Goal: Task Accomplishment & Management: Use online tool/utility

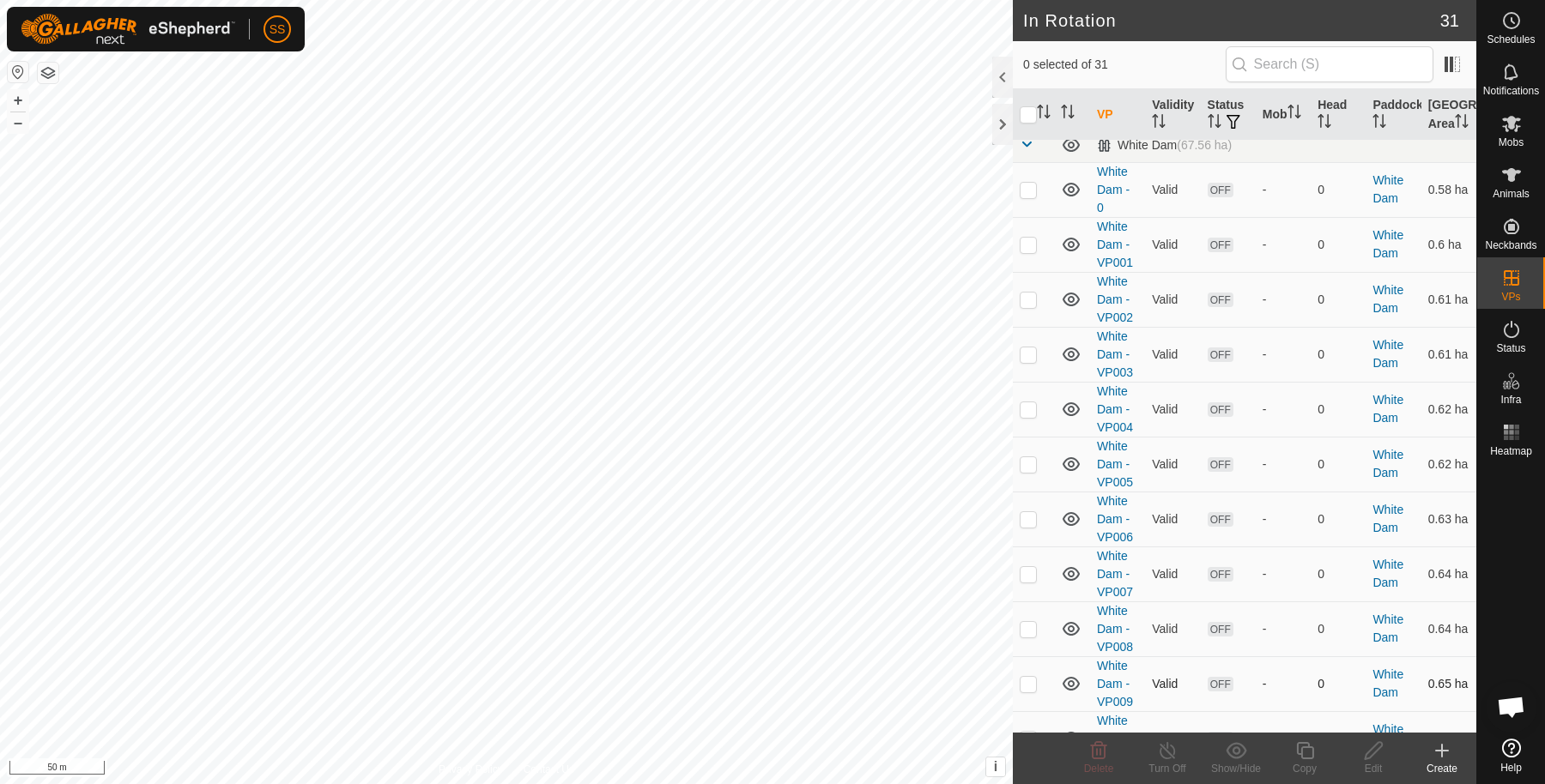
scroll to position [1163, 0]
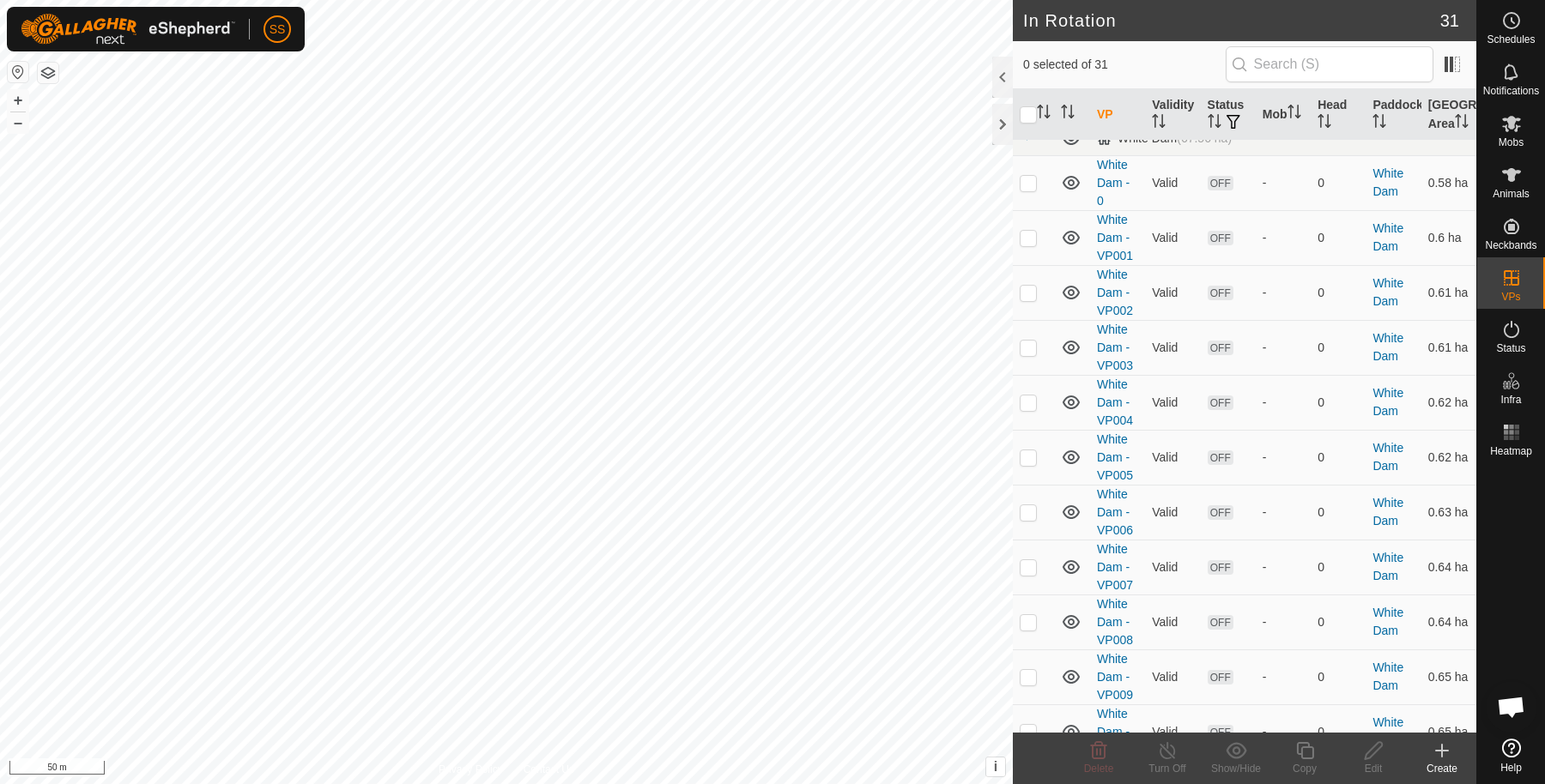
checkbox input "true"
click at [1313, 745] on icon at bounding box center [1305, 750] width 21 height 20
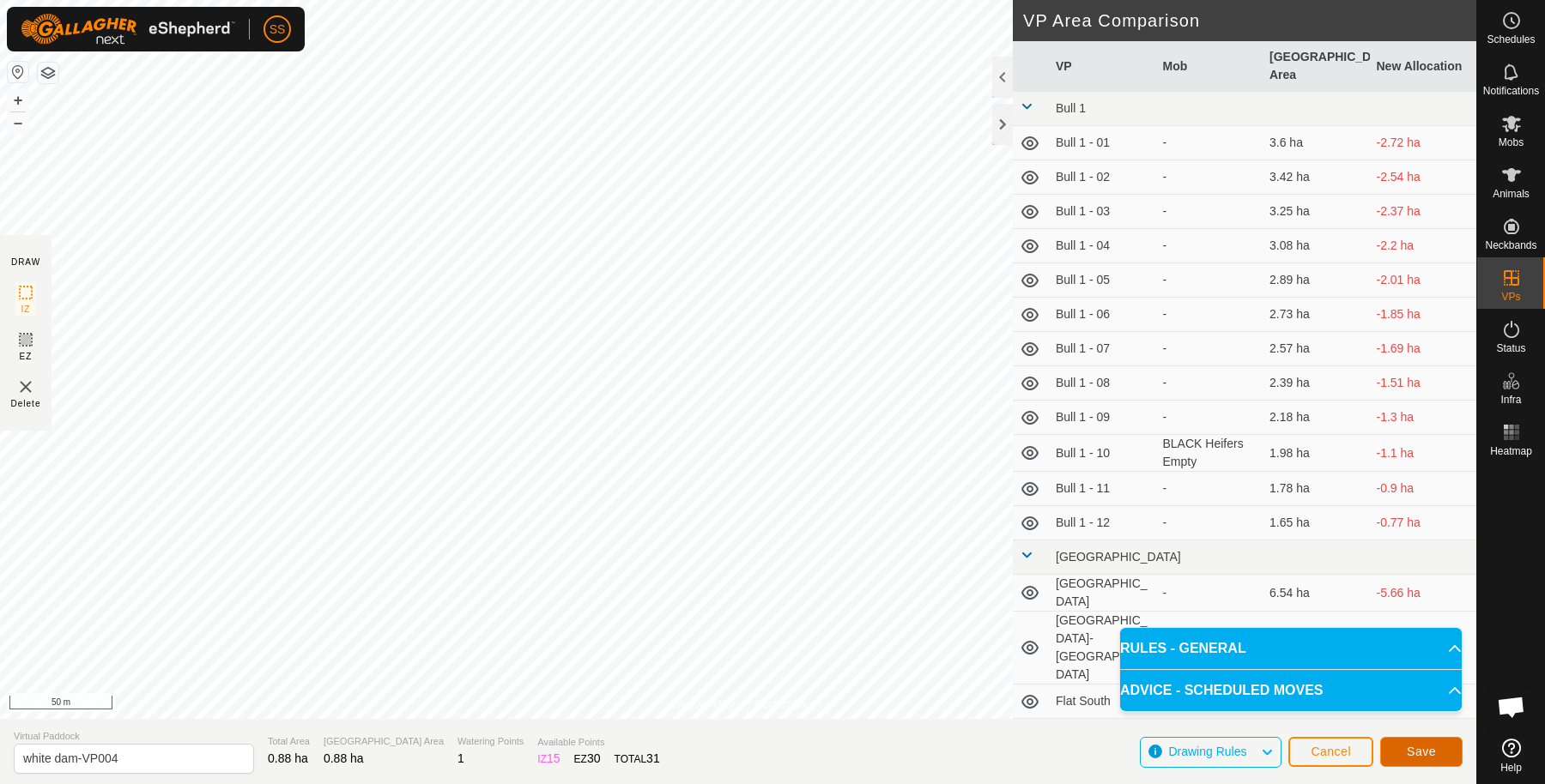
click at [1397, 747] on button "Save" at bounding box center [1421, 751] width 83 height 30
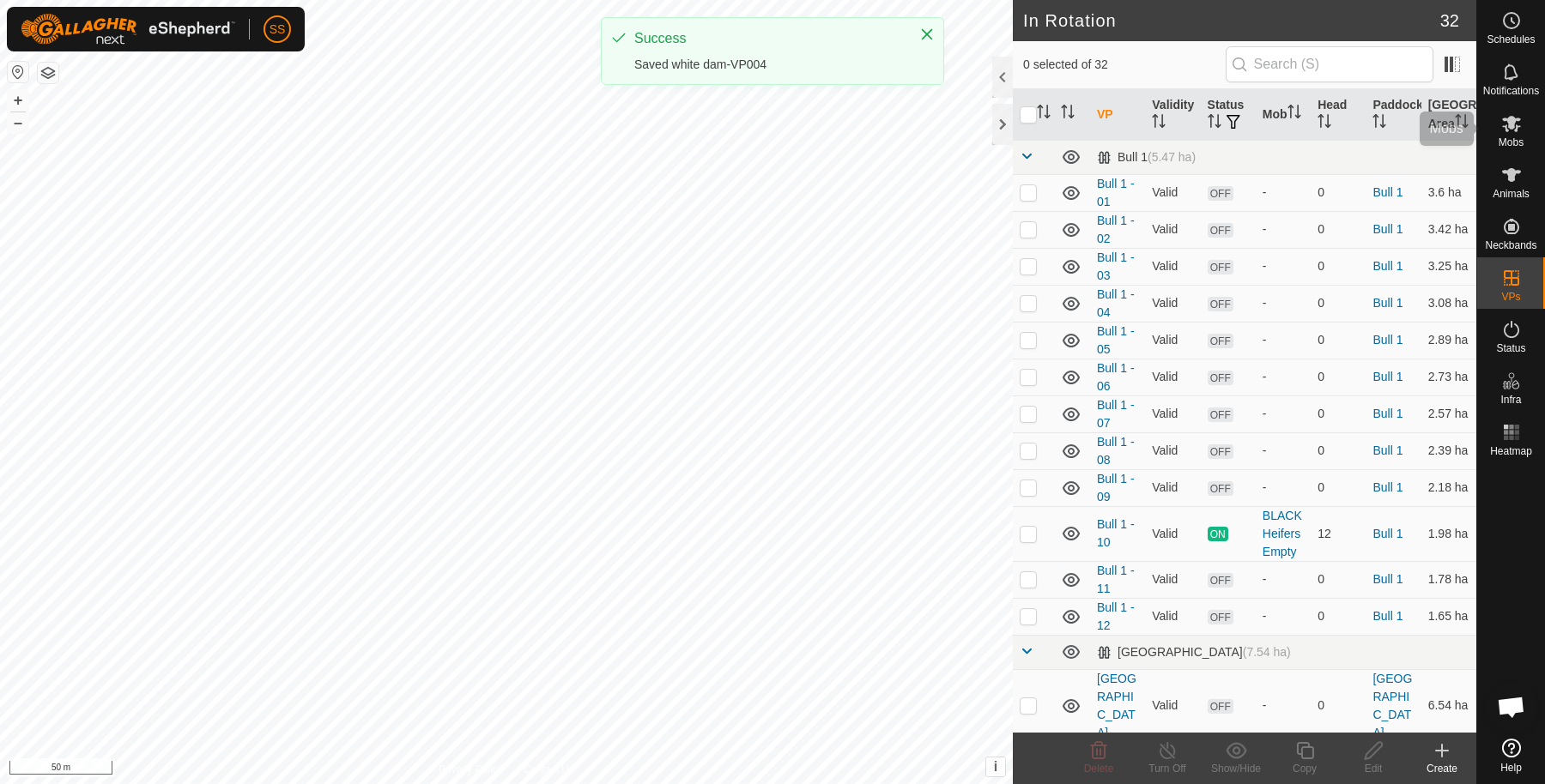
click at [1509, 122] on icon at bounding box center [1511, 124] width 19 height 16
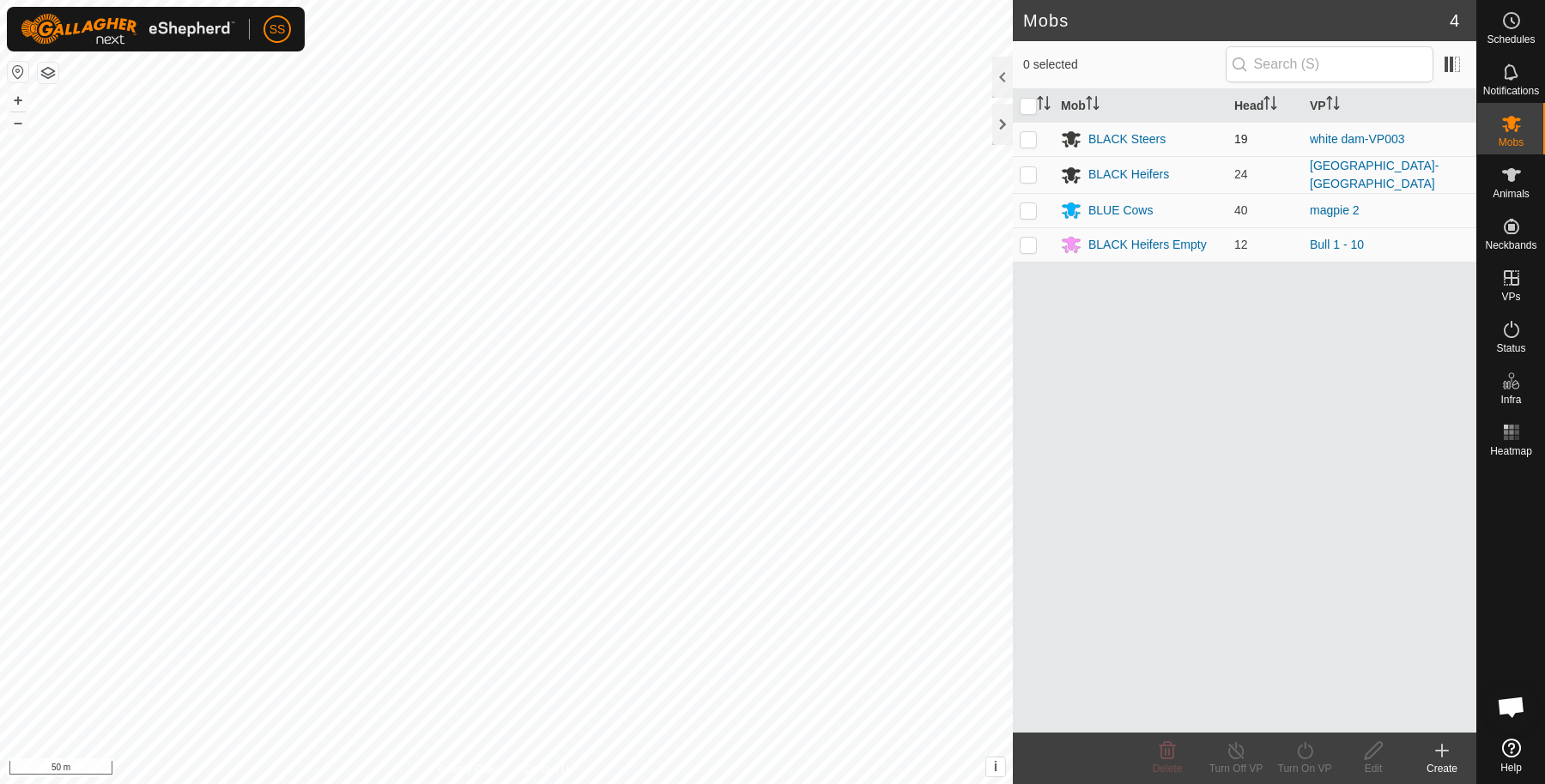
click at [1020, 125] on td at bounding box center [1033, 139] width 41 height 35
checkbox input "true"
click at [1311, 750] on icon at bounding box center [1304, 751] width 15 height 17
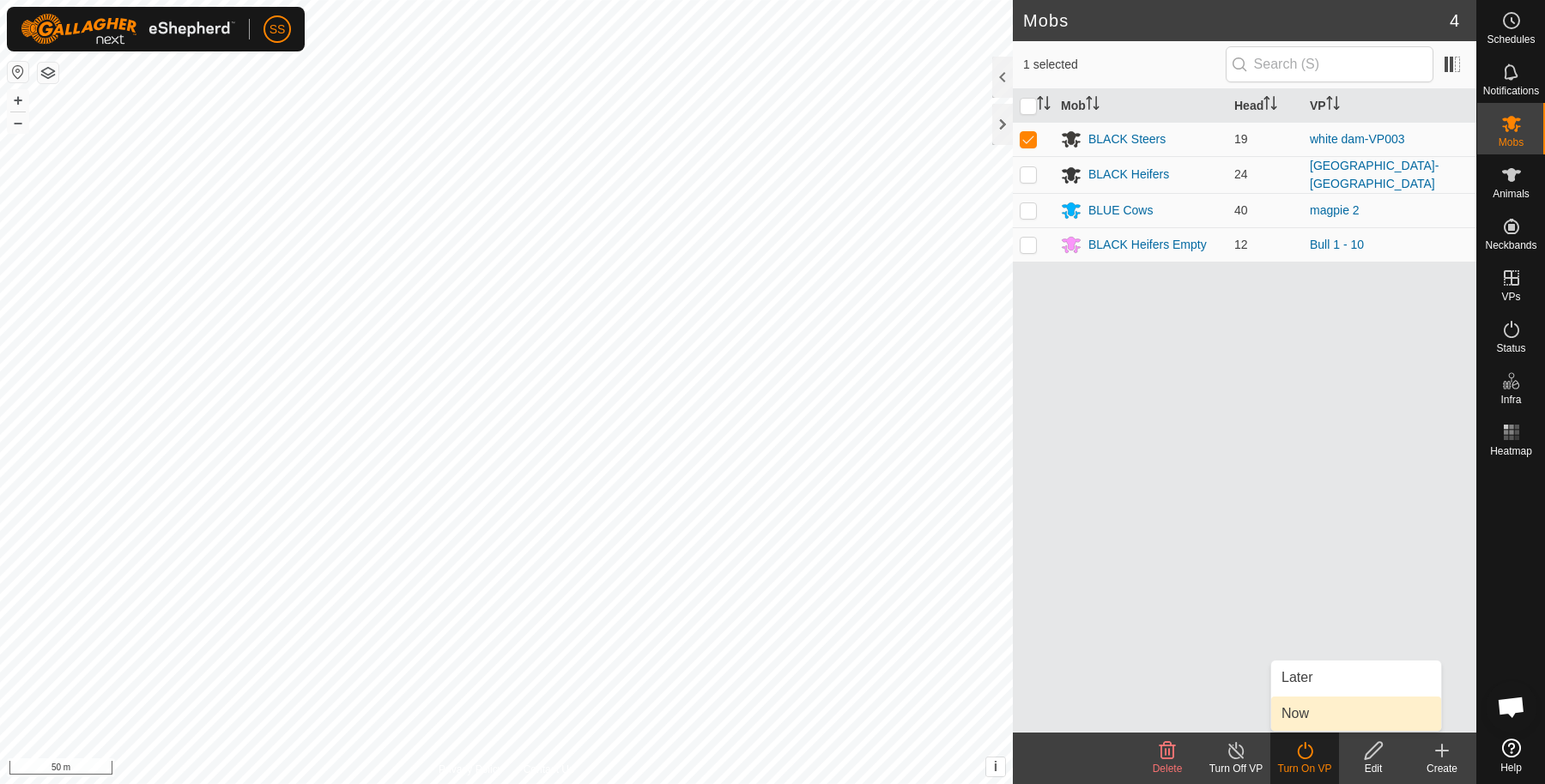
click at [1314, 719] on link "Now" at bounding box center [1355, 714] width 170 height 35
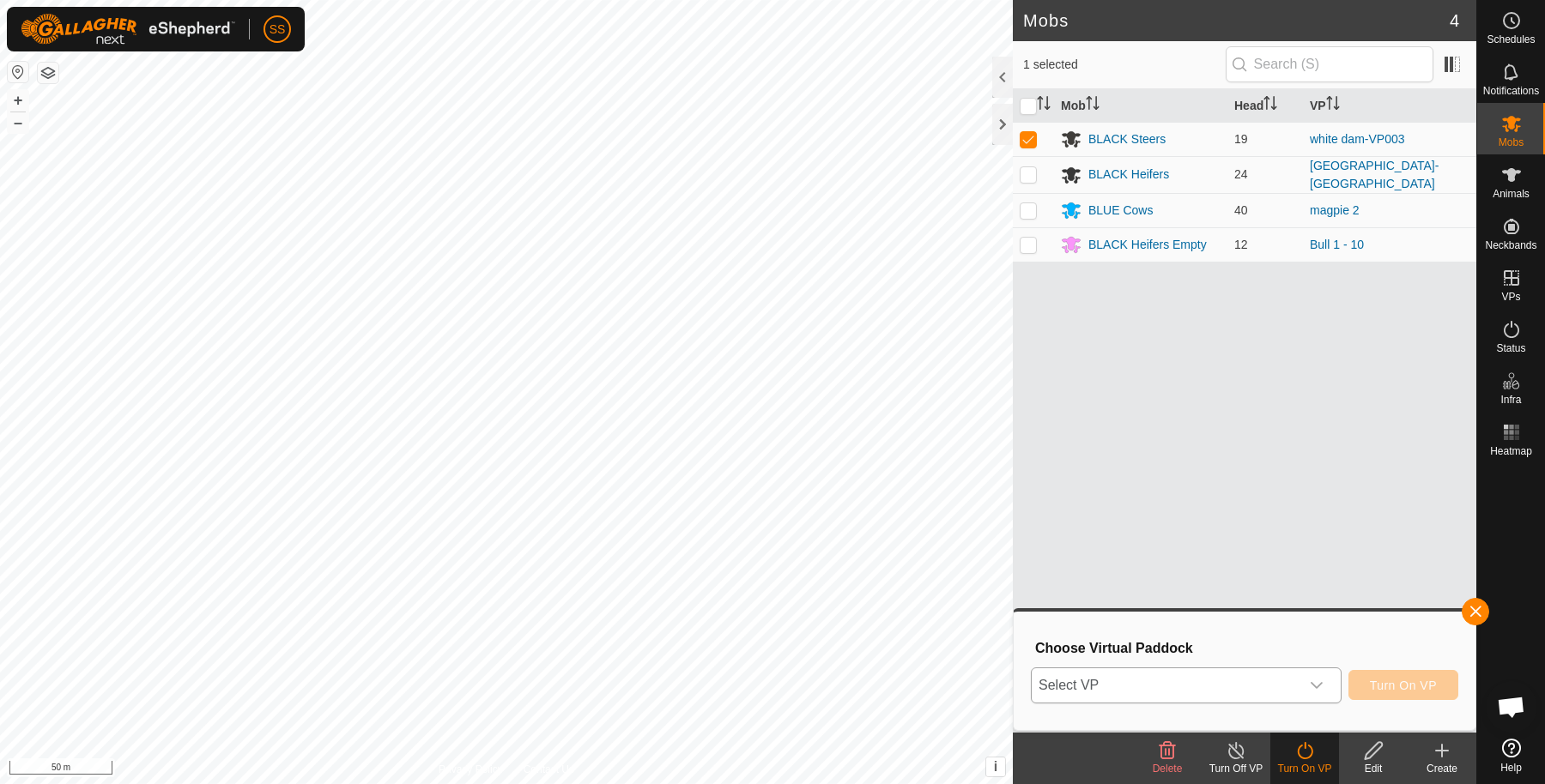
click at [1316, 686] on icon "dropdown trigger" at bounding box center [1317, 685] width 12 height 7
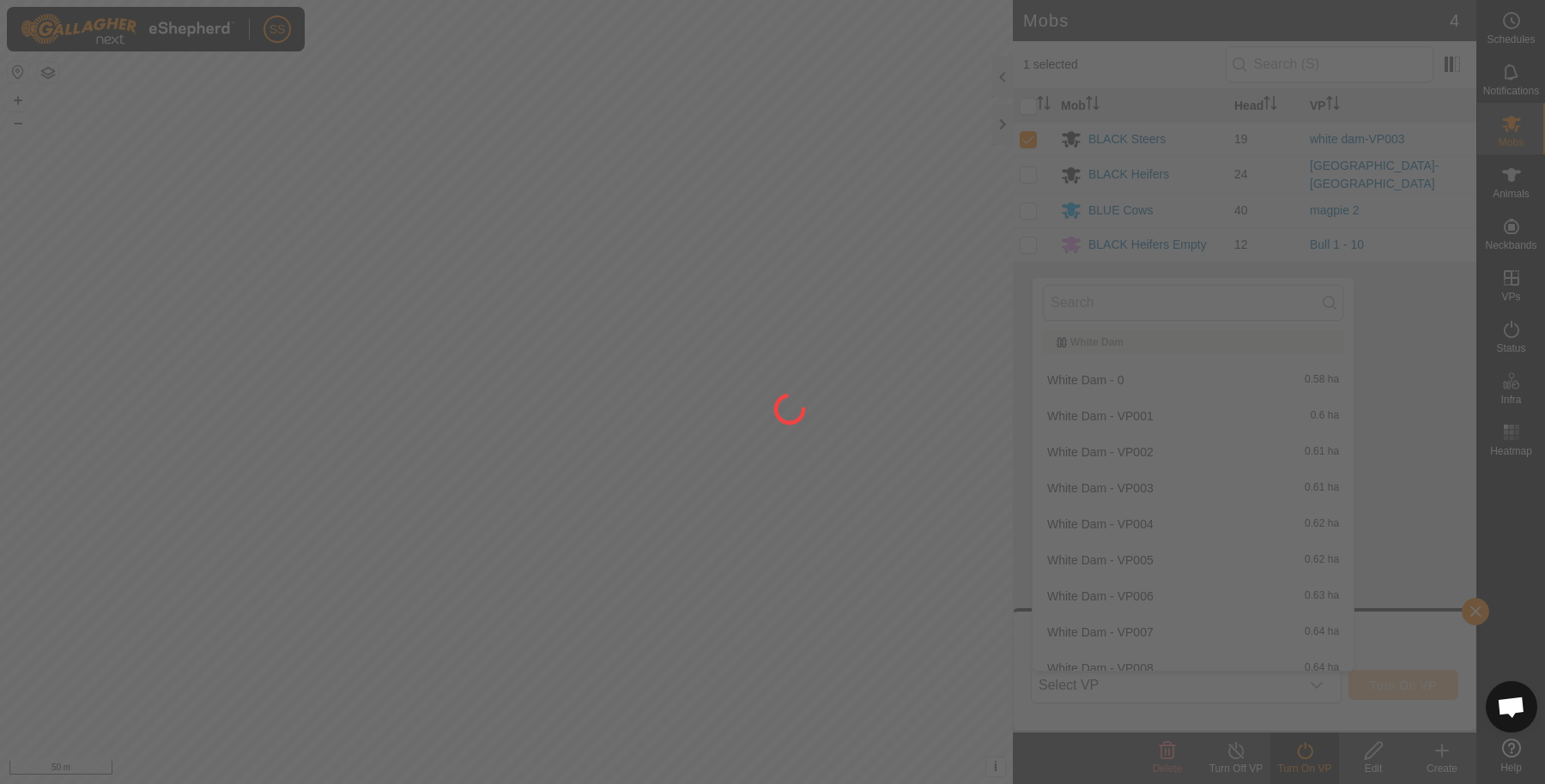
scroll to position [1005, 0]
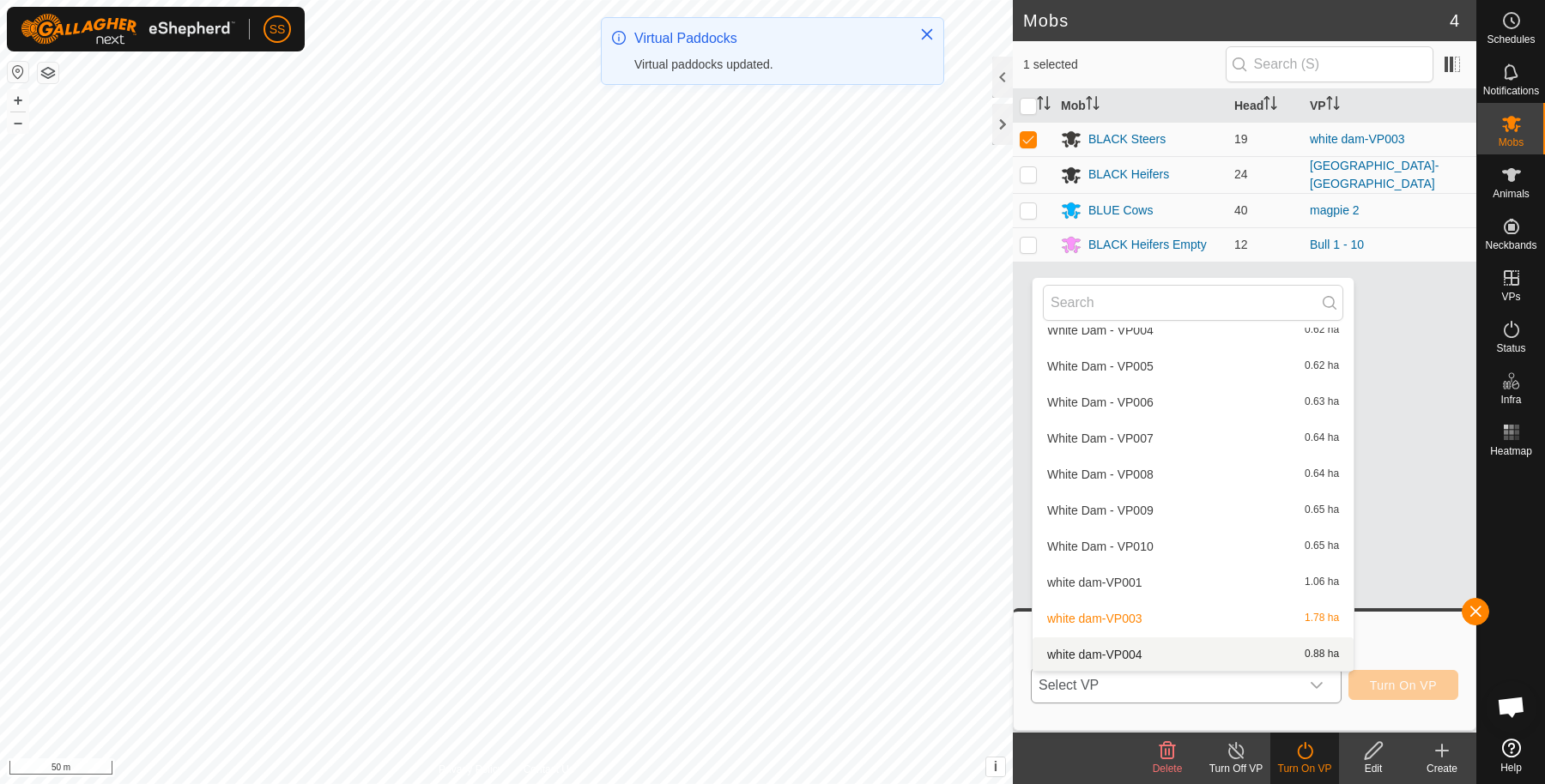
click at [1149, 645] on li "white dam-VP004 0.88 ha" at bounding box center [1193, 654] width 321 height 35
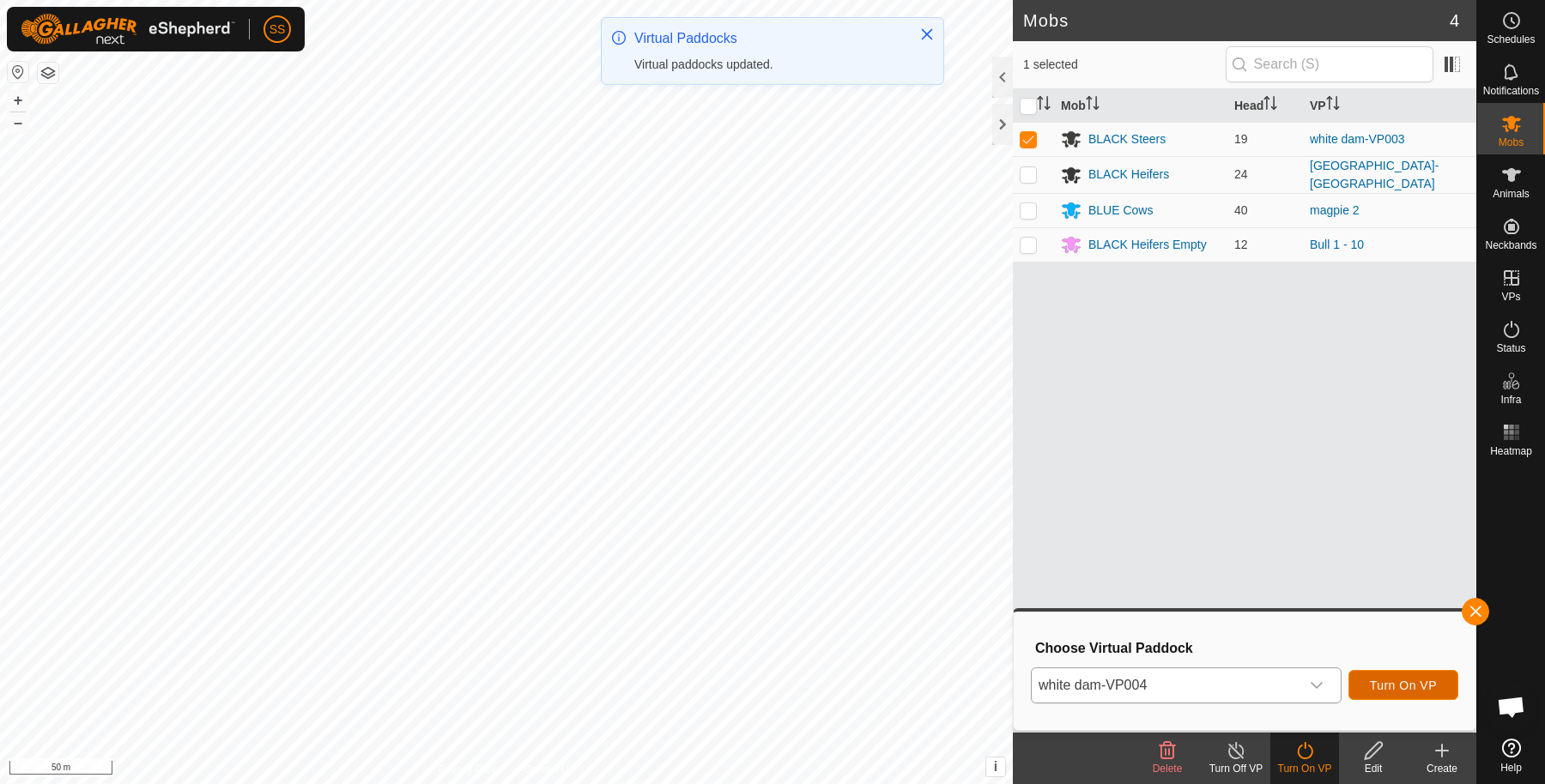
click at [1432, 686] on span "Turn On VP" at bounding box center [1403, 685] width 67 height 13
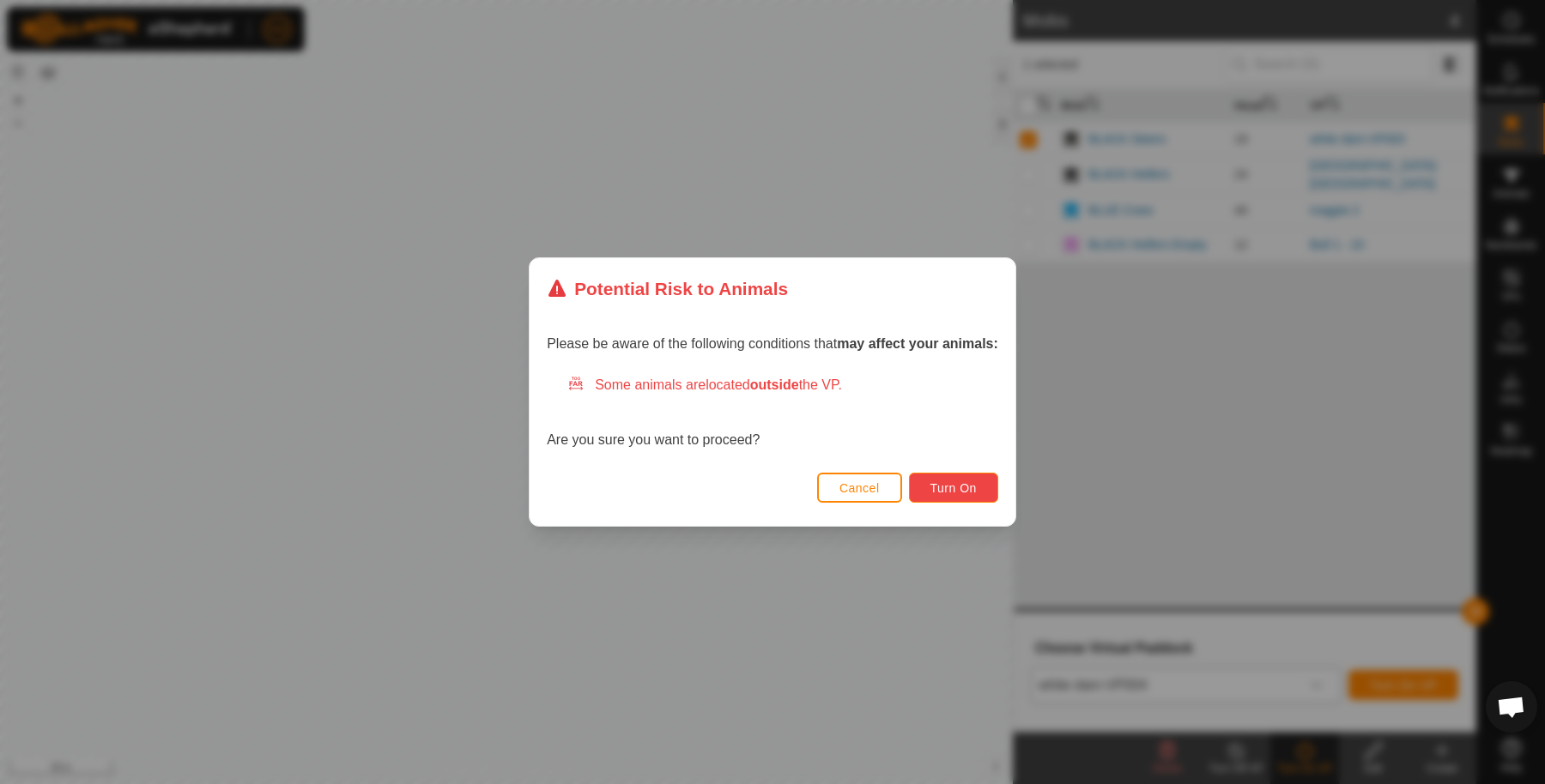
click at [950, 491] on span "Turn On" at bounding box center [953, 488] width 46 height 13
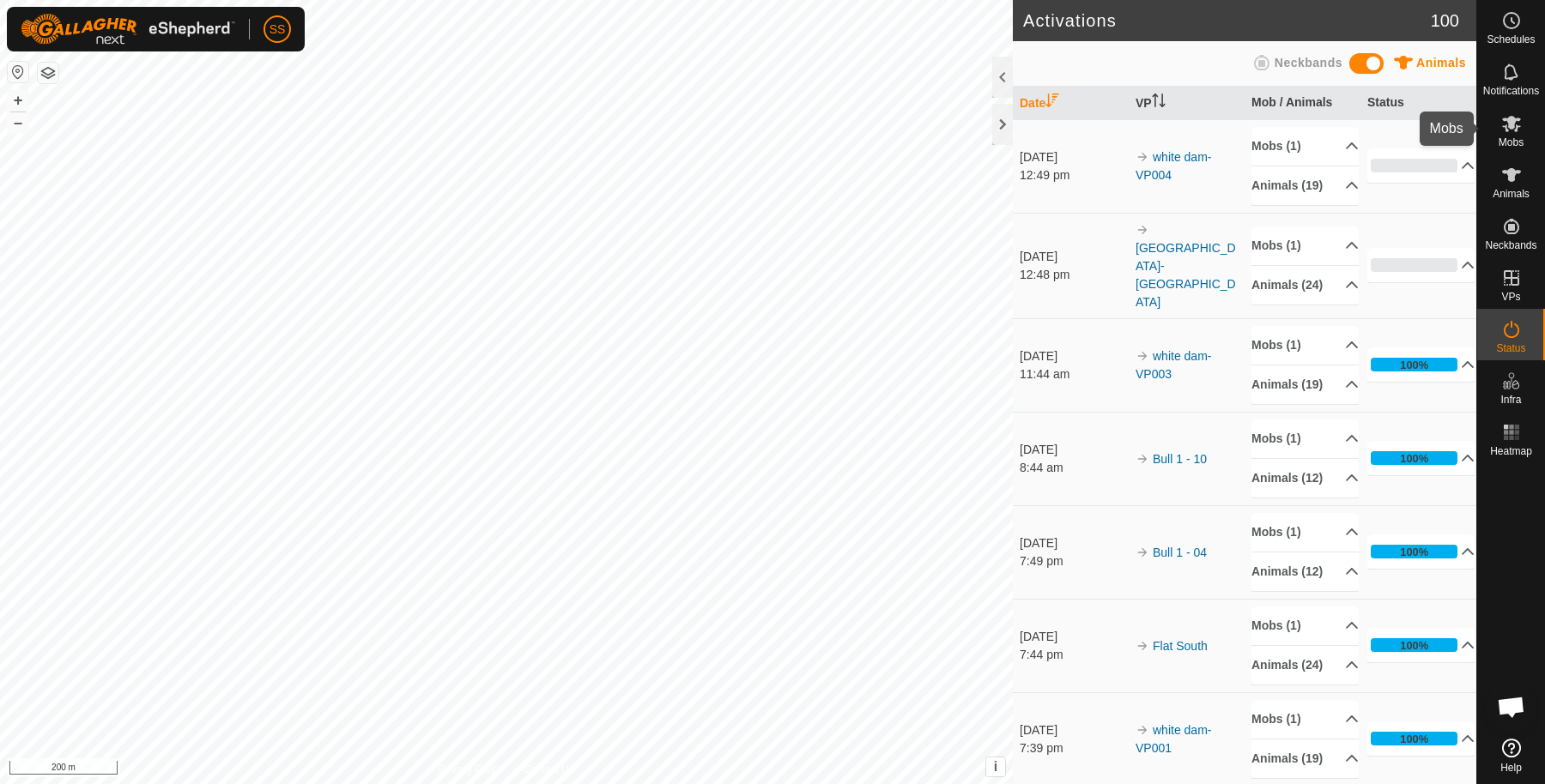
click at [1511, 120] on icon at bounding box center [1511, 124] width 19 height 16
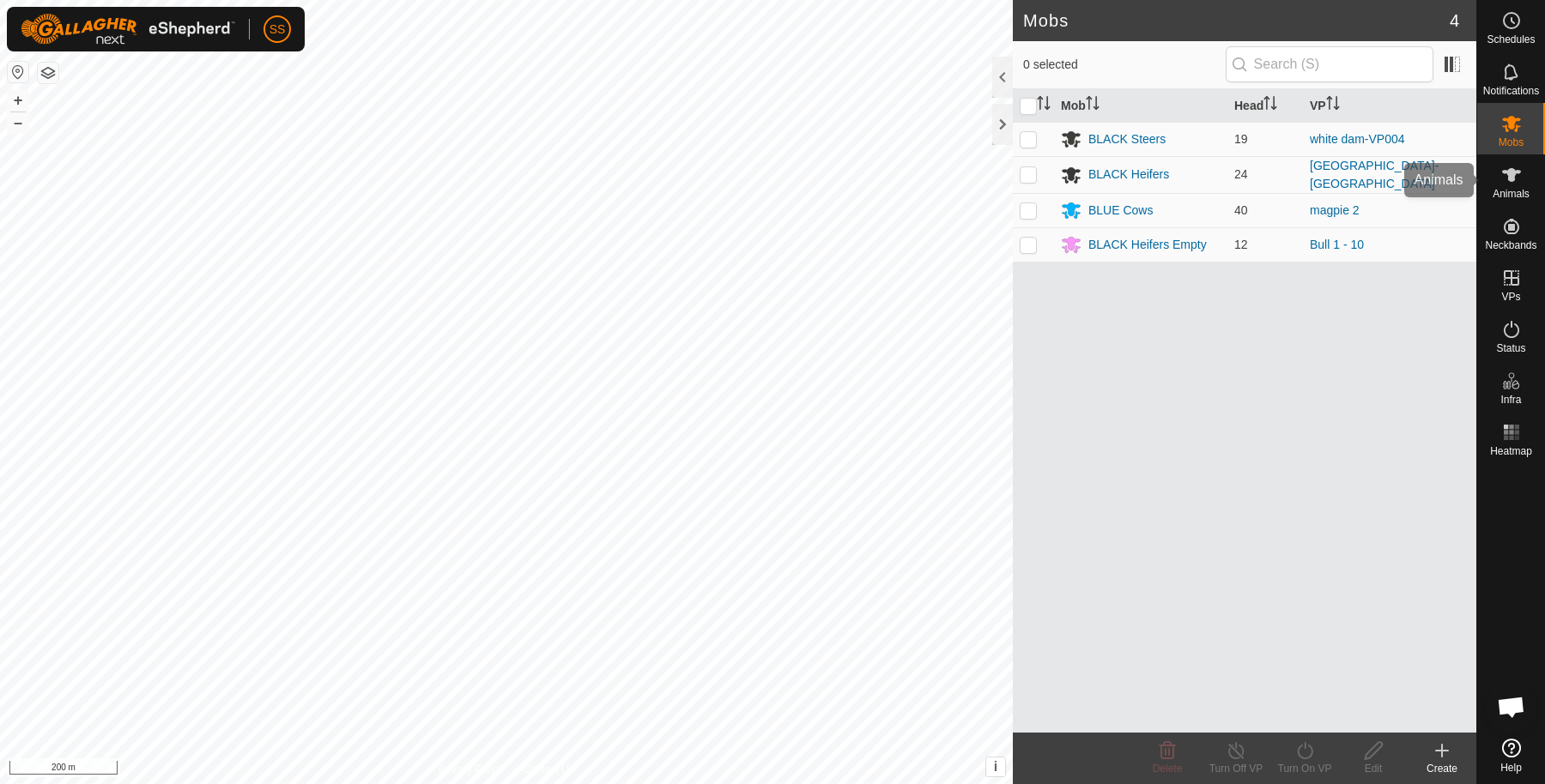
click at [1509, 187] on es-animals-svg-icon at bounding box center [1511, 175] width 31 height 28
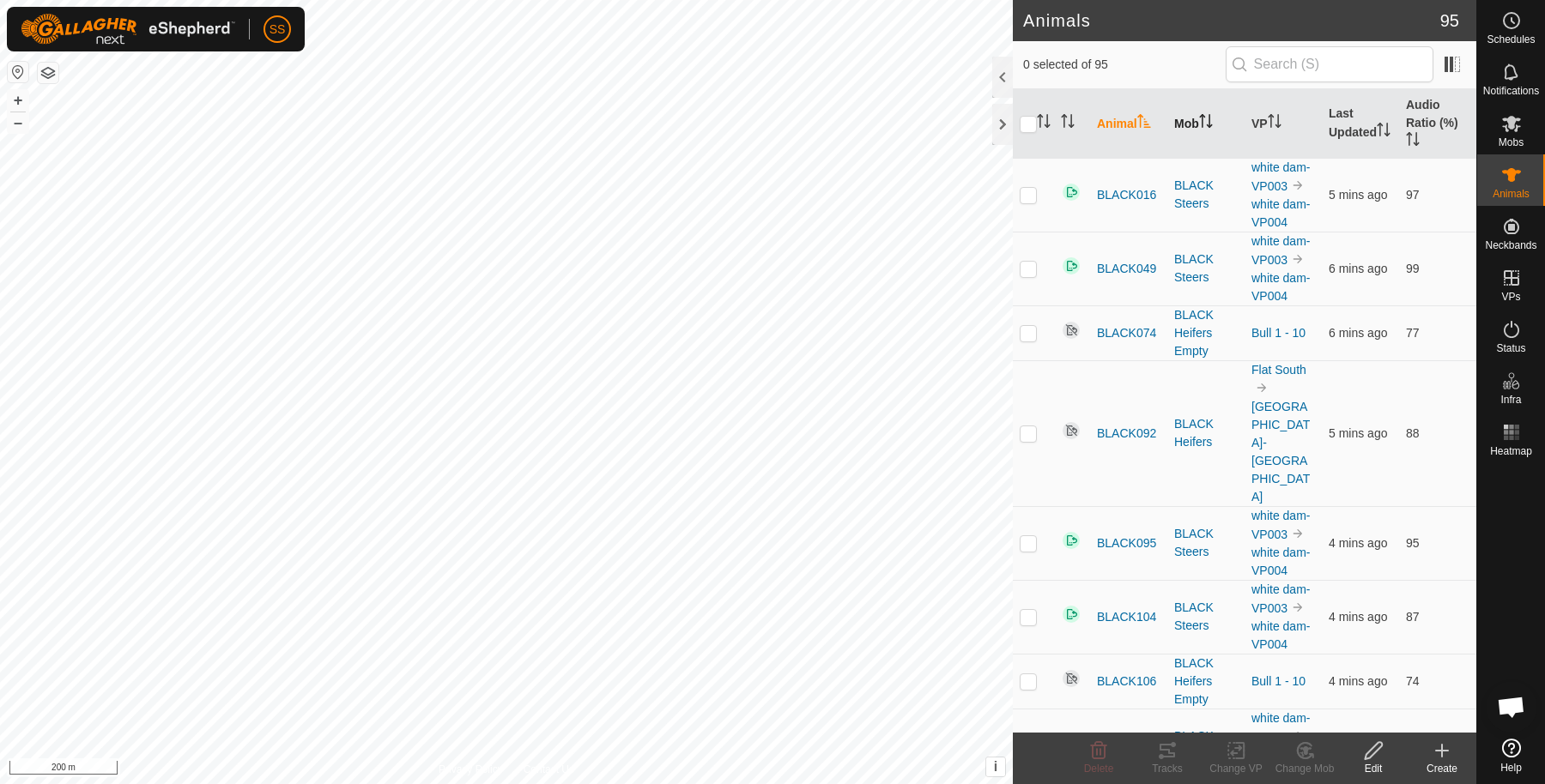
click at [1202, 126] on icon "Activate to sort" at bounding box center [1202, 121] width 2 height 13
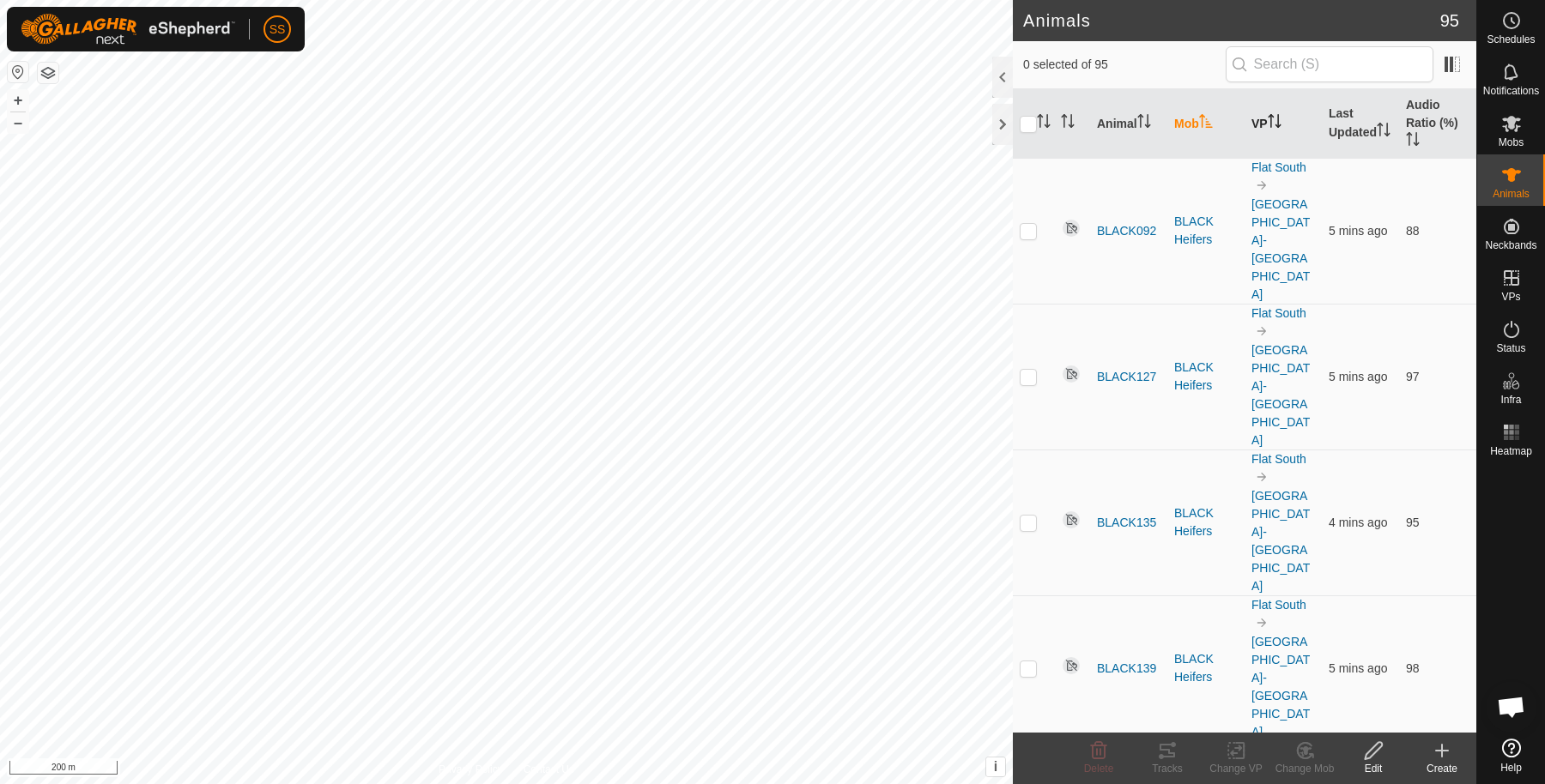
click at [1252, 124] on th "VP" at bounding box center [1283, 124] width 77 height 69
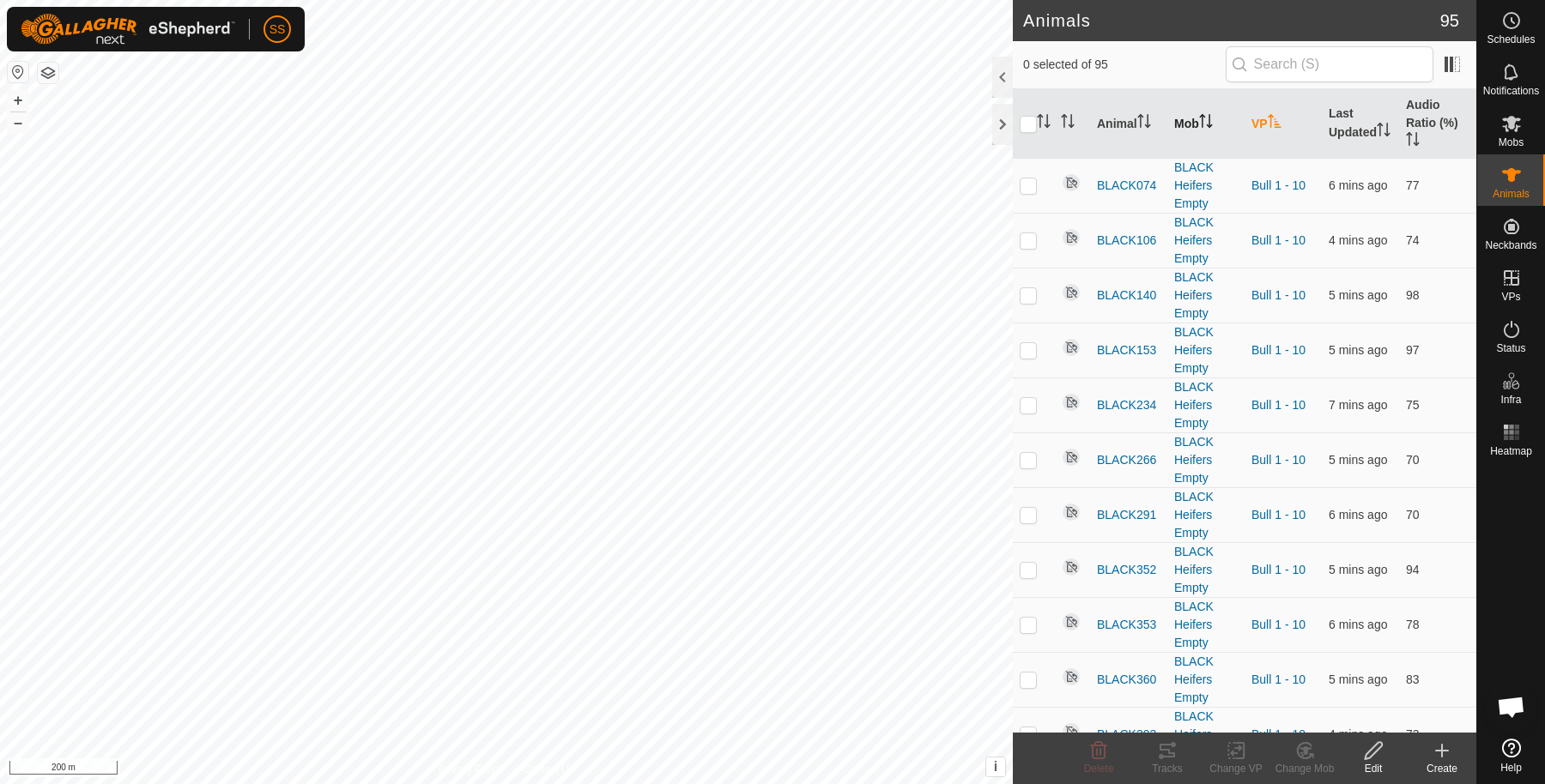
click at [1257, 121] on th "VP" at bounding box center [1283, 124] width 77 height 69
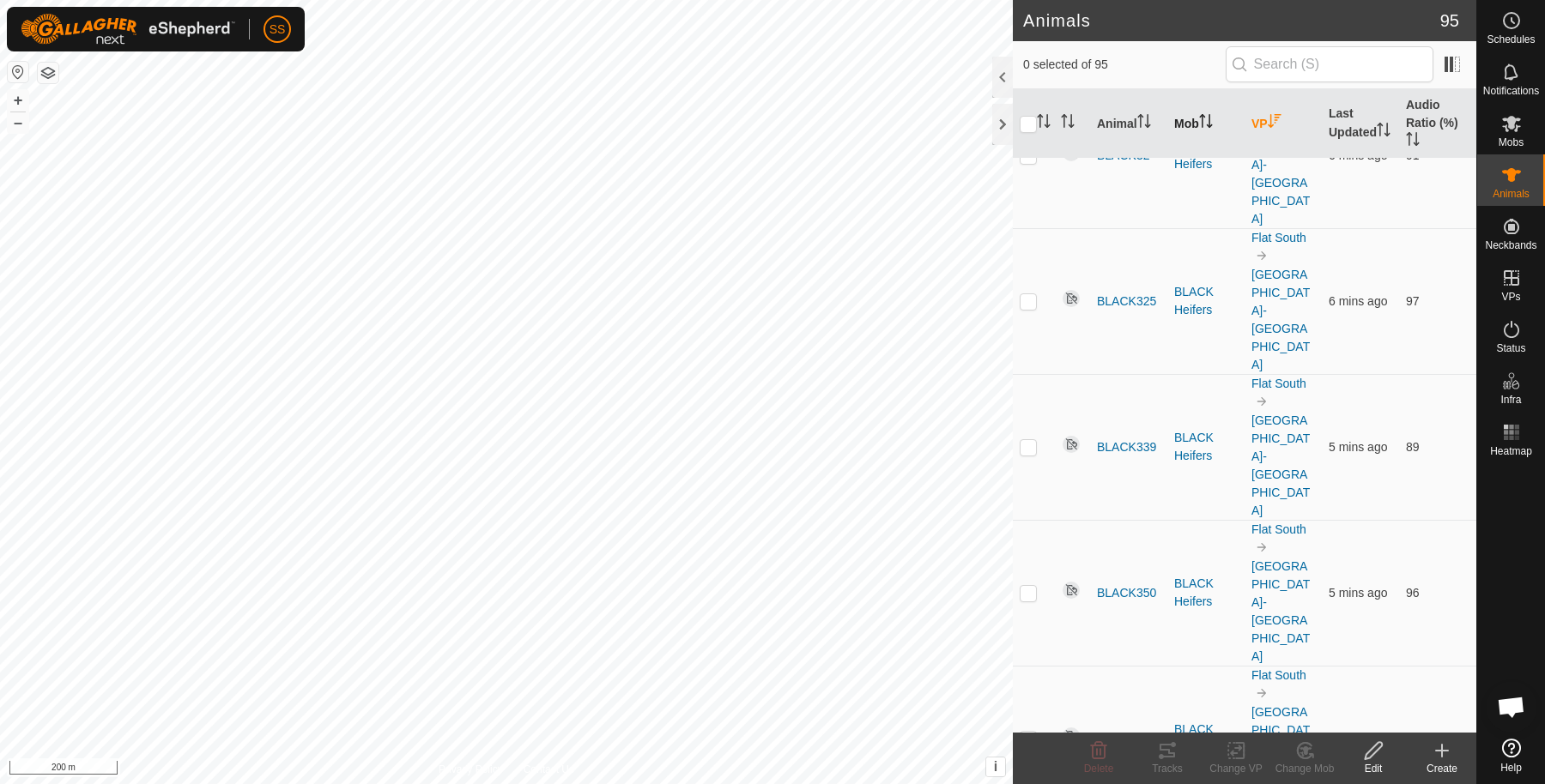
scroll to position [4564, 0]
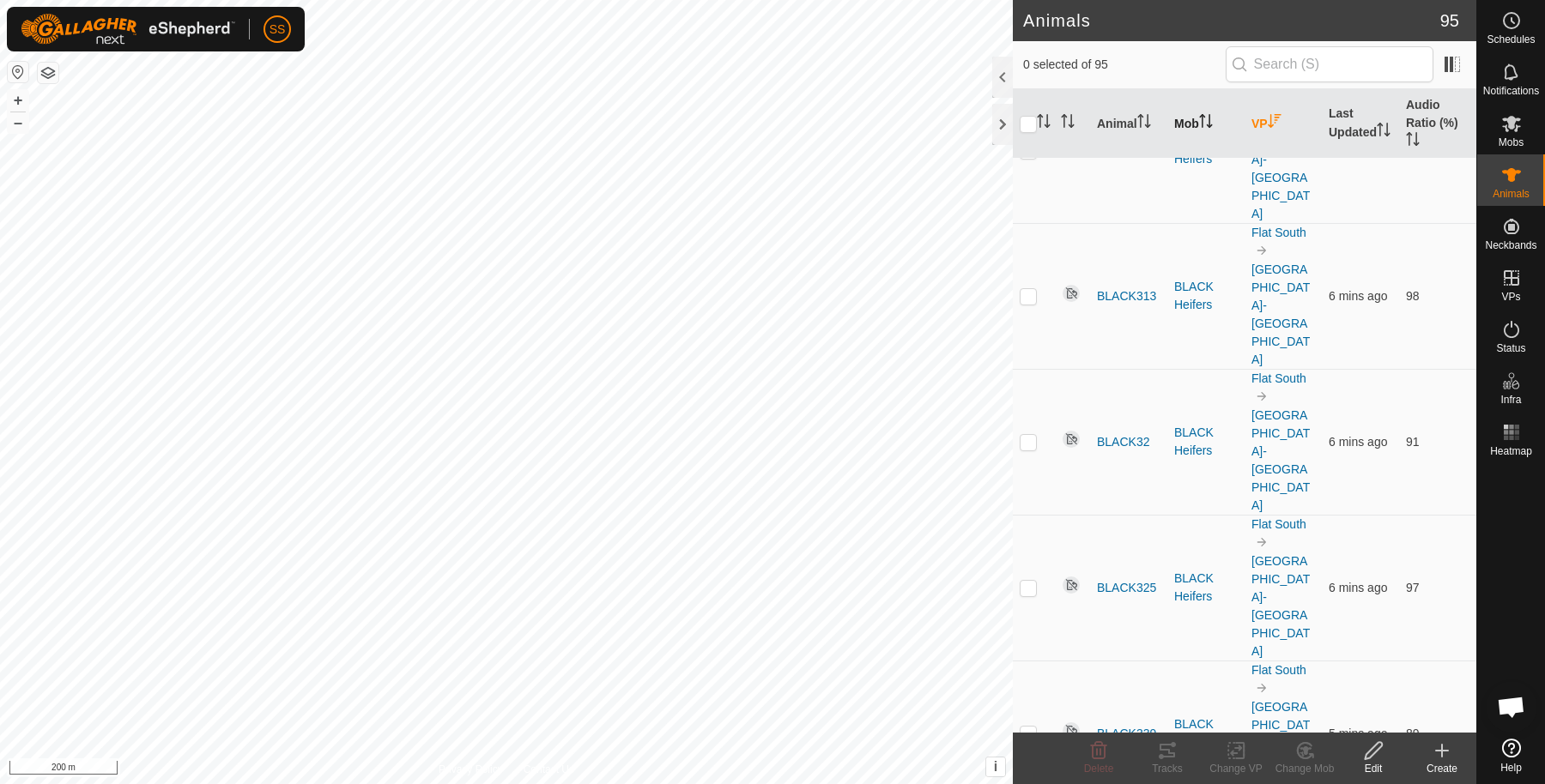
checkbox input "true"
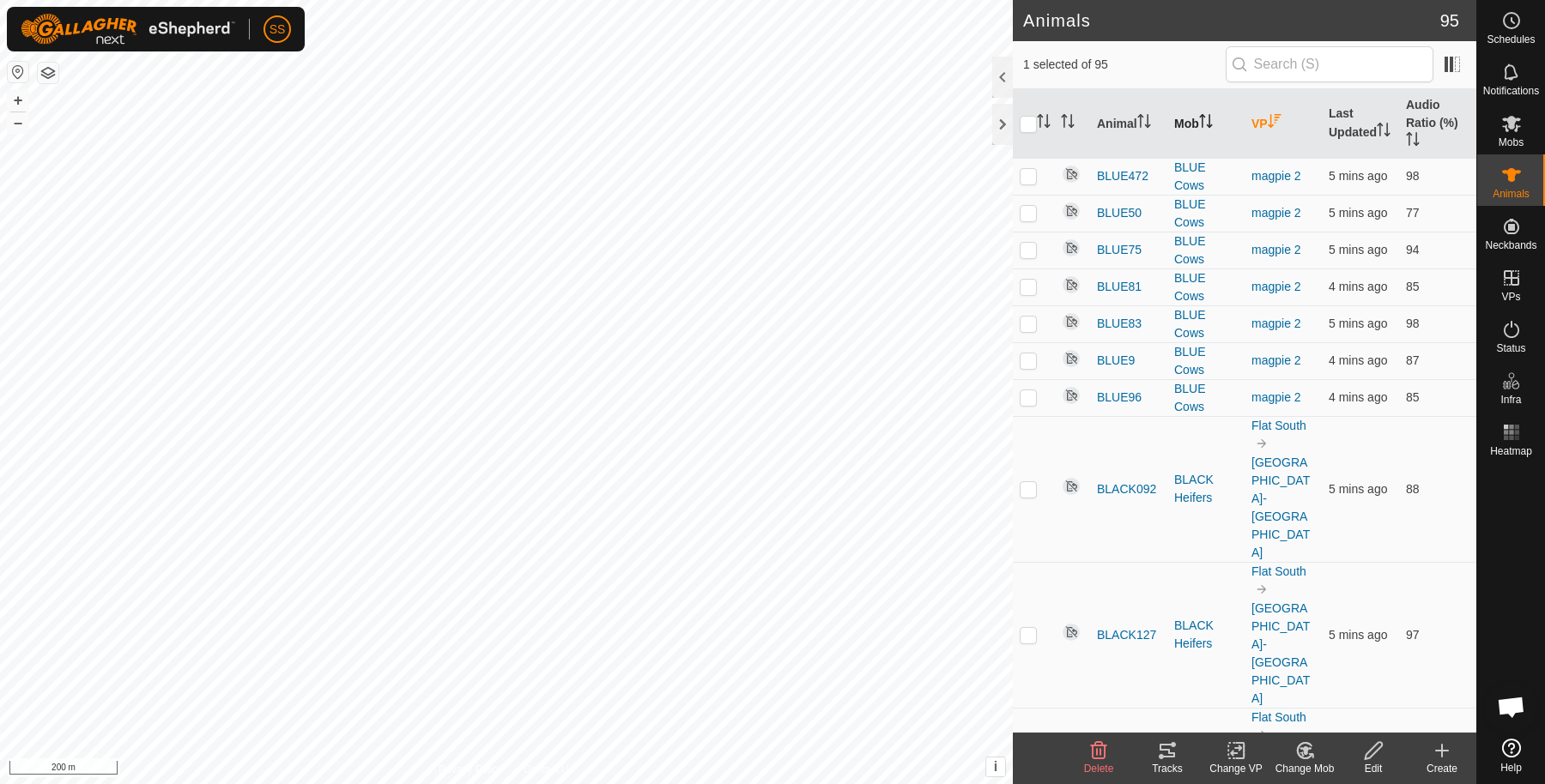
scroll to position [2630, 0]
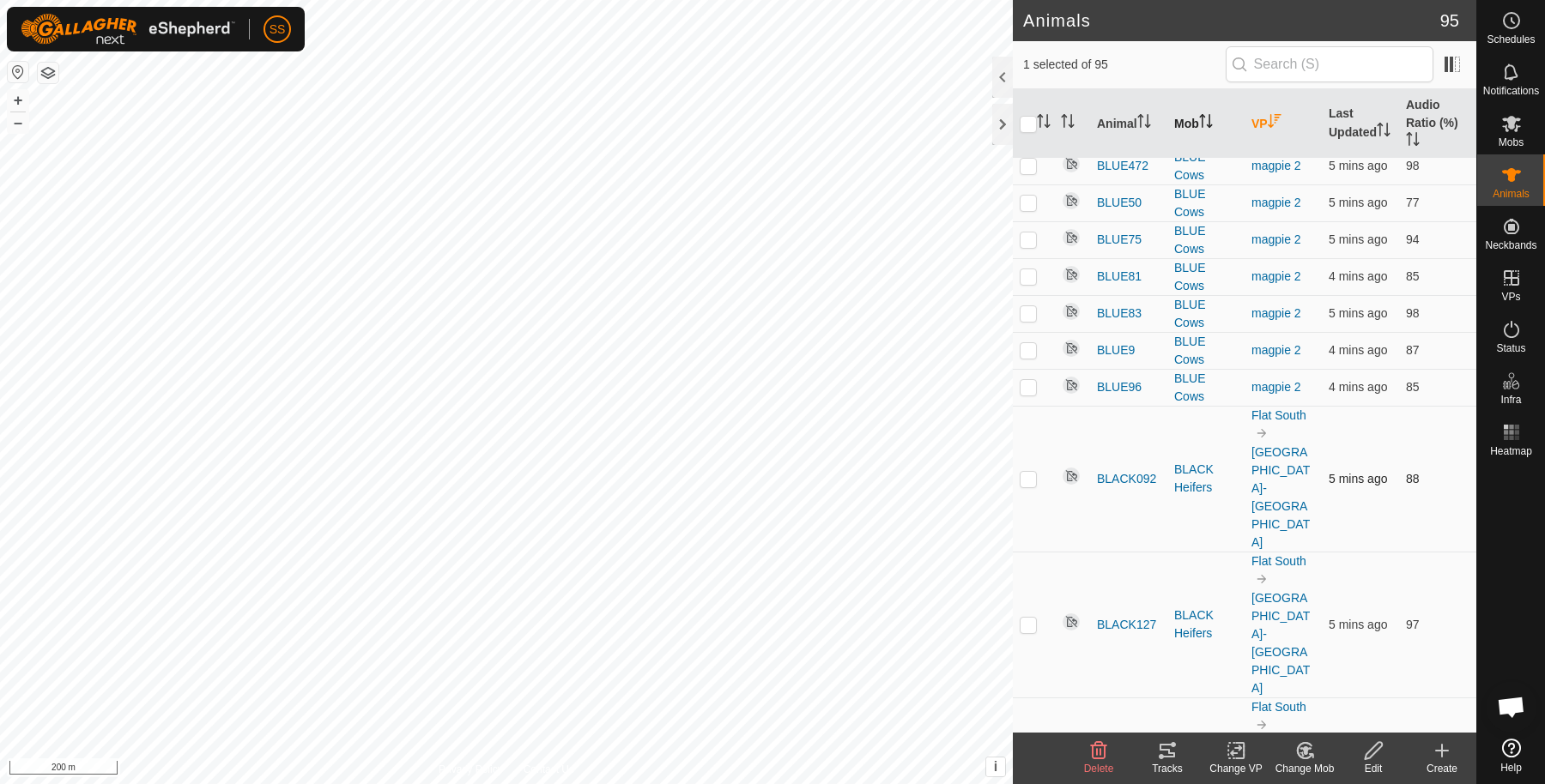
click at [1034, 472] on p-checkbox at bounding box center [1028, 479] width 17 height 13
checkbox input "true"
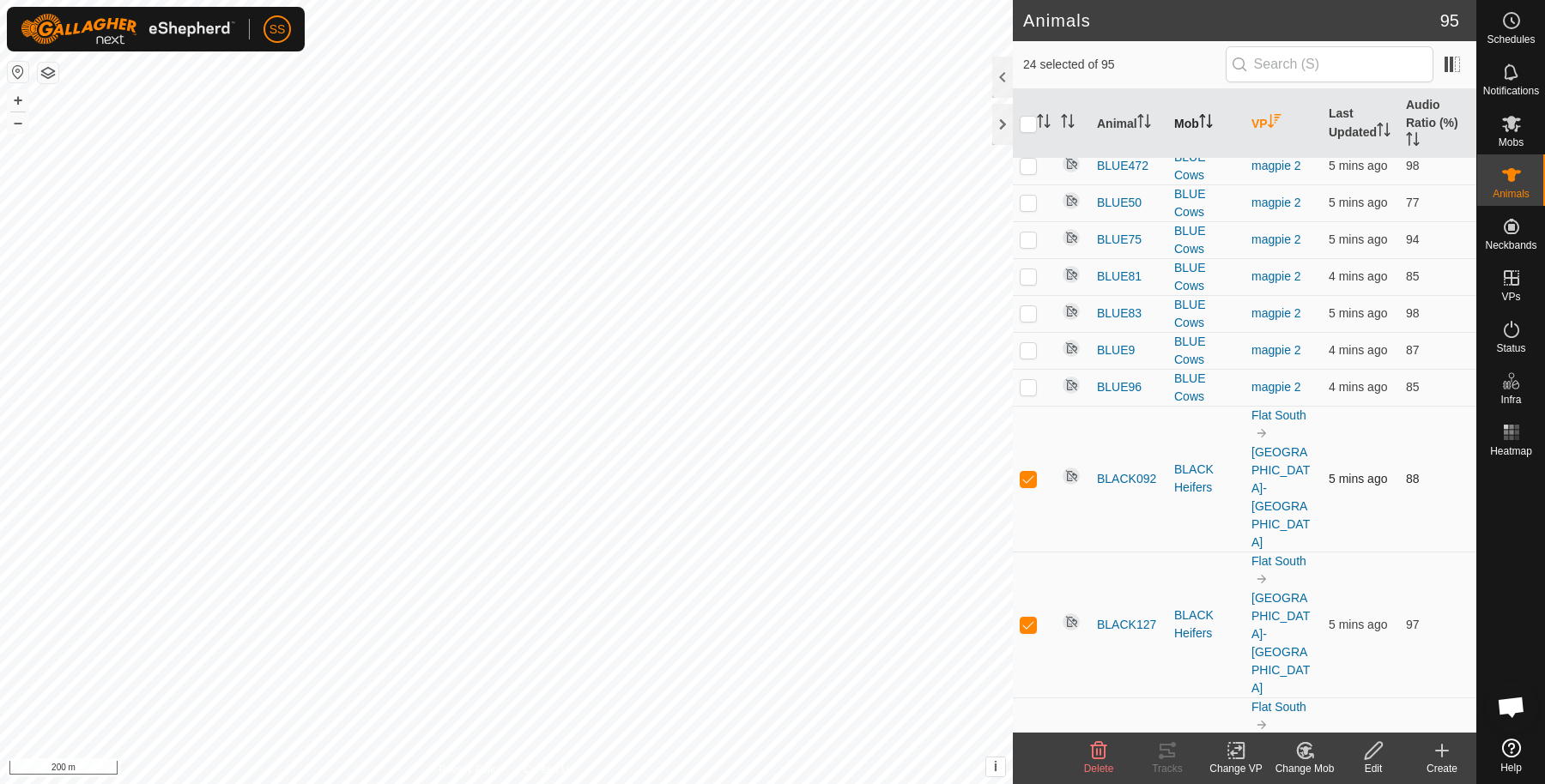
checkbox input "true"
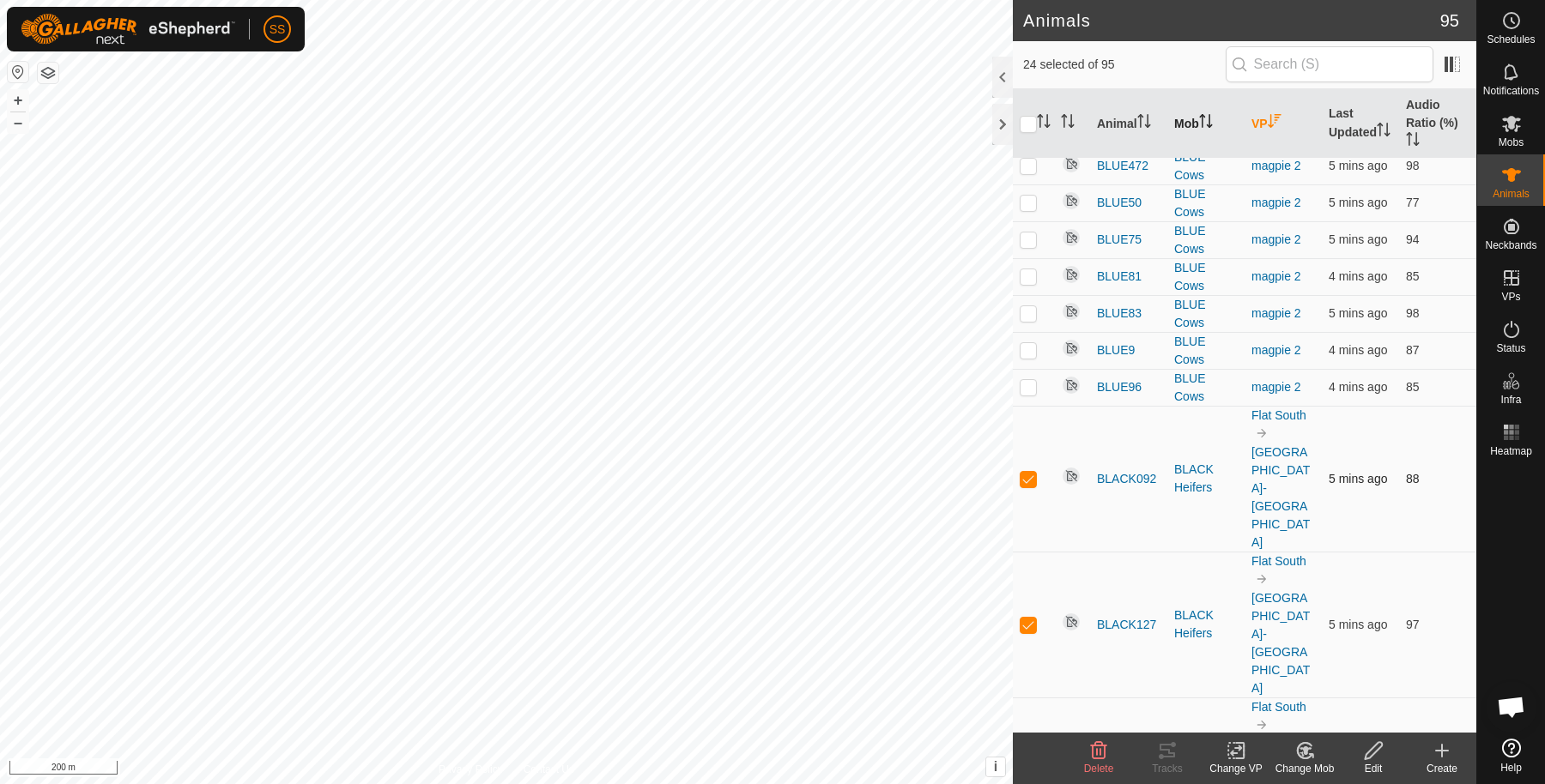
checkbox input "true"
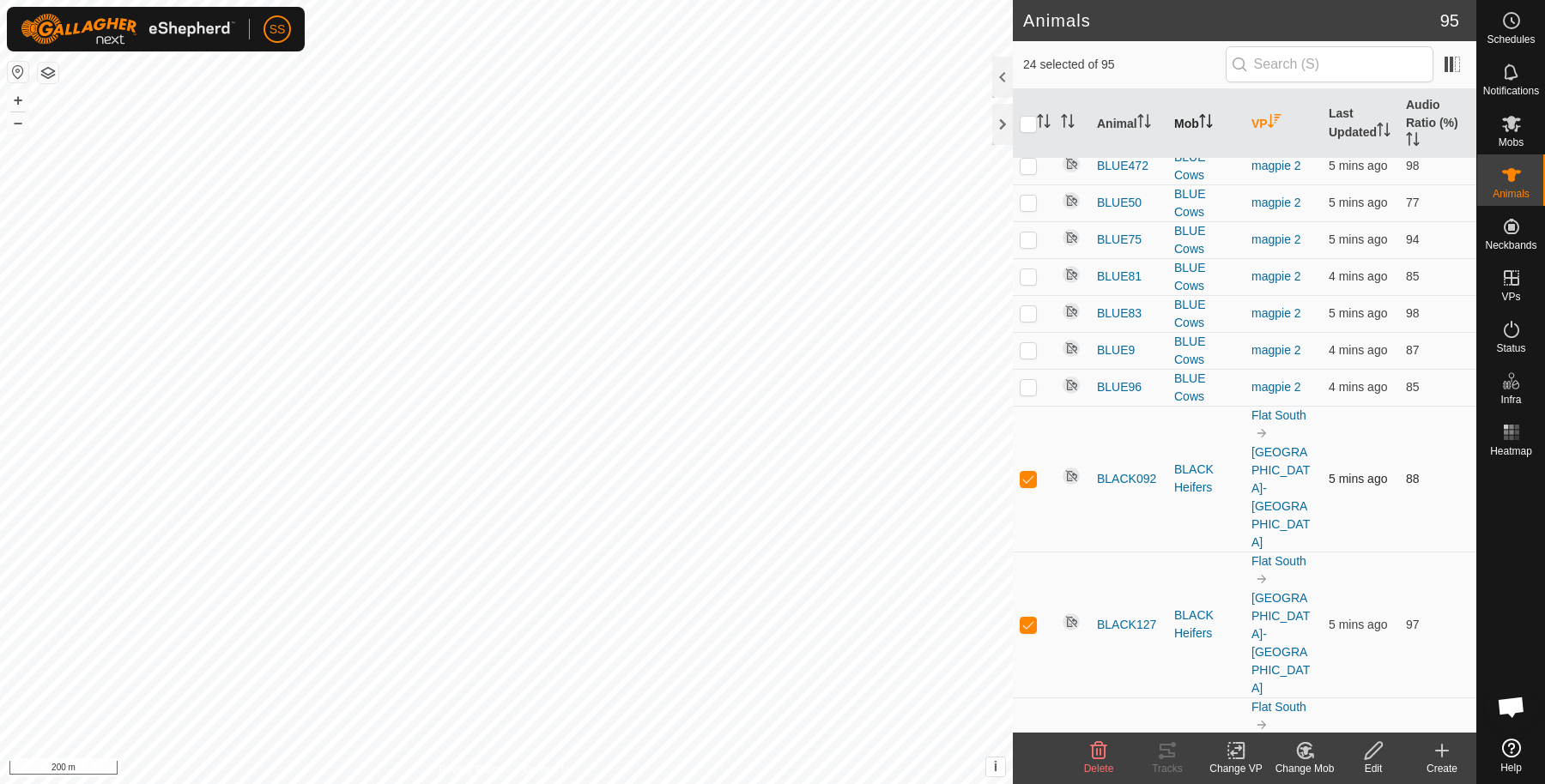
checkbox input "true"
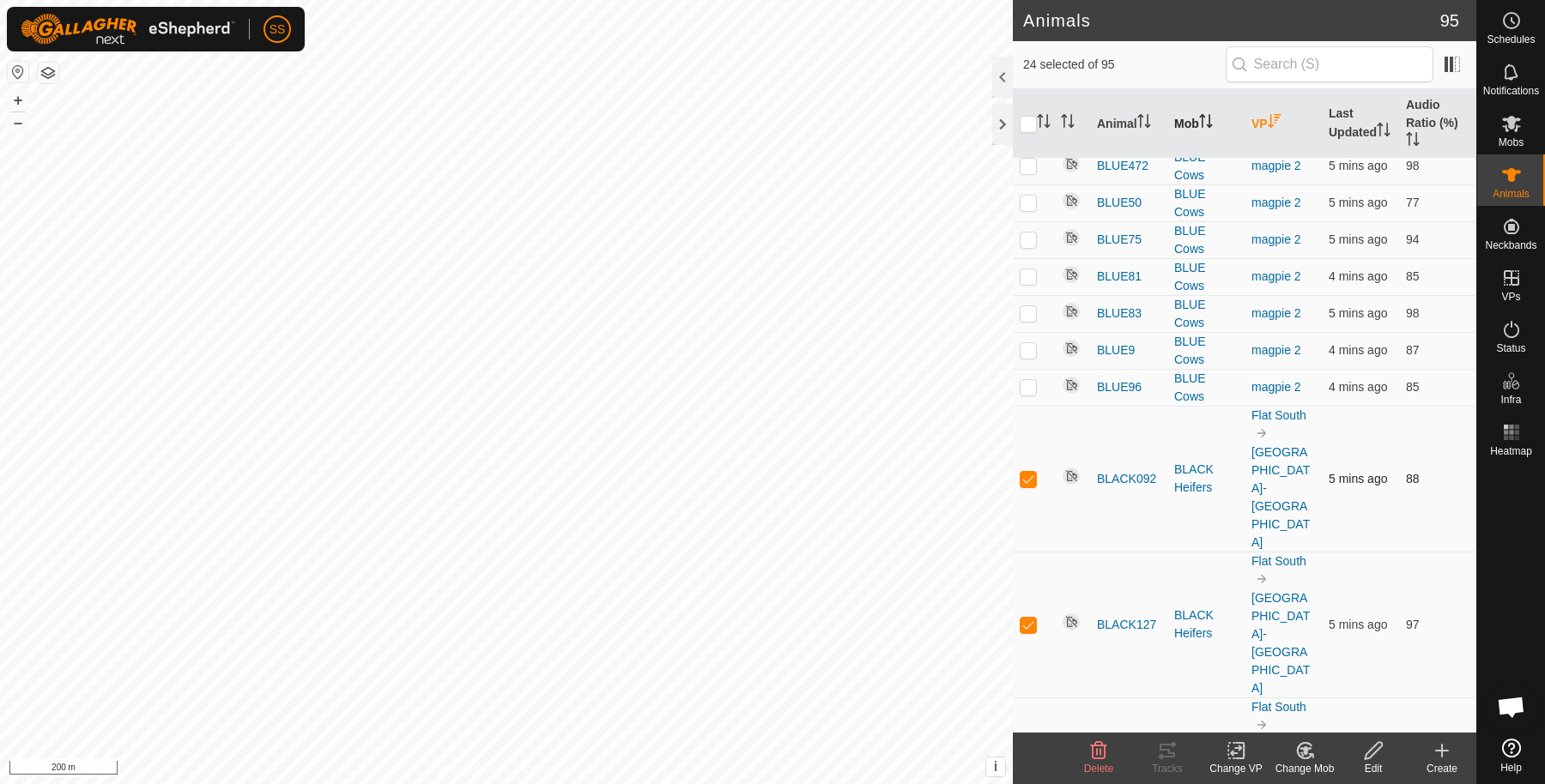
checkbox input "true"
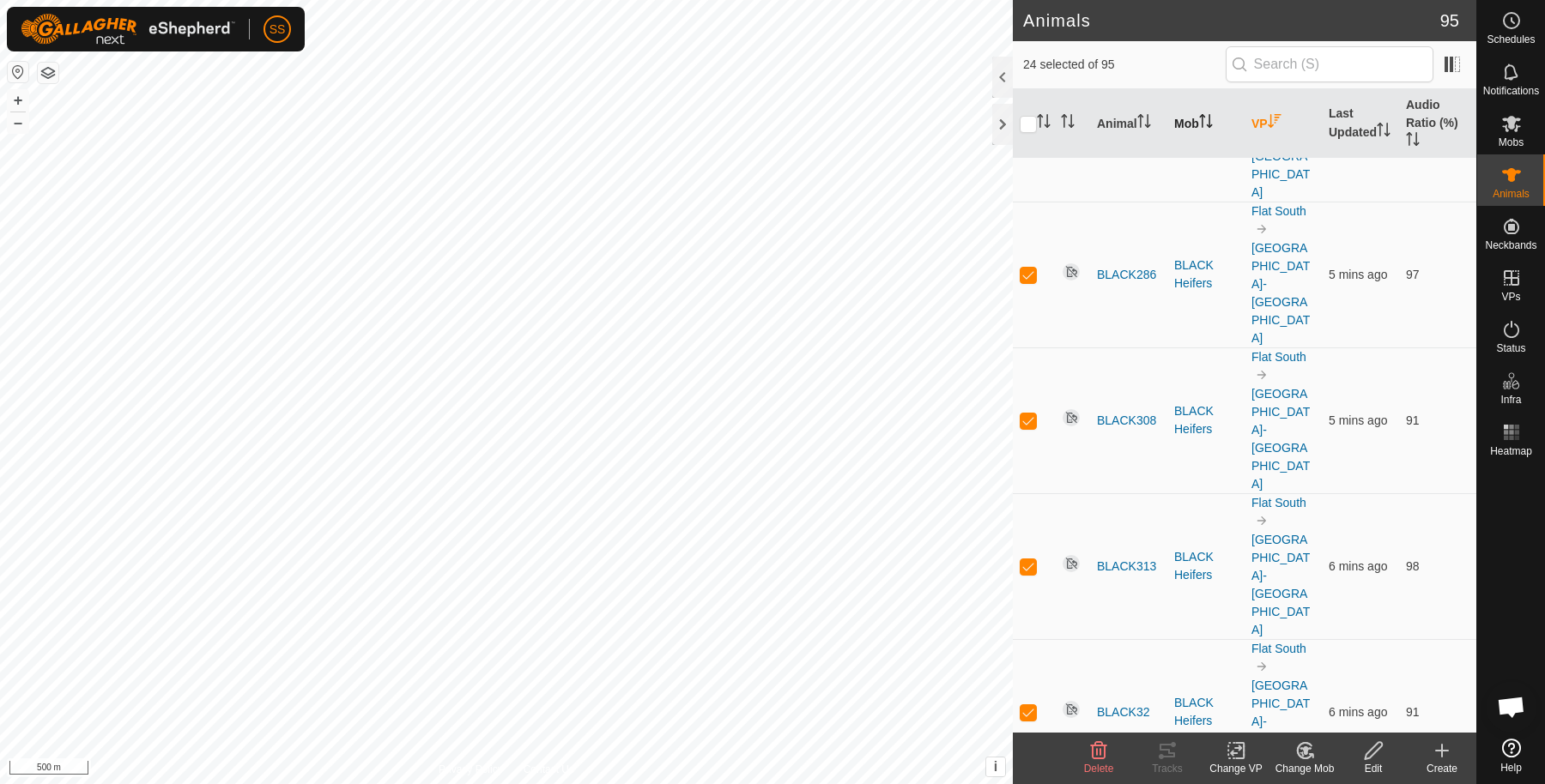
scroll to position [4632, 0]
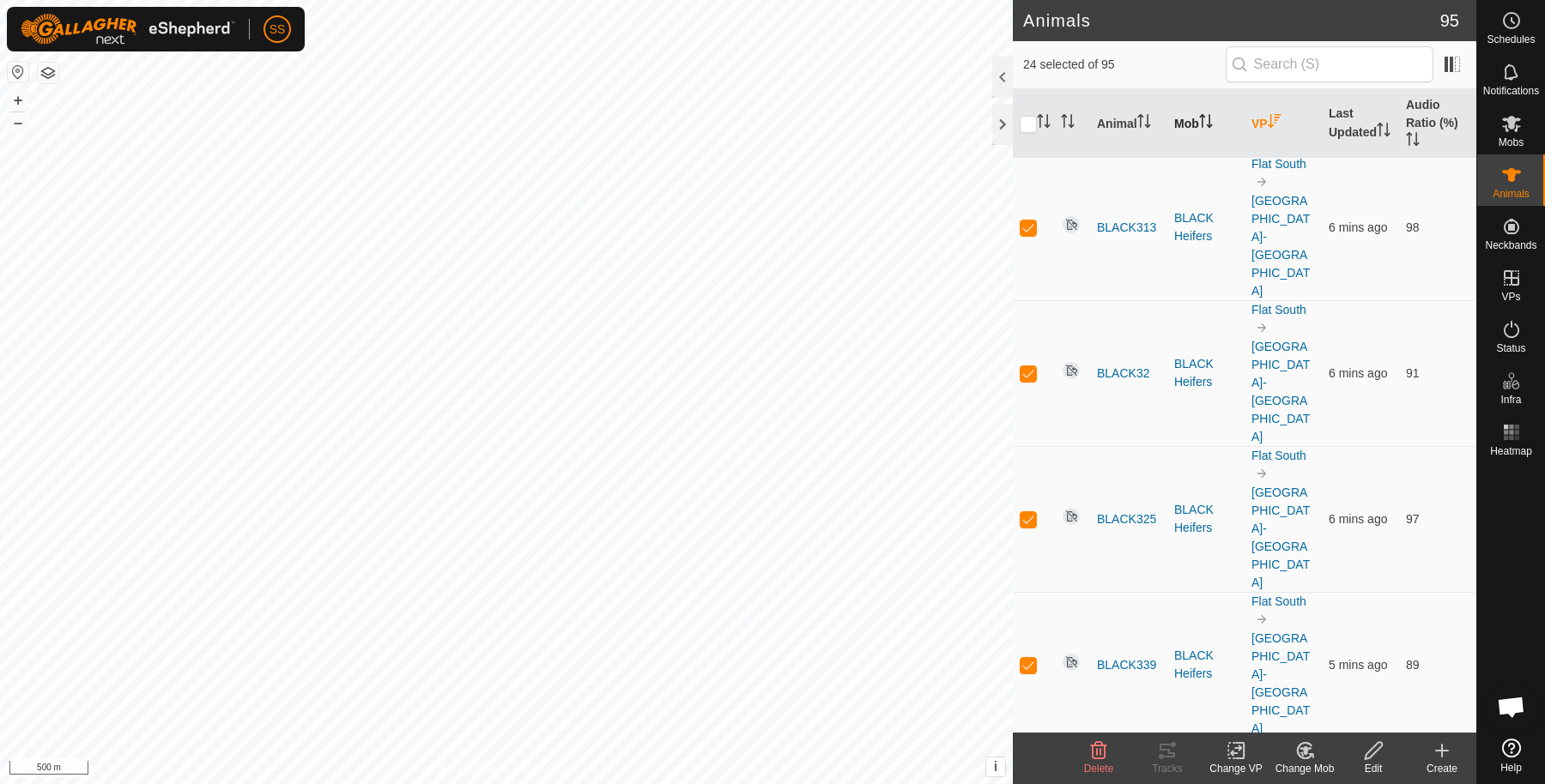
click at [1381, 755] on icon at bounding box center [1373, 750] width 21 height 20
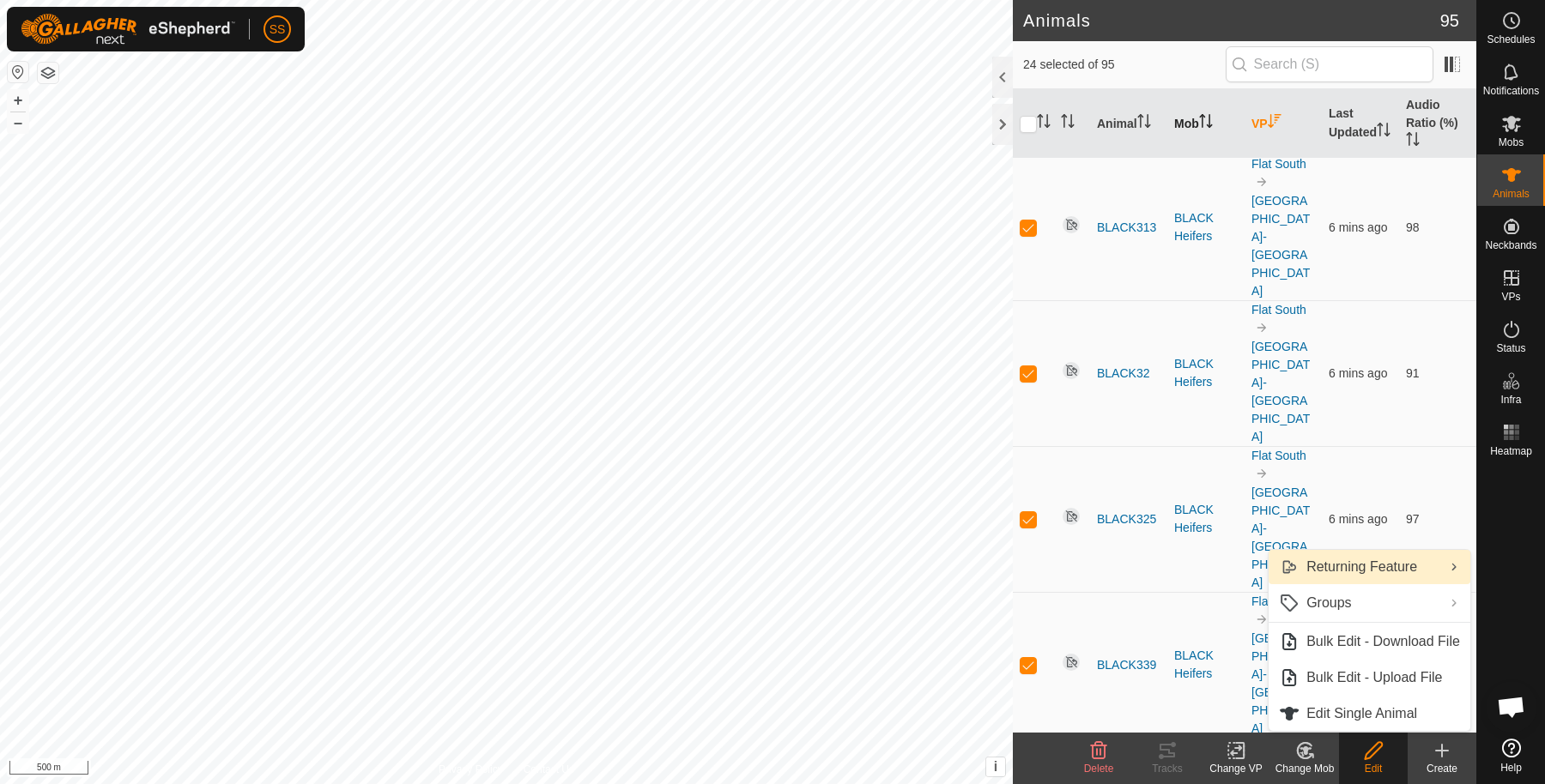
click at [1362, 572] on link "Returning Feature" at bounding box center [1369, 567] width 202 height 35
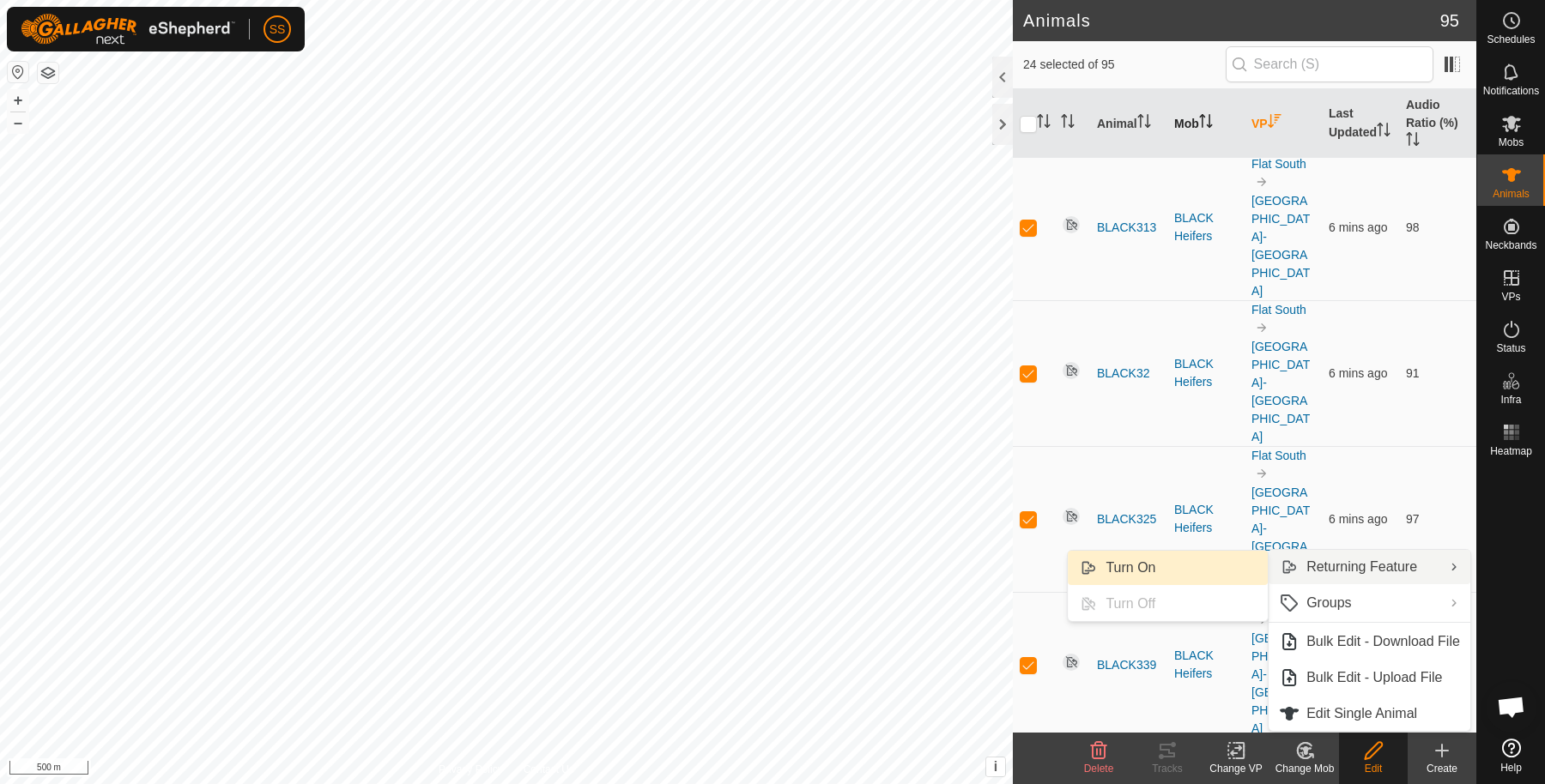
click at [1202, 569] on link "Turn On" at bounding box center [1167, 568] width 200 height 35
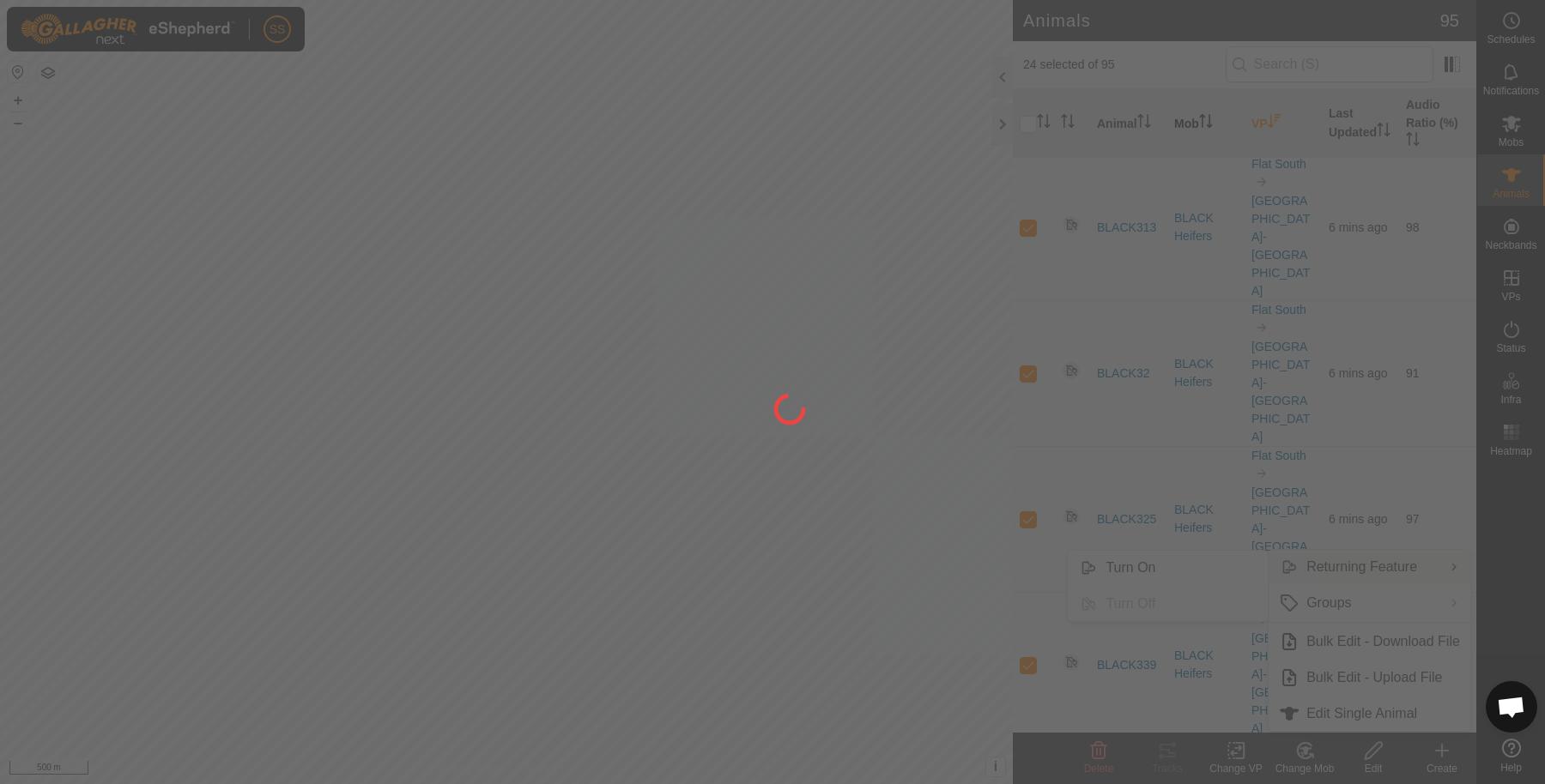
checkbox input "false"
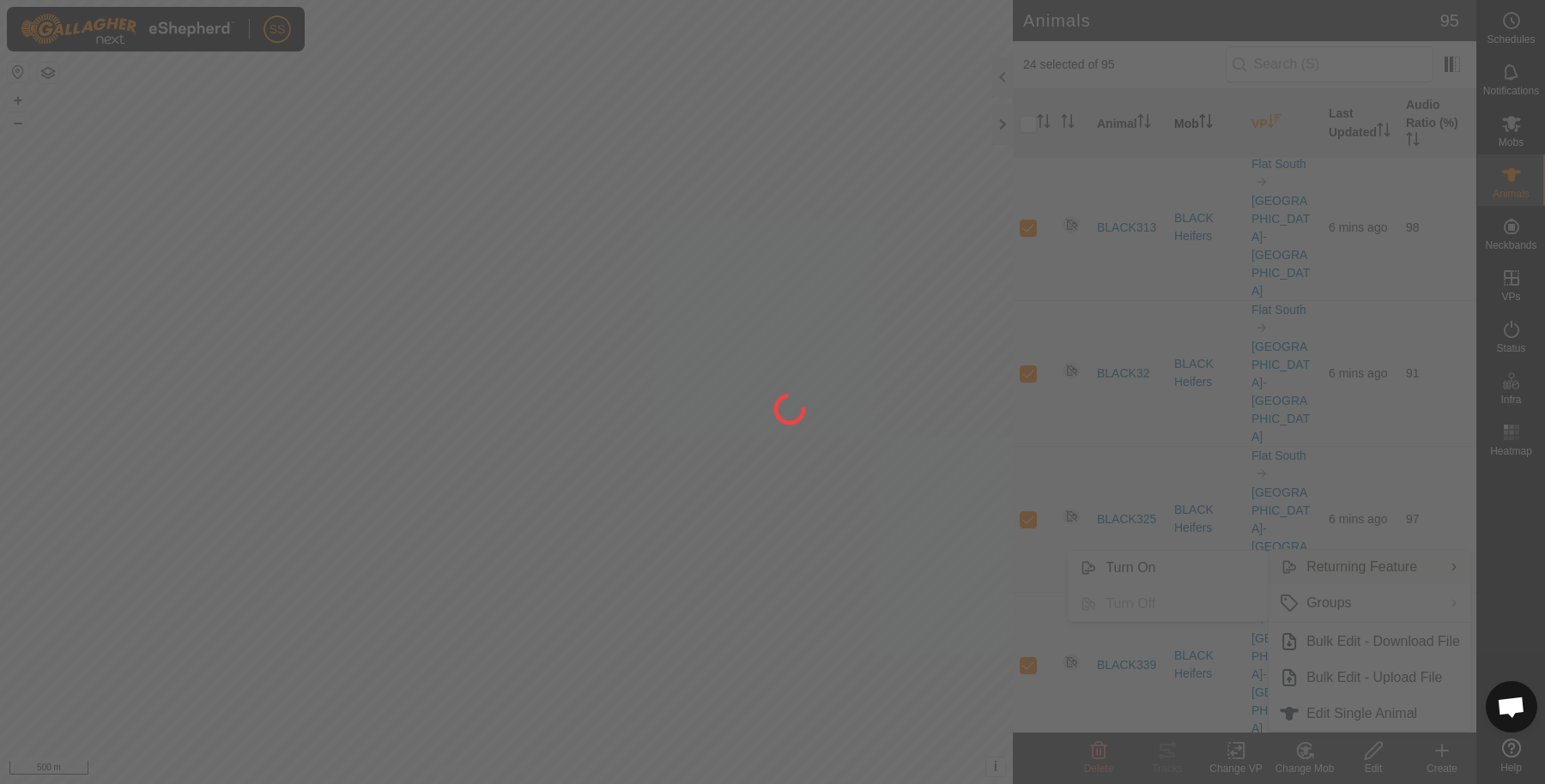
checkbox input "false"
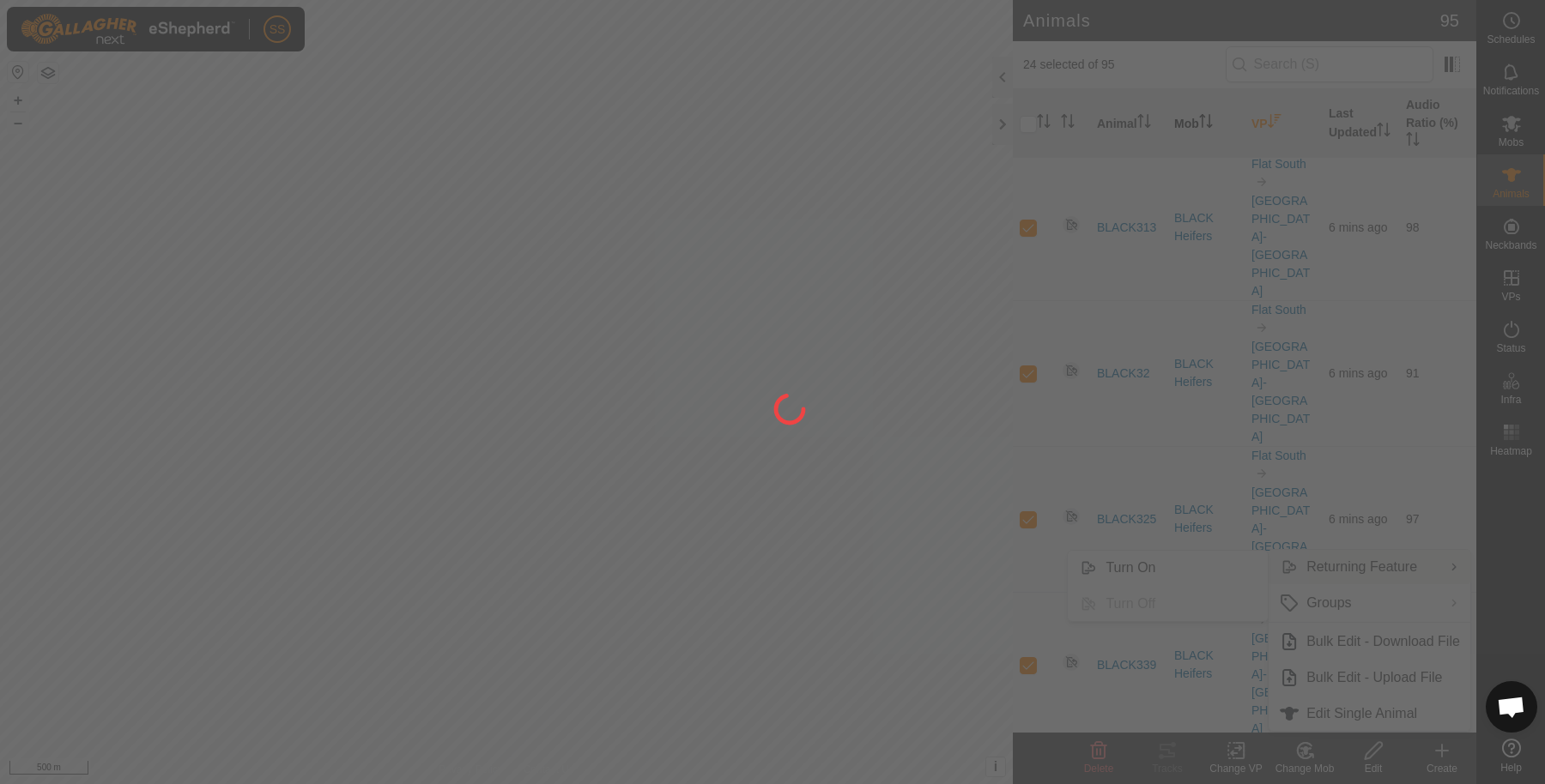
checkbox input "false"
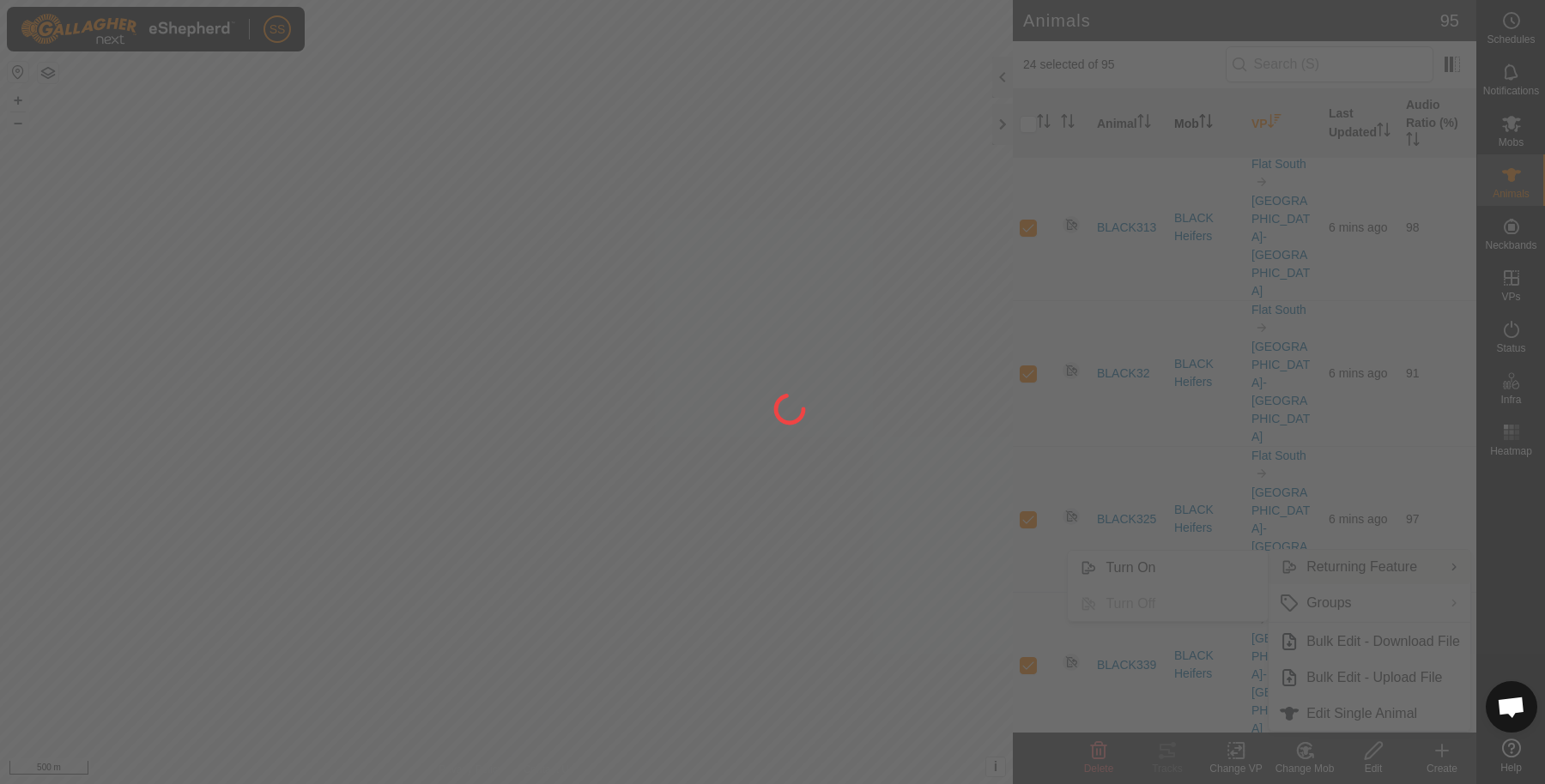
checkbox input "false"
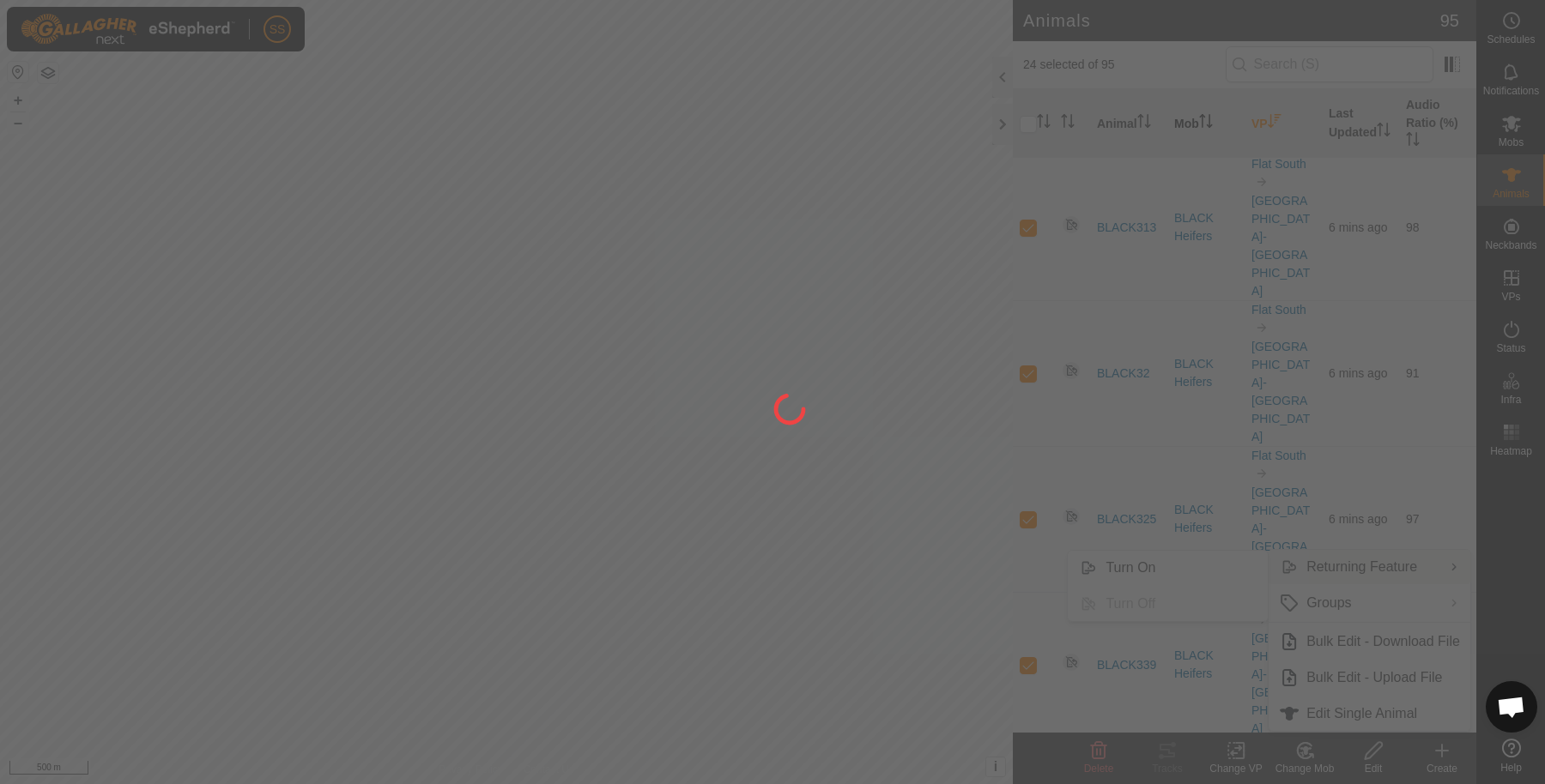
checkbox input "false"
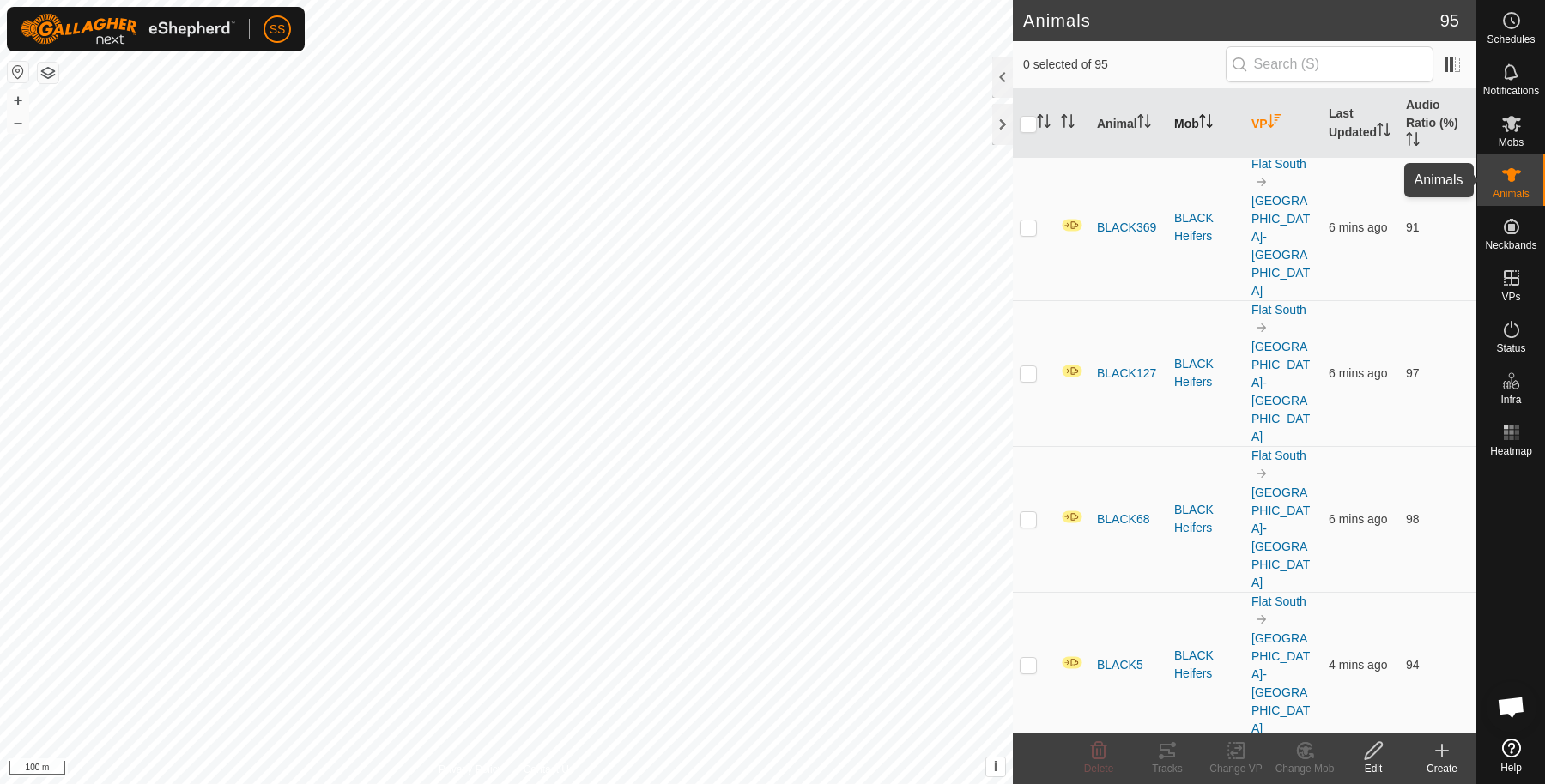
click at [1499, 189] on span "Animals" at bounding box center [1510, 194] width 36 height 11
click at [1003, 137] on div at bounding box center [1002, 124] width 20 height 41
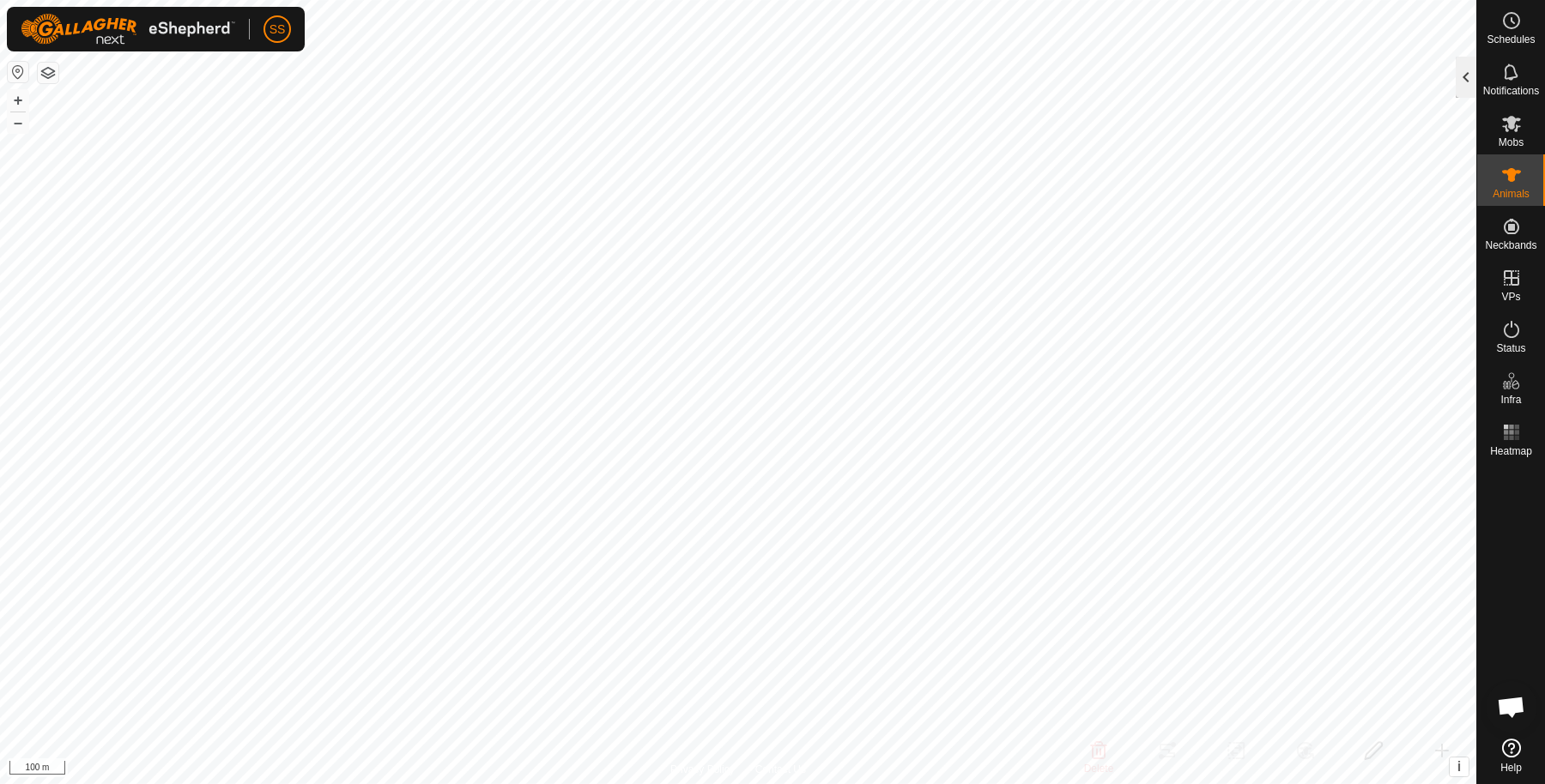
click at [1465, 85] on div at bounding box center [1465, 77] width 20 height 41
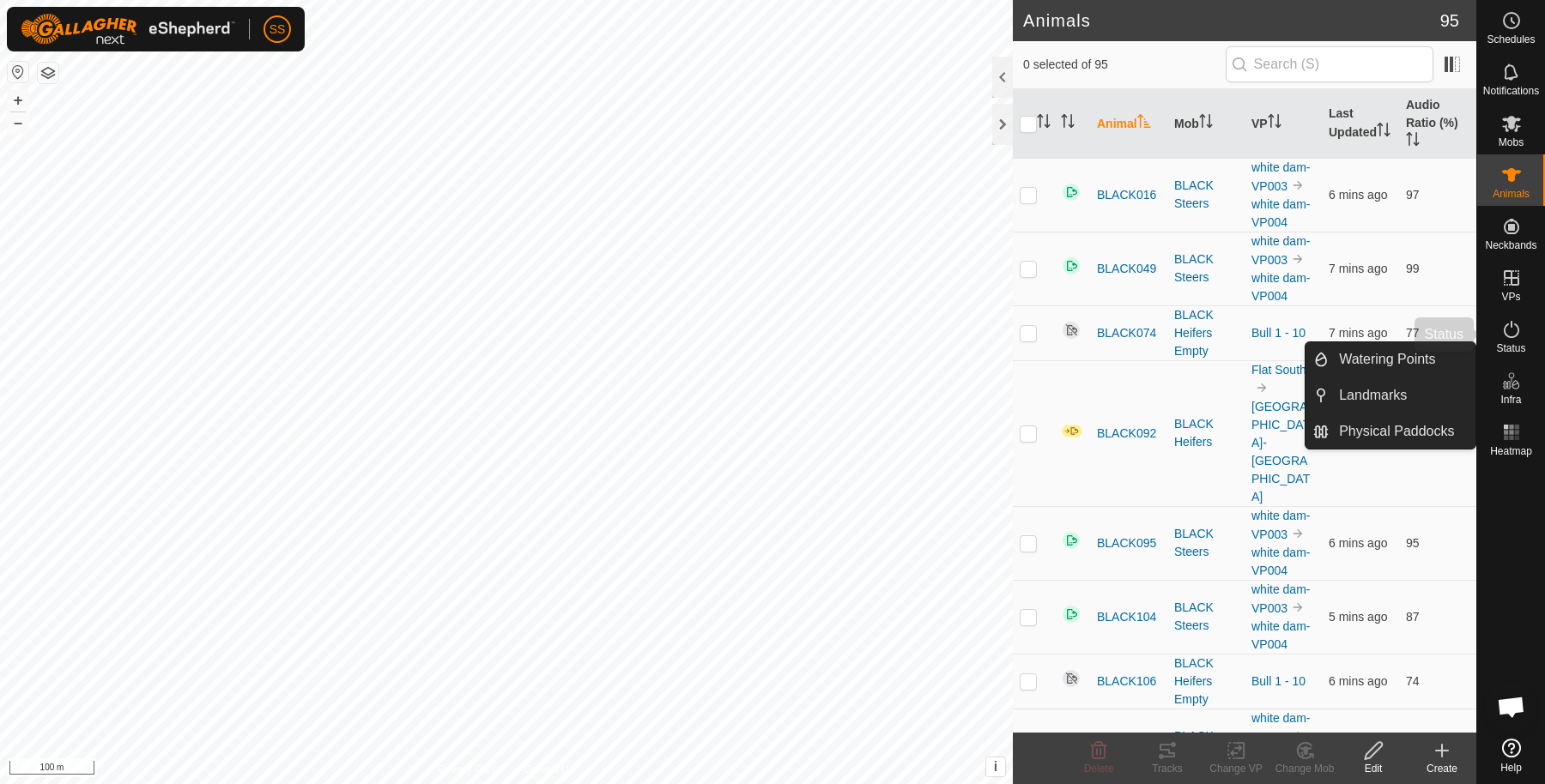
drag, startPoint x: 1530, startPoint y: 344, endPoint x: 1491, endPoint y: 335, distance: 40.0
click at [1530, 344] on div "Status" at bounding box center [1510, 335] width 68 height 52
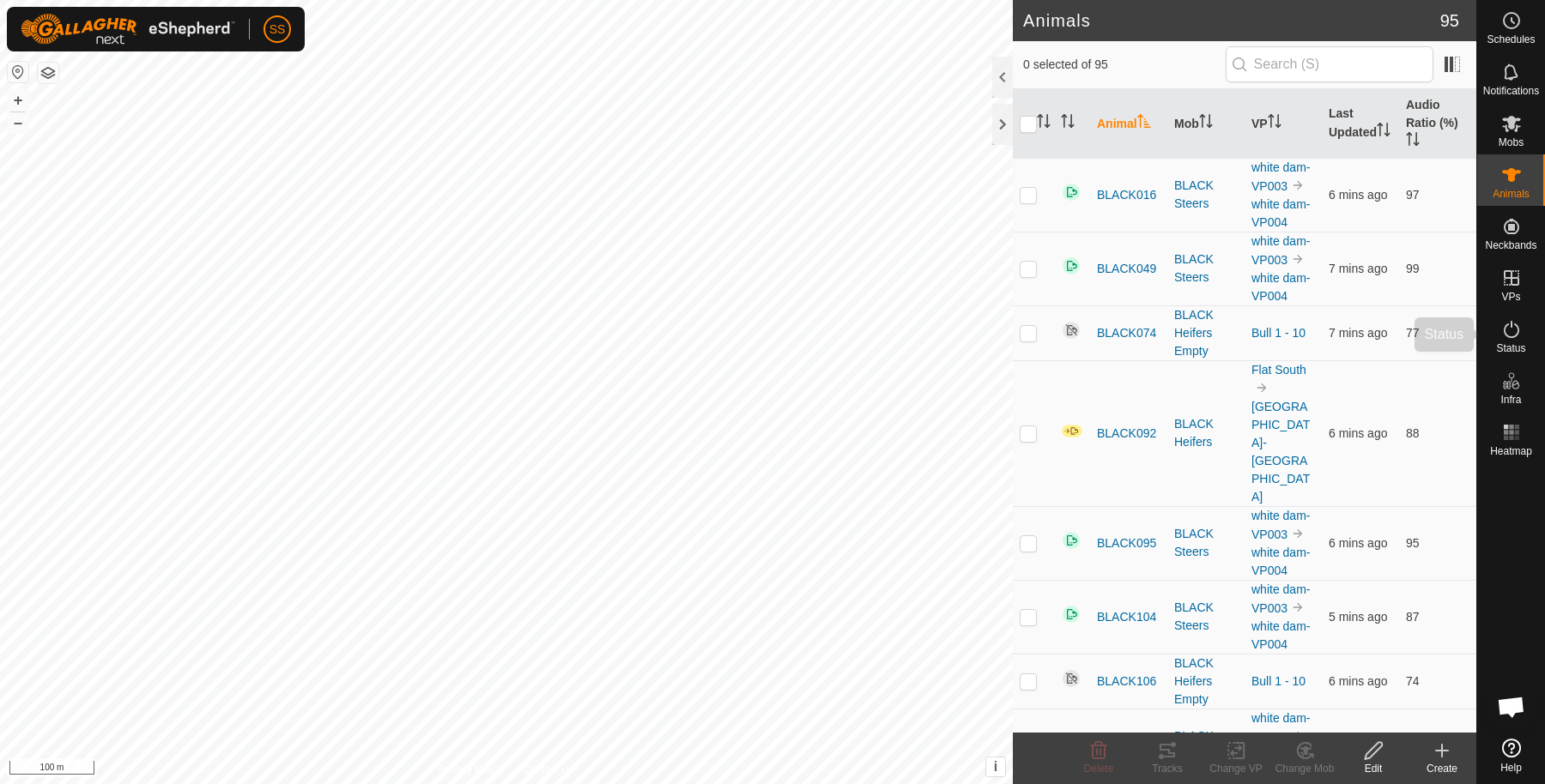
click at [1521, 332] on es-activation-svg-icon at bounding box center [1511, 329] width 31 height 28
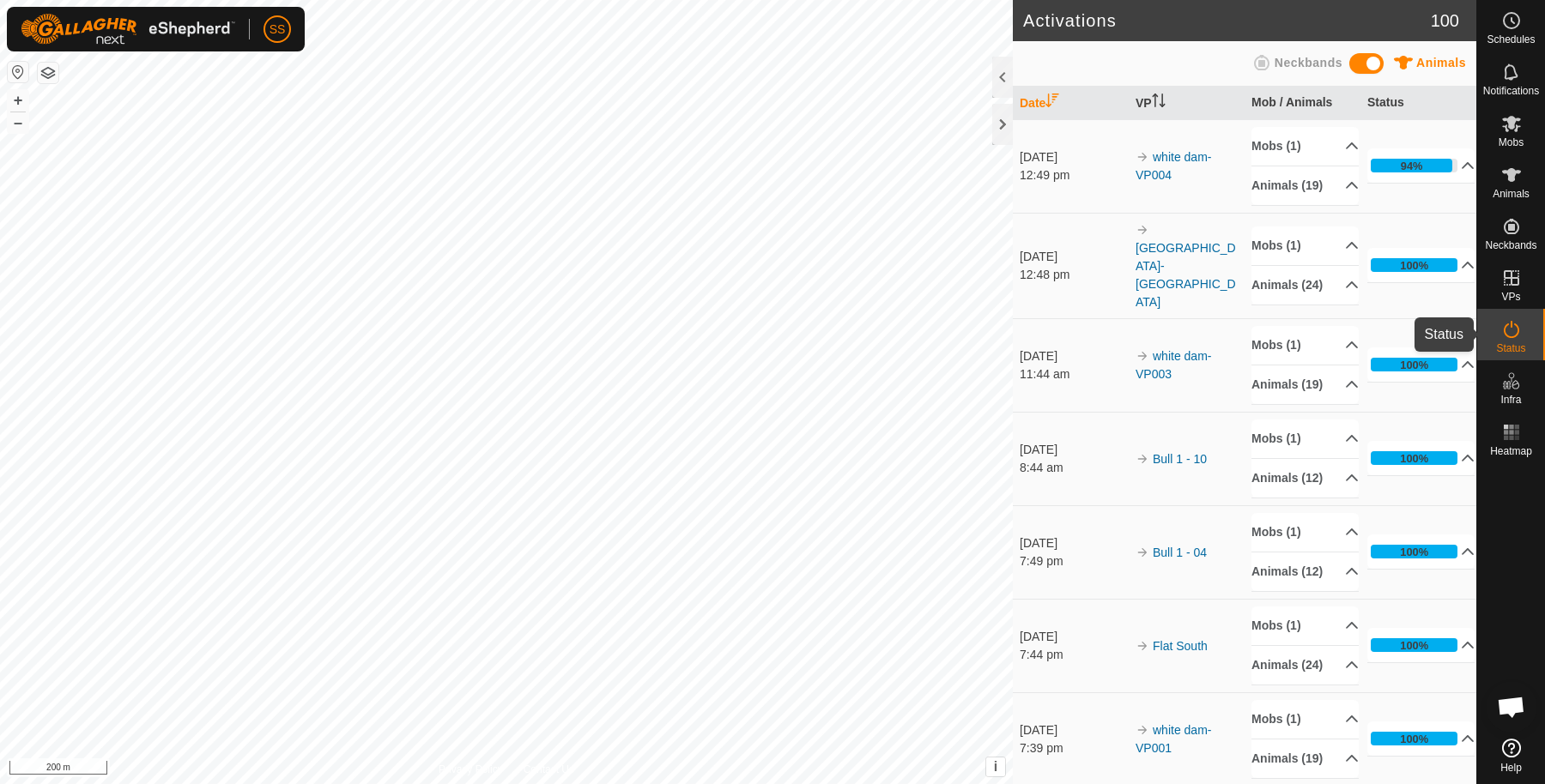
click at [1497, 332] on es-activation-svg-icon at bounding box center [1511, 329] width 31 height 28
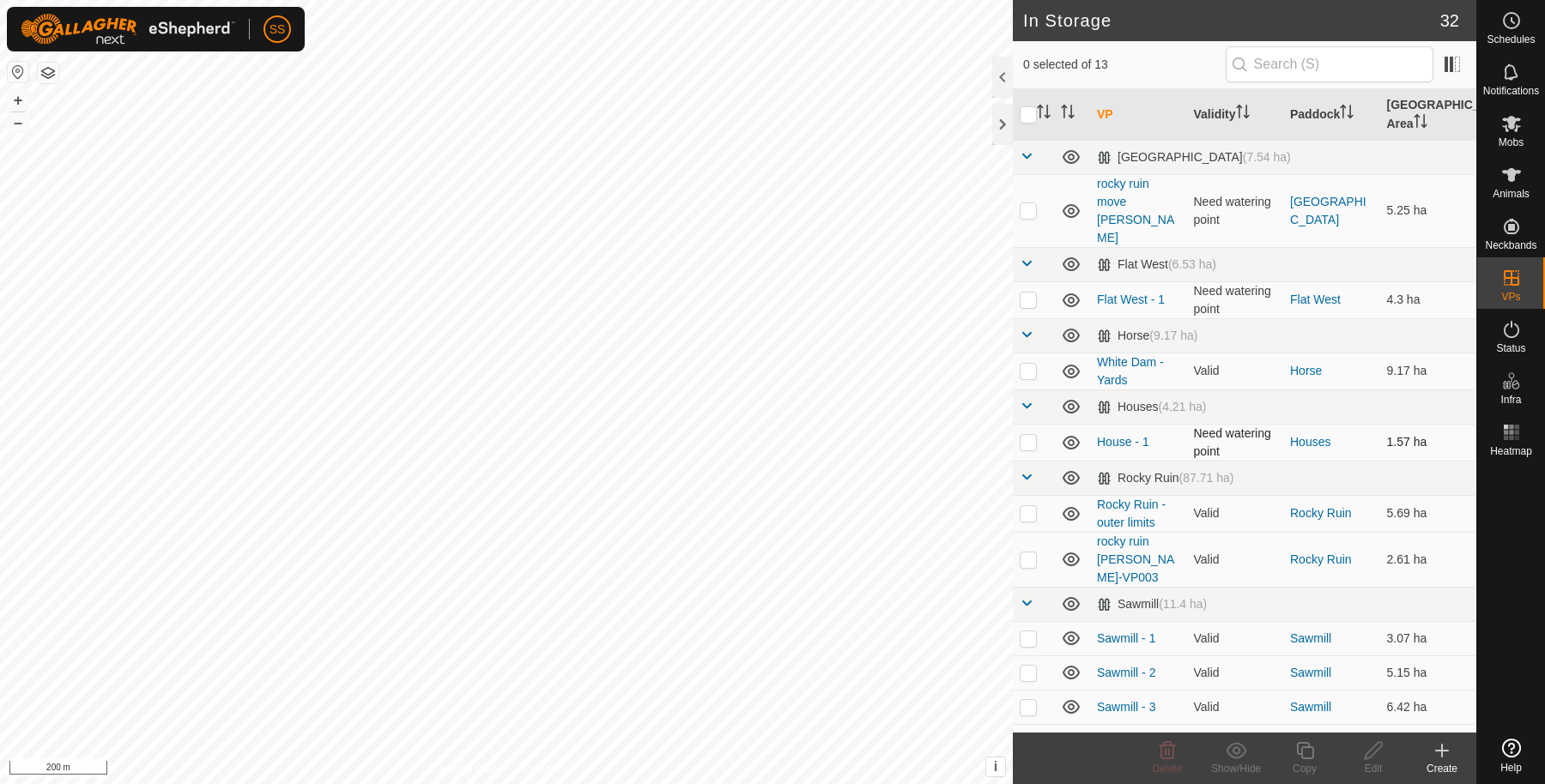
scroll to position [72, 0]
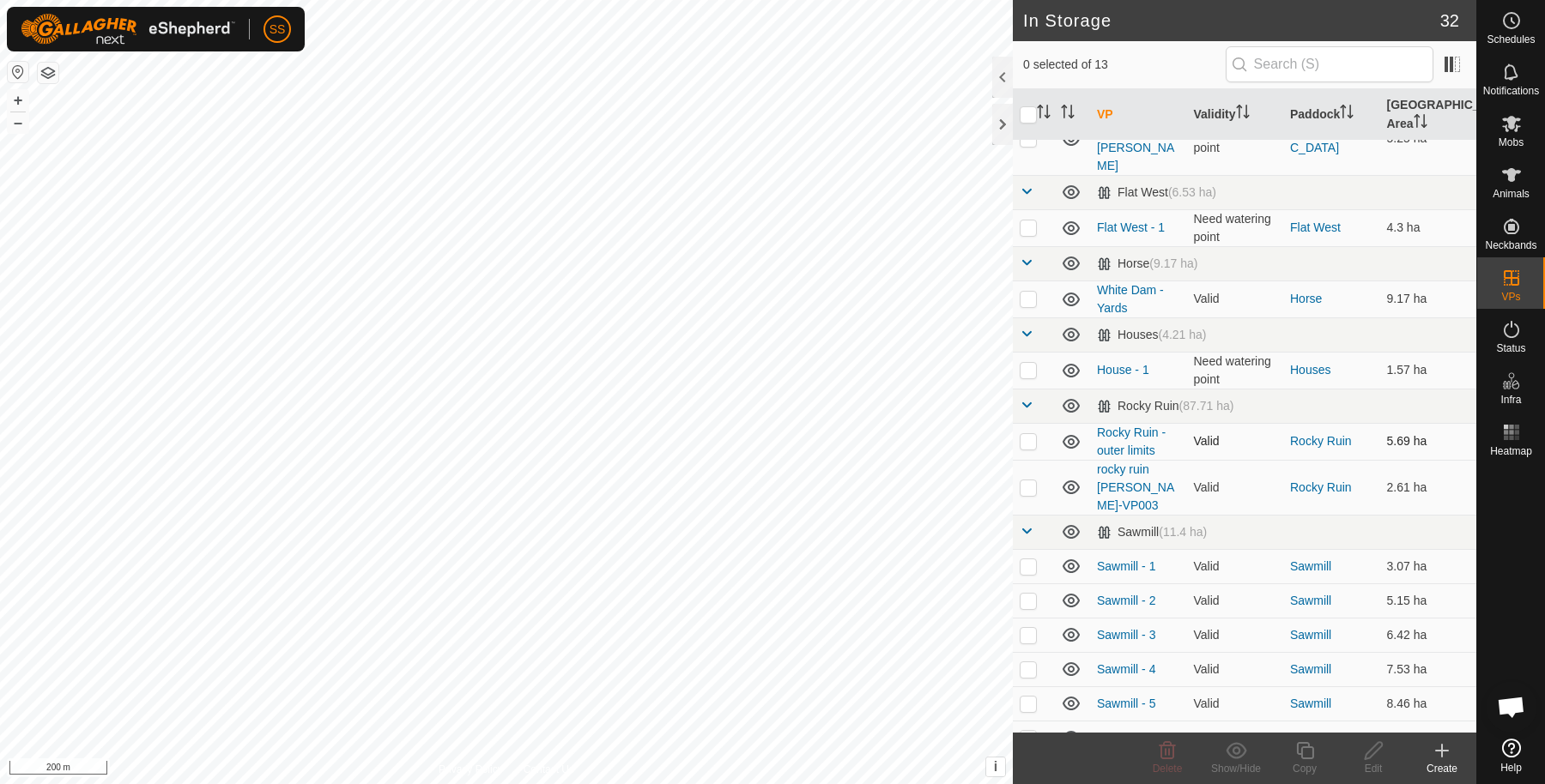
click at [1033, 434] on p-checkbox at bounding box center [1028, 440] width 17 height 13
checkbox input "false"
click at [1020, 363] on p-checkbox at bounding box center [1028, 369] width 17 height 13
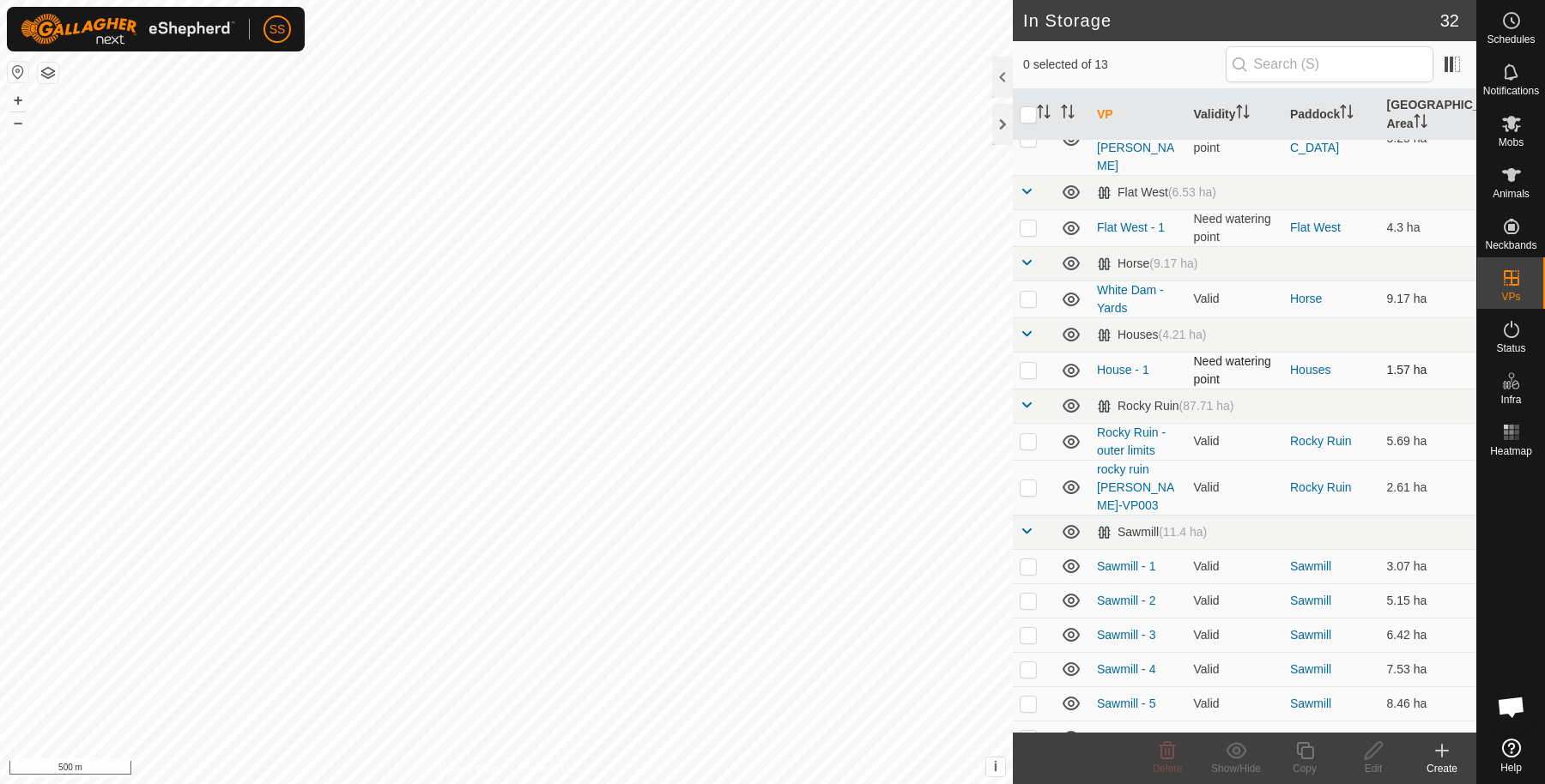
click at [1026, 363] on p-checkbox at bounding box center [1028, 369] width 17 height 13
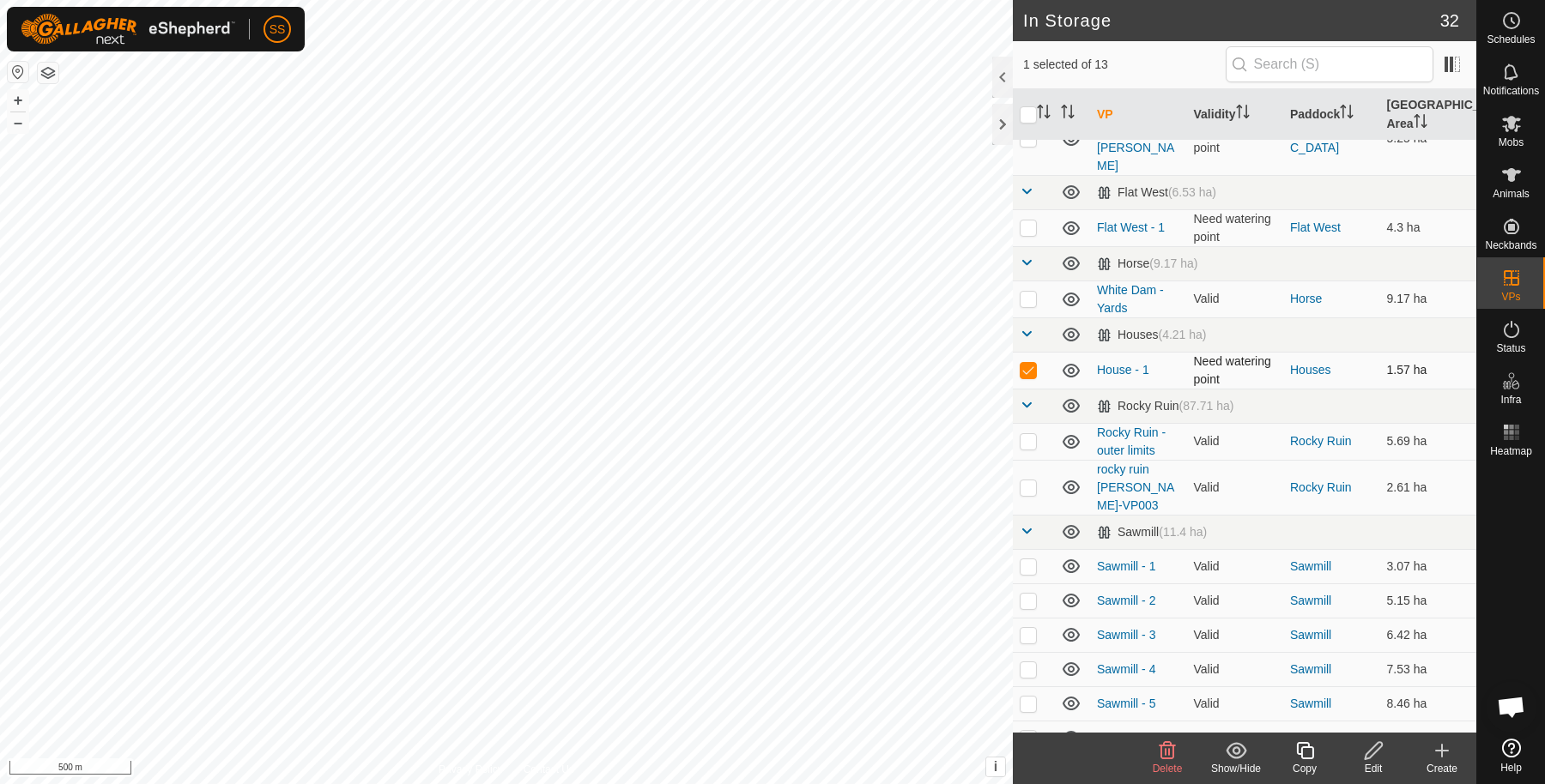
click at [1026, 363] on p-checkbox at bounding box center [1028, 369] width 17 height 13
checkbox input "false"
click at [1030, 292] on p-checkbox at bounding box center [1028, 298] width 17 height 13
checkbox input "false"
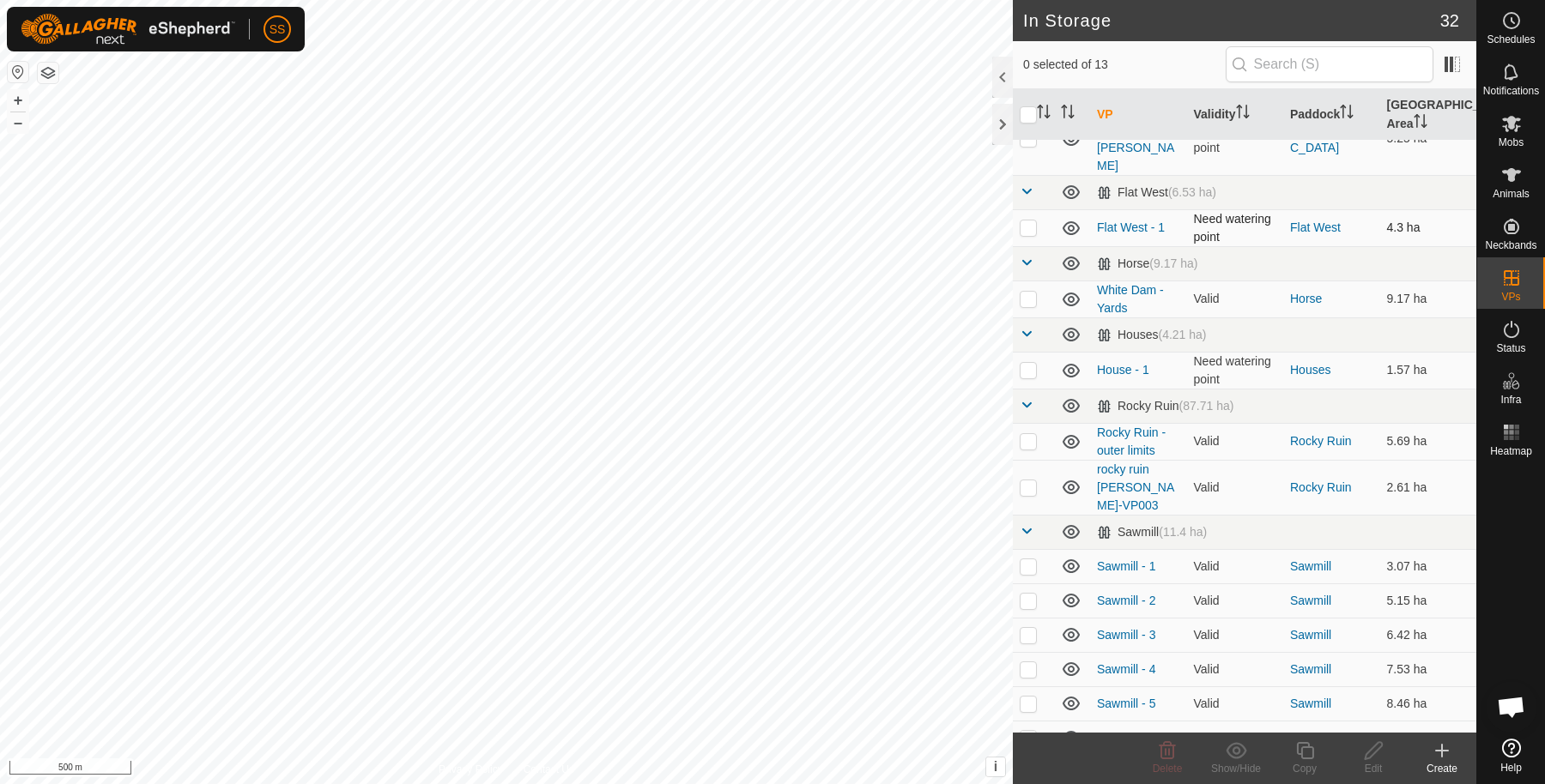
click at [1030, 221] on p-checkbox at bounding box center [1028, 227] width 17 height 13
checkbox input "false"
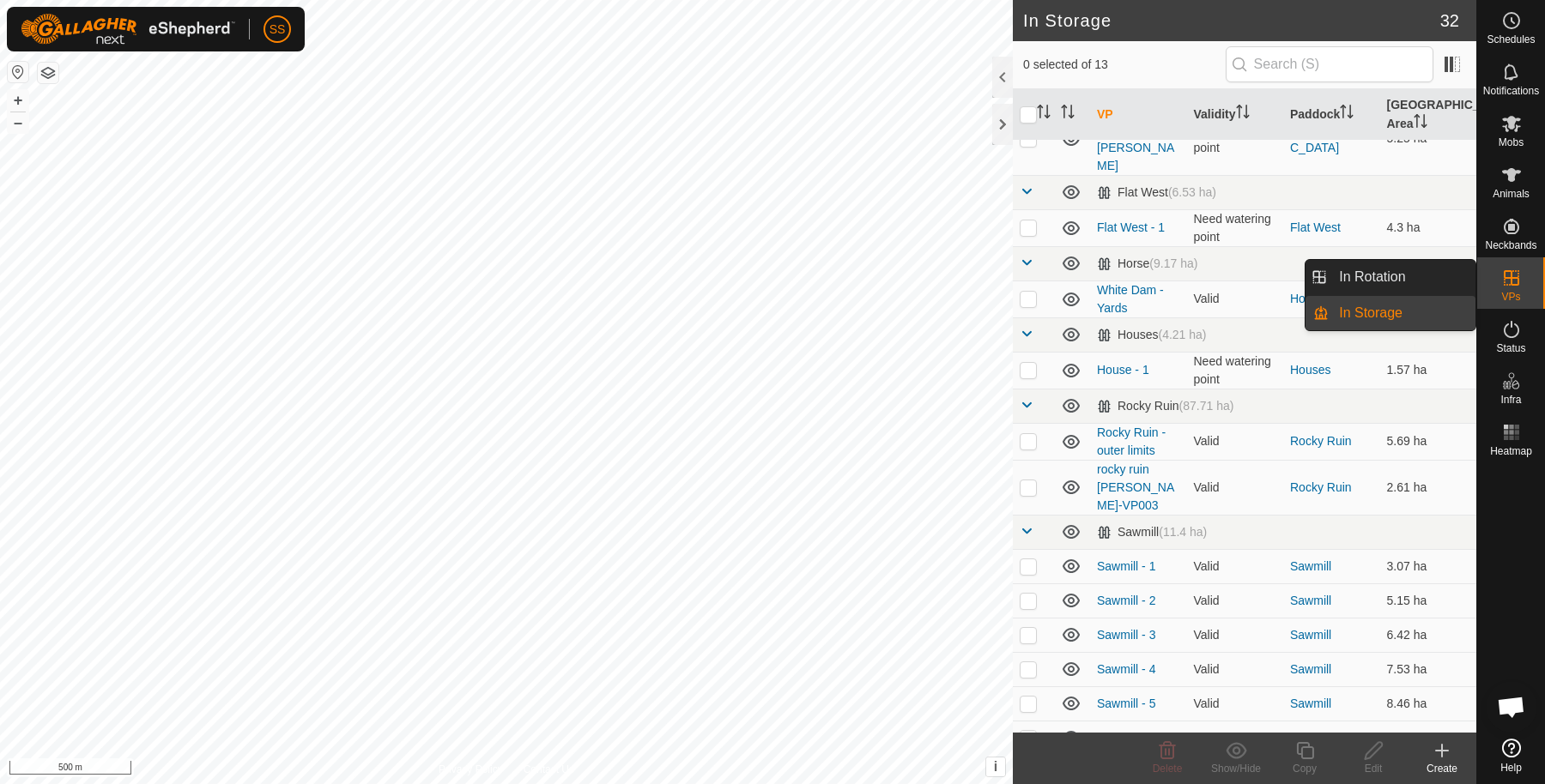
click at [1515, 268] on icon at bounding box center [1510, 277] width 20 height 20
click at [1433, 262] on link "In Rotation" at bounding box center [1401, 277] width 147 height 35
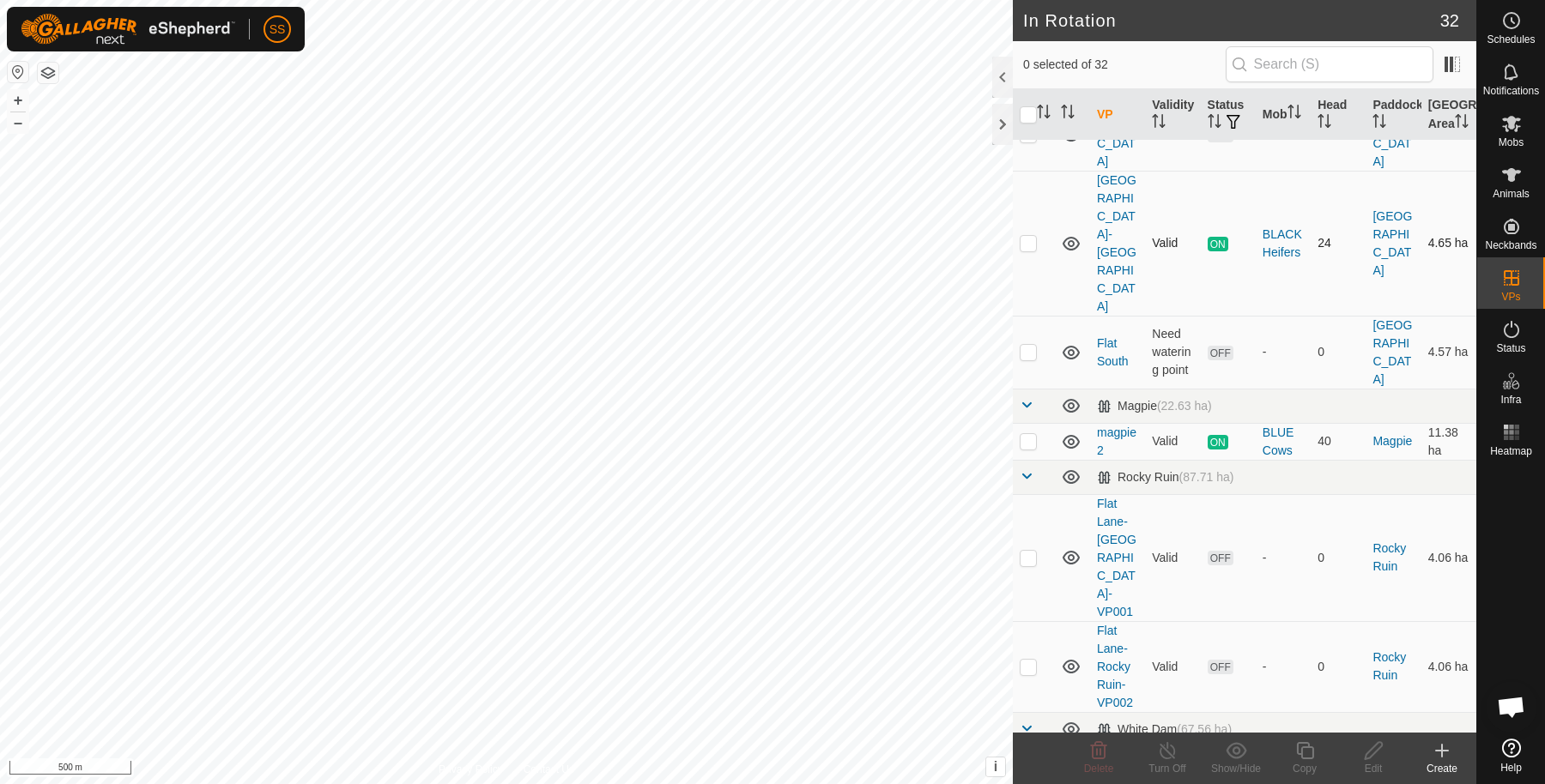
scroll to position [286, 0]
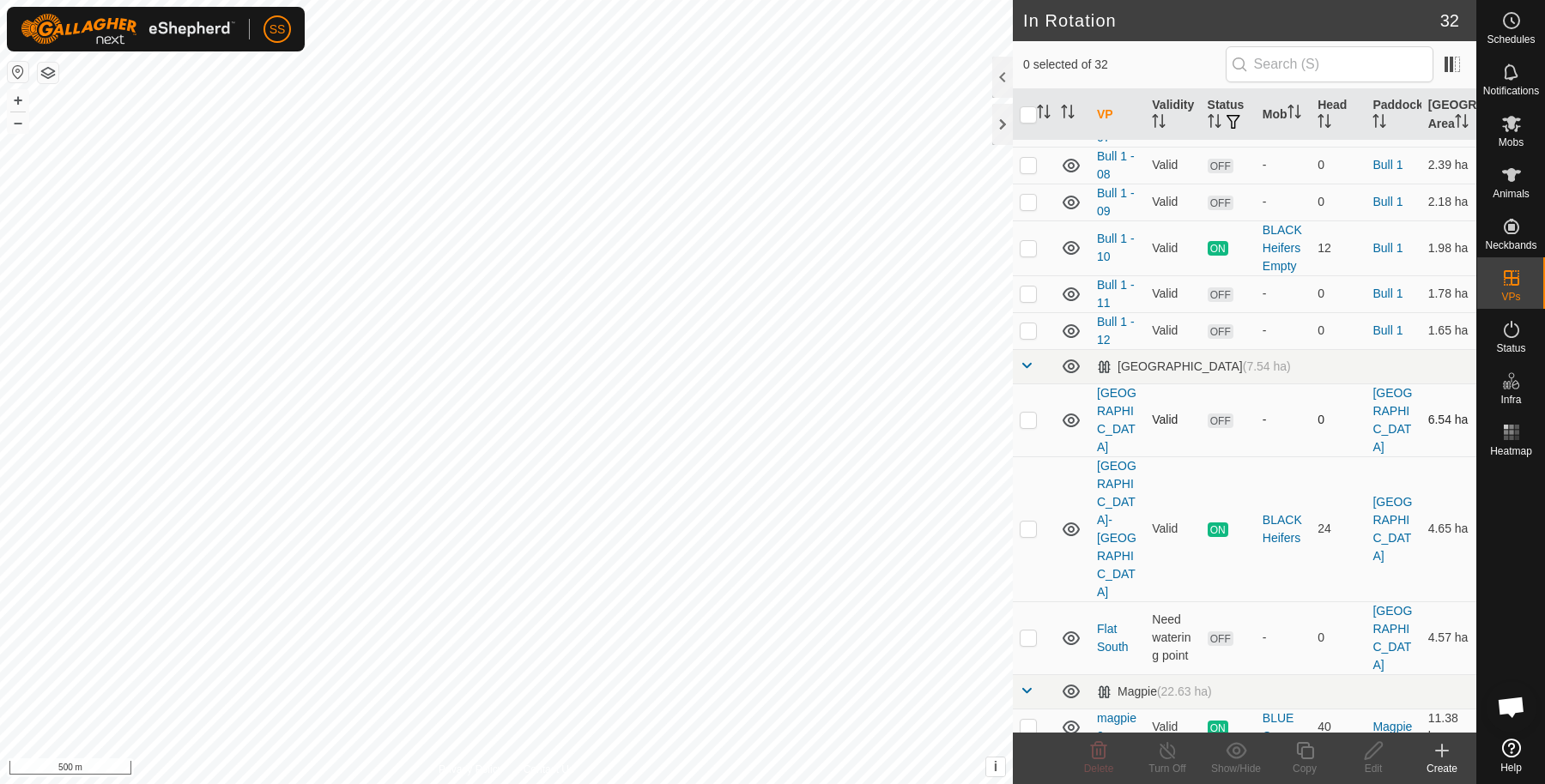
click at [1026, 426] on p-checkbox at bounding box center [1028, 419] width 17 height 13
click at [1093, 750] on icon at bounding box center [1098, 750] width 20 height 20
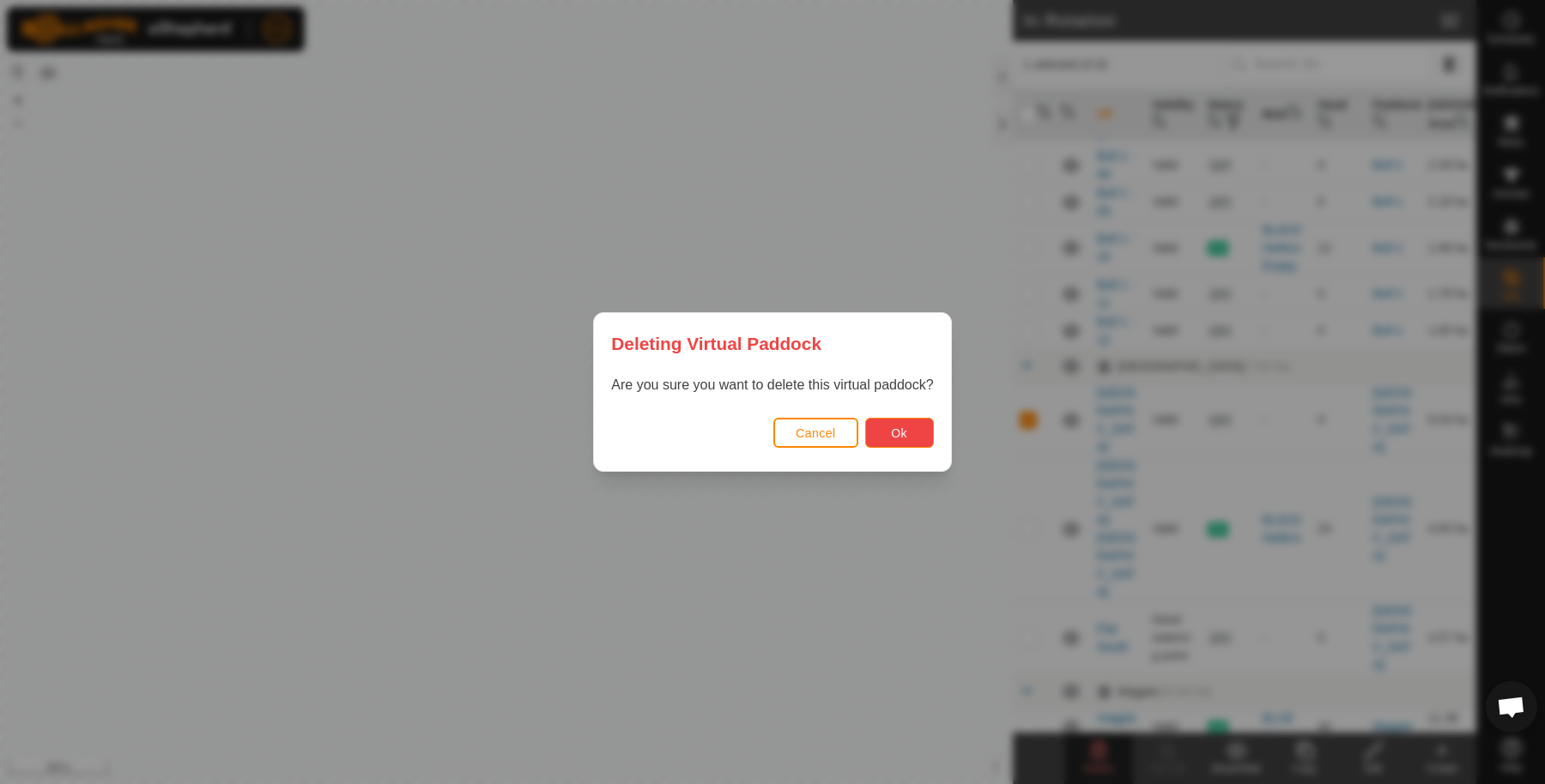
click at [901, 442] on button "Ok" at bounding box center [899, 432] width 69 height 30
checkbox input "false"
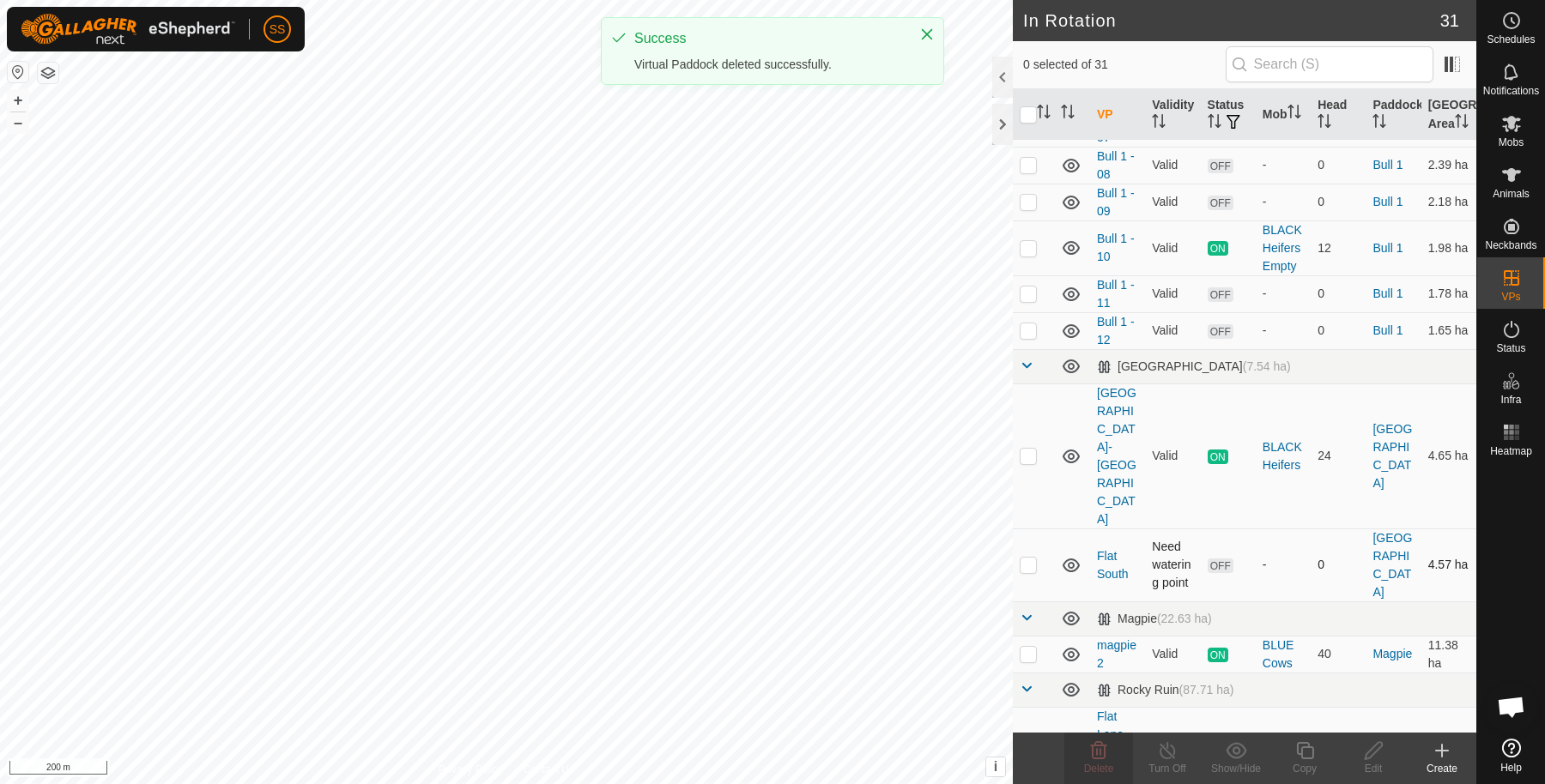
click at [1031, 558] on p-checkbox at bounding box center [1028, 564] width 17 height 13
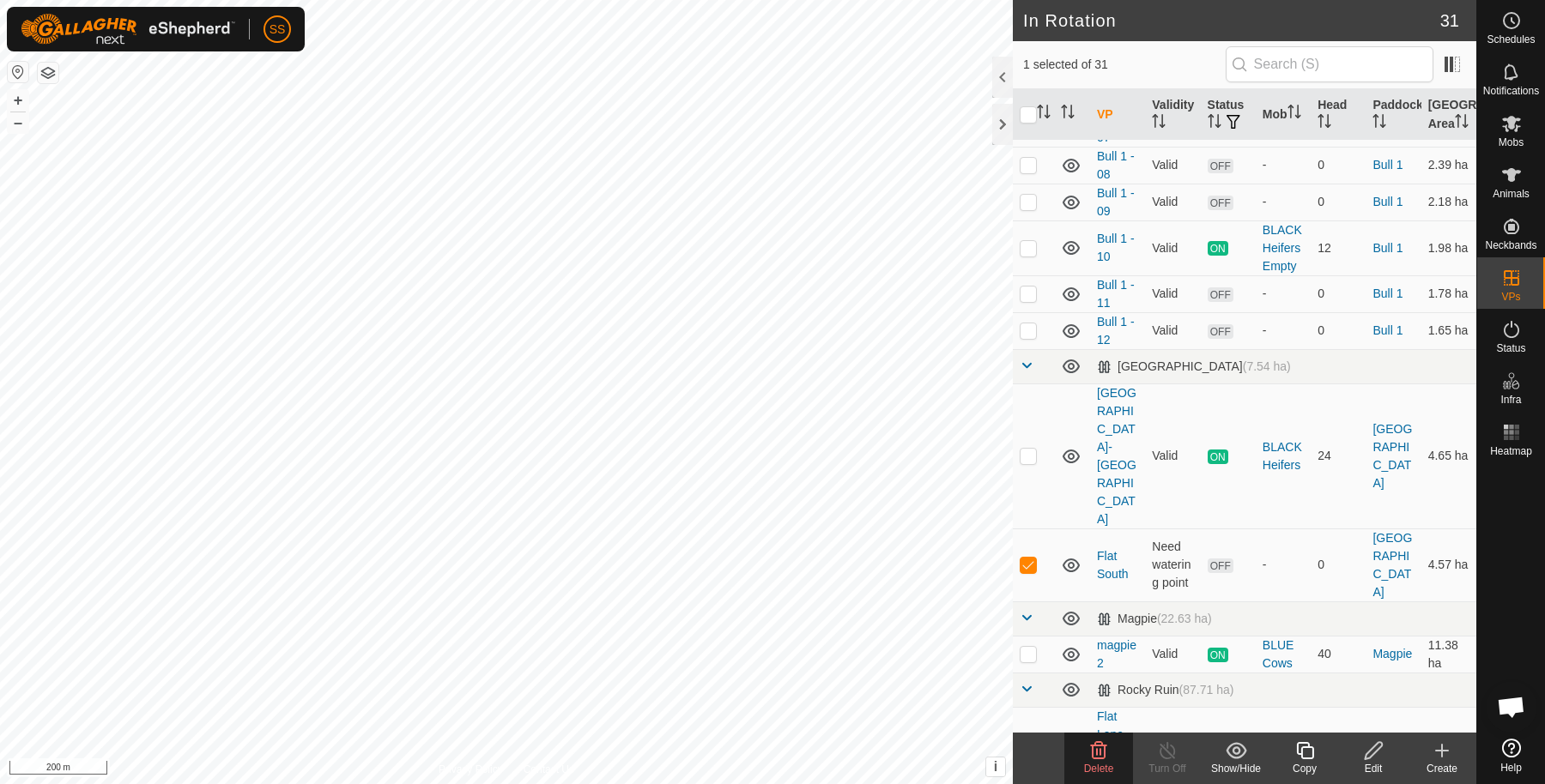
click at [1083, 751] on delete-svg-icon at bounding box center [1099, 750] width 69 height 20
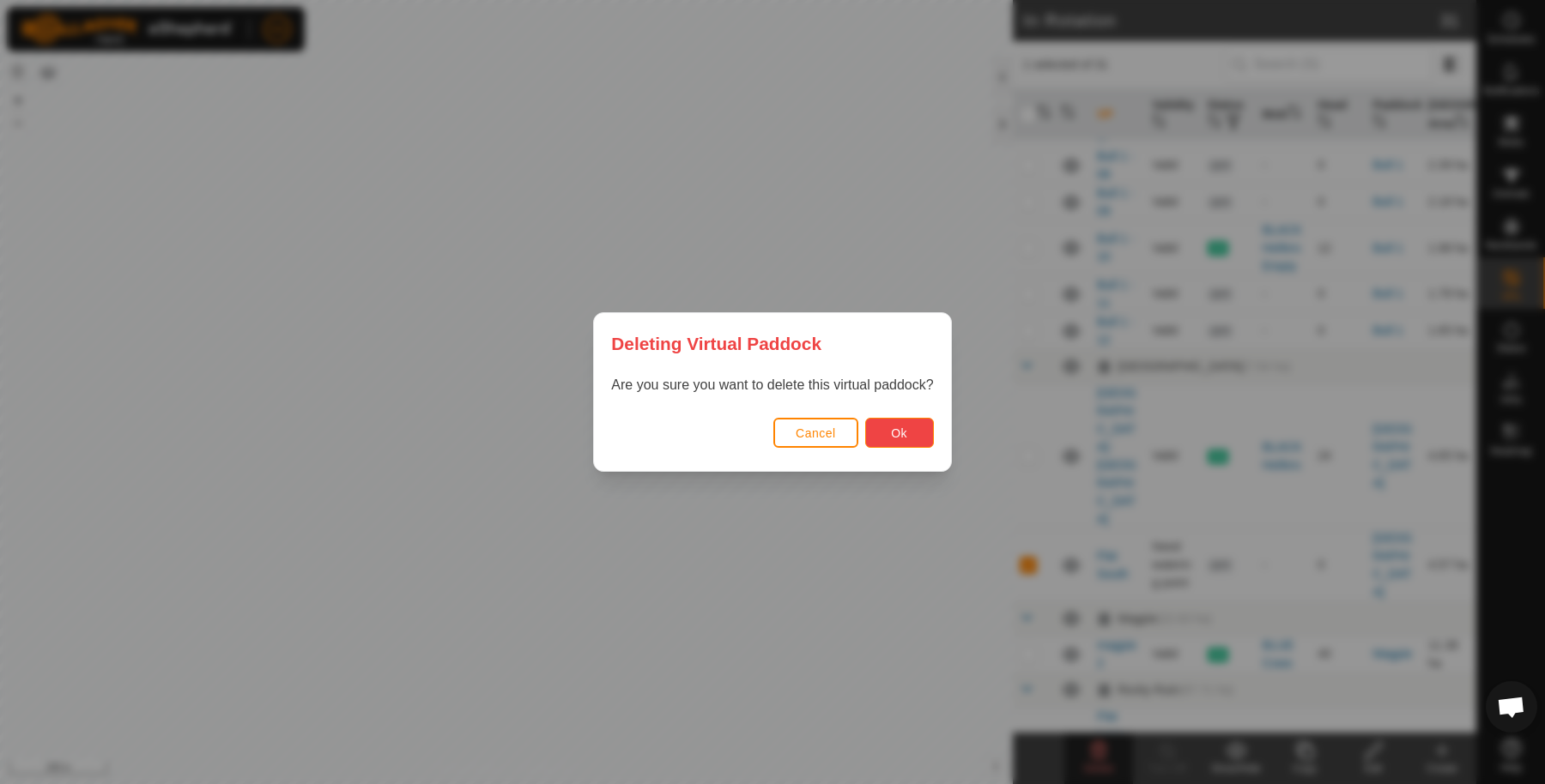
click at [871, 430] on button "Ok" at bounding box center [899, 432] width 69 height 30
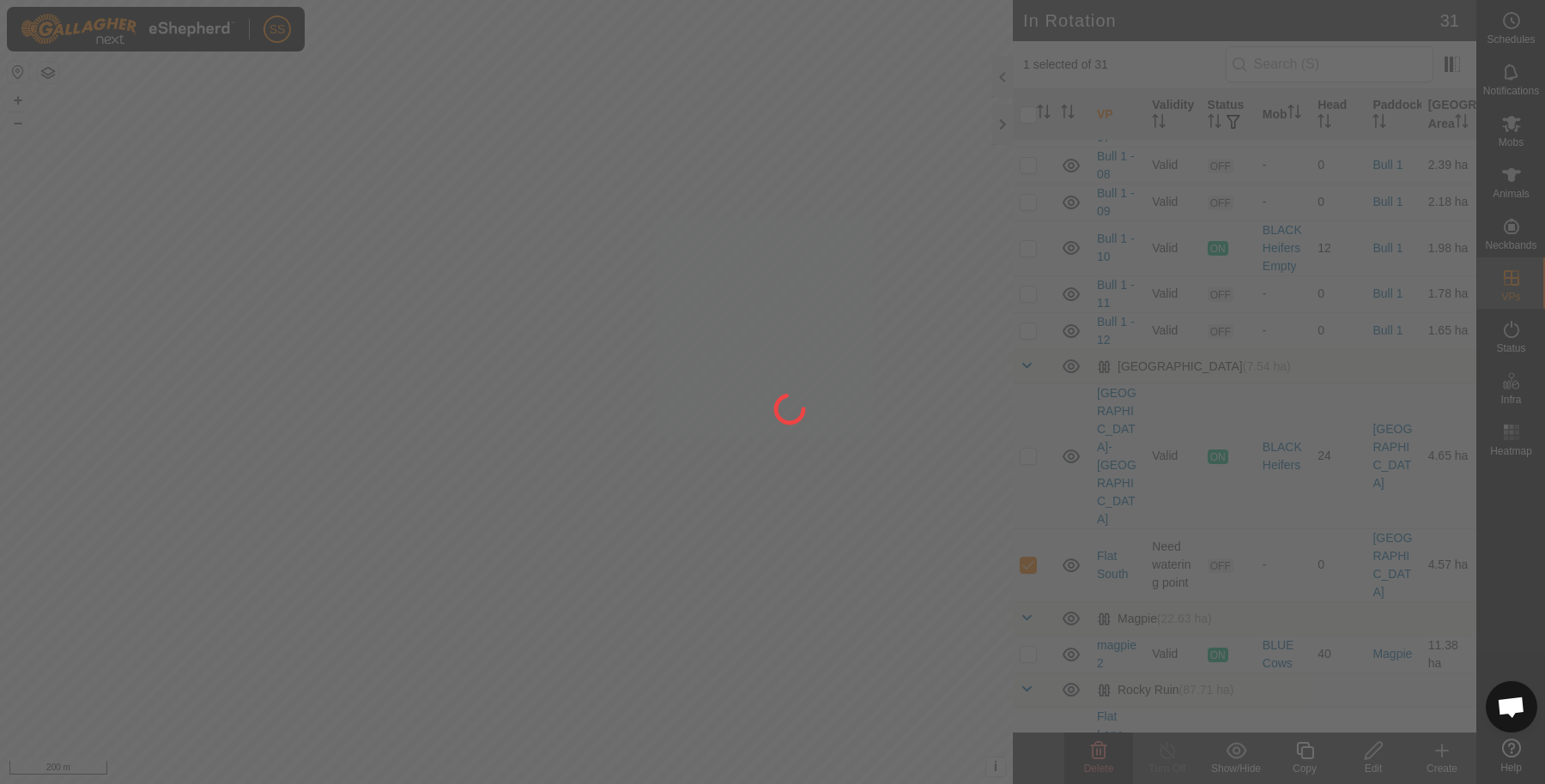
checkbox input "false"
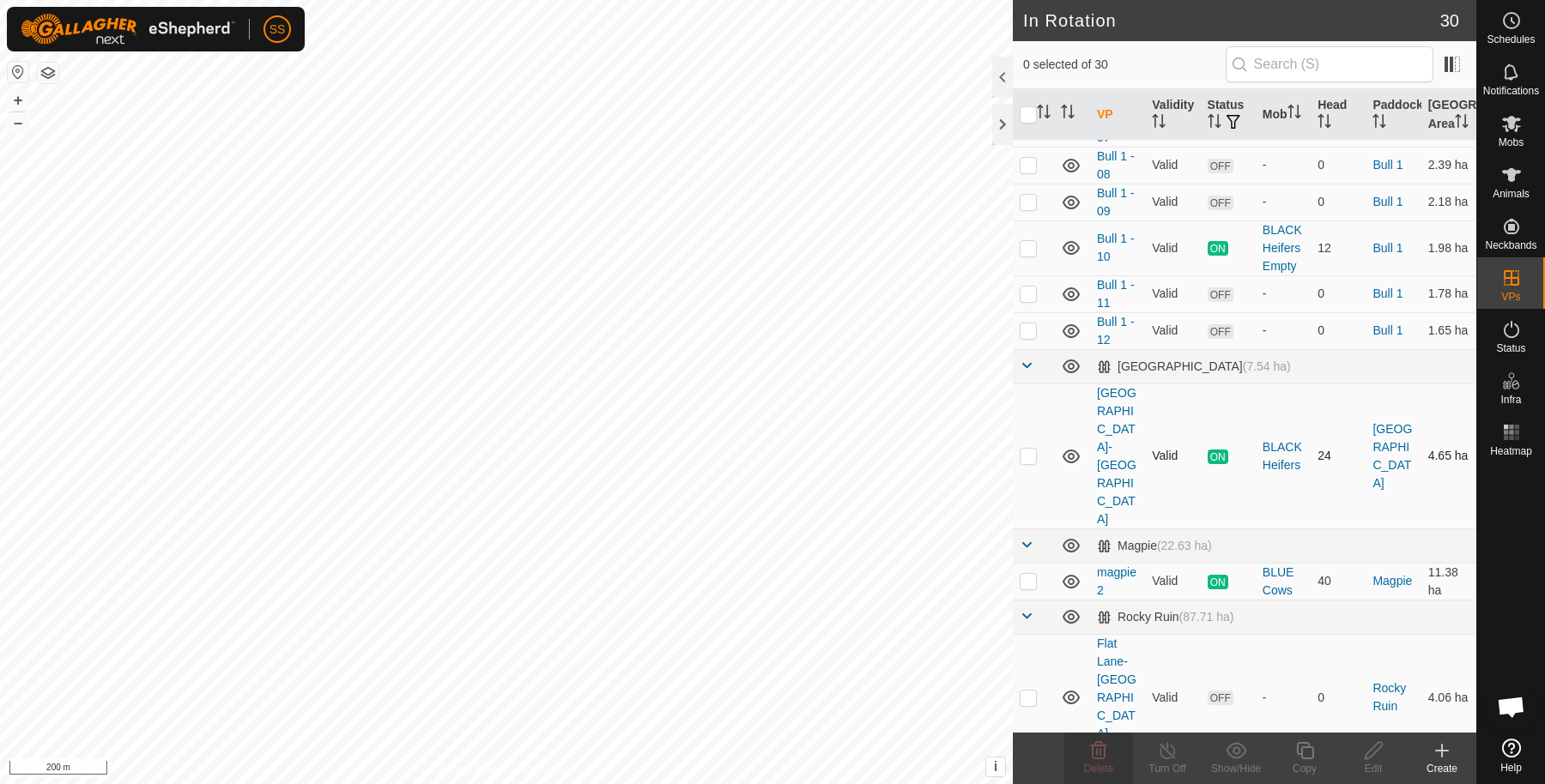
click at [1021, 450] on p-checkbox at bounding box center [1028, 456] width 17 height 13
checkbox input "false"
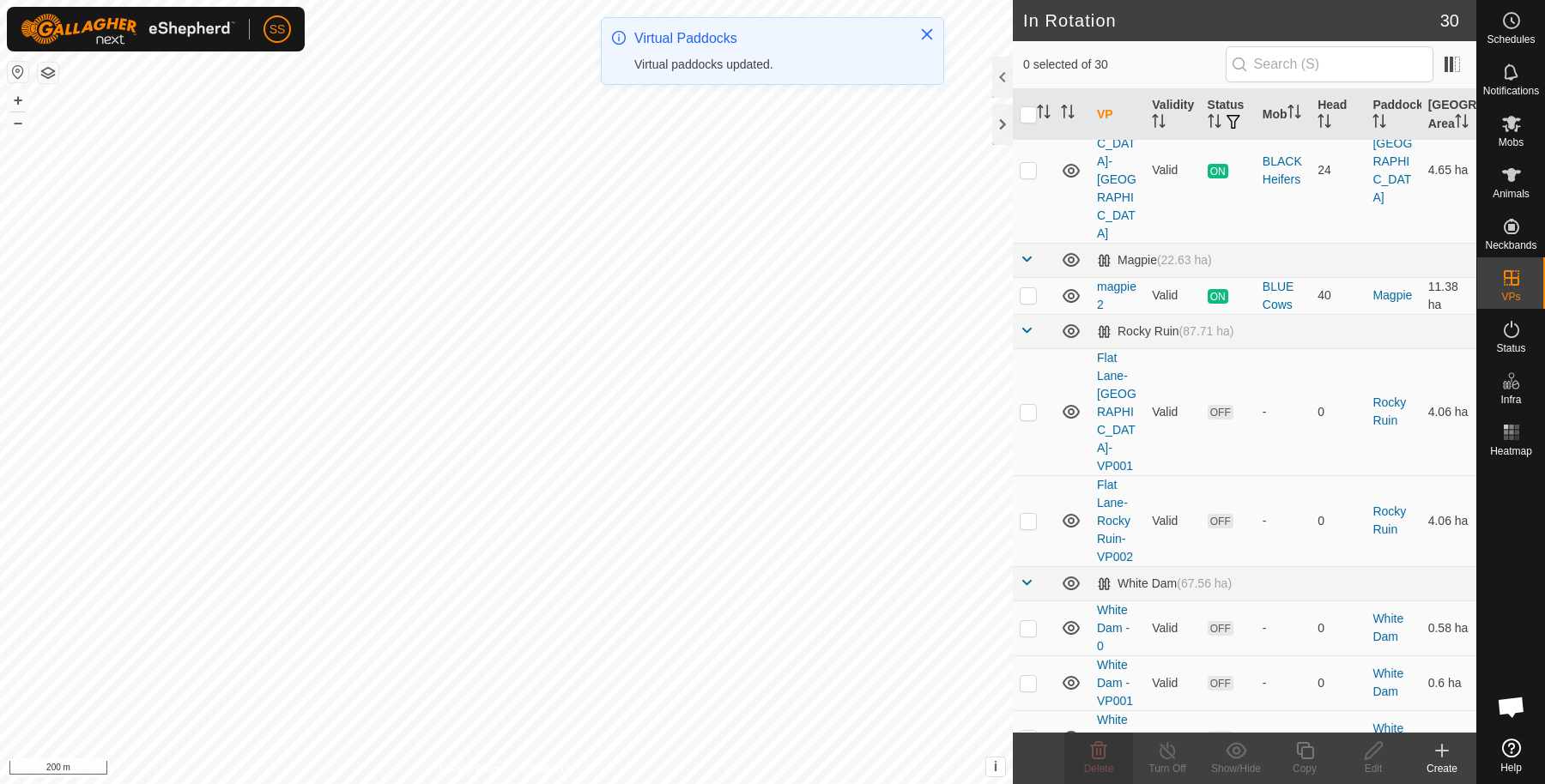
click at [1028, 405] on p-checkbox at bounding box center [1028, 412] width 17 height 13
checkbox input "false"
click at [1034, 475] on td at bounding box center [1033, 520] width 41 height 91
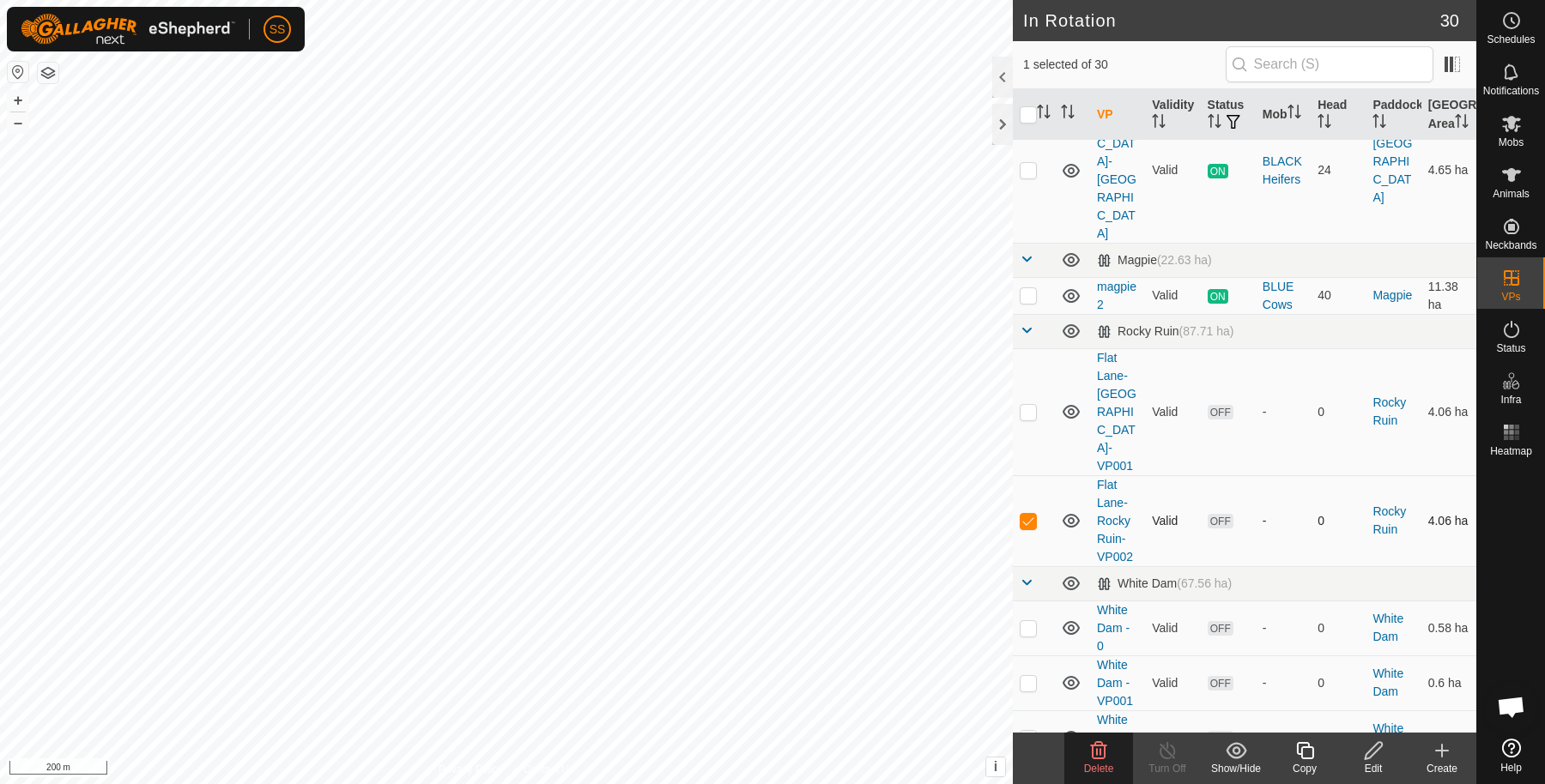
click at [1034, 475] on td at bounding box center [1033, 520] width 41 height 91
click at [1034, 514] on p-checkbox at bounding box center [1028, 521] width 17 height 13
click at [1030, 514] on p-checkbox at bounding box center [1028, 521] width 17 height 13
checkbox input "false"
click at [1019, 405] on p-checkbox at bounding box center [1028, 412] width 17 height 13
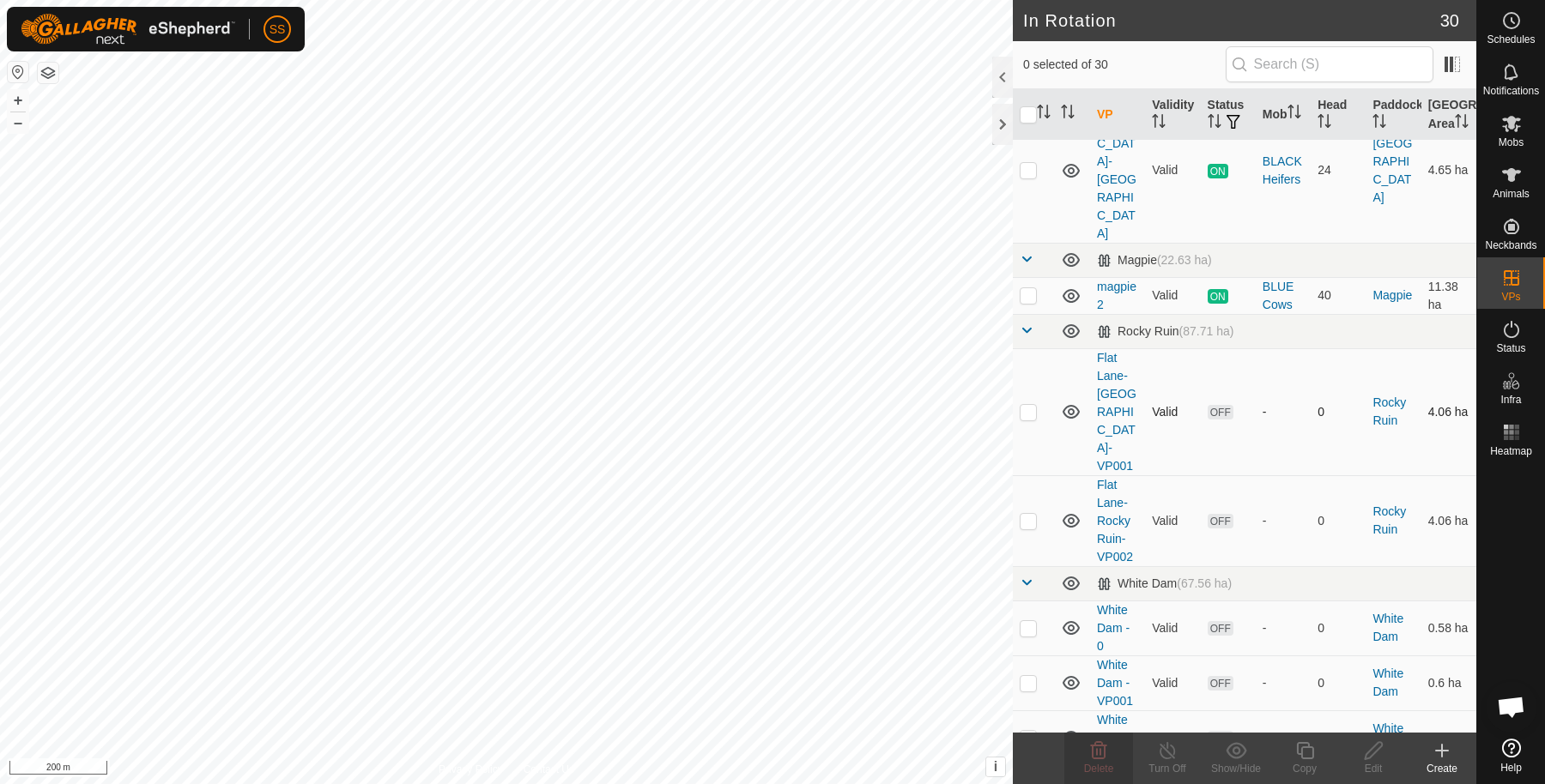
checkbox input "true"
click at [1374, 755] on icon at bounding box center [1373, 750] width 21 height 20
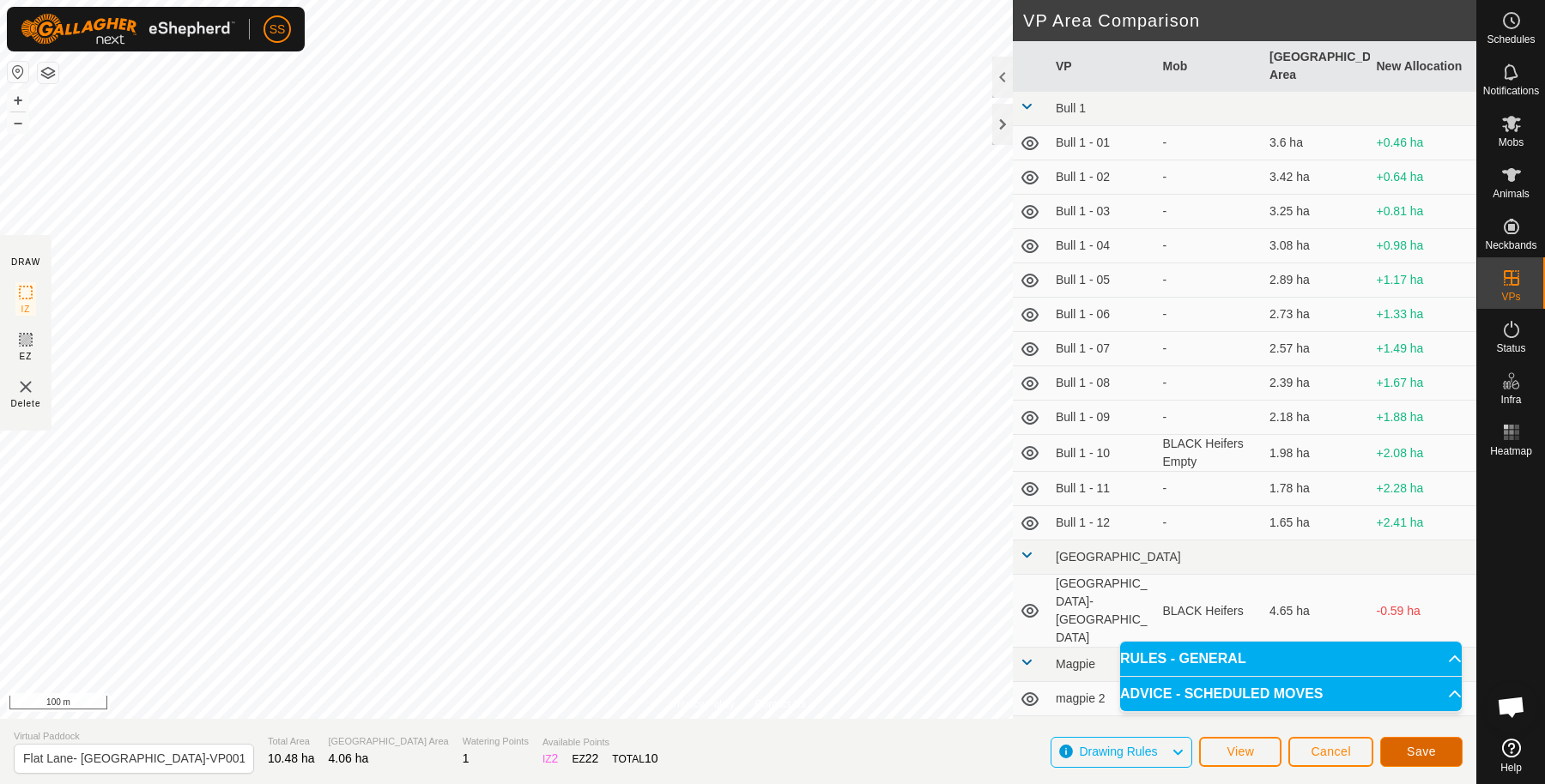
click at [1443, 744] on button "Save" at bounding box center [1421, 751] width 83 height 30
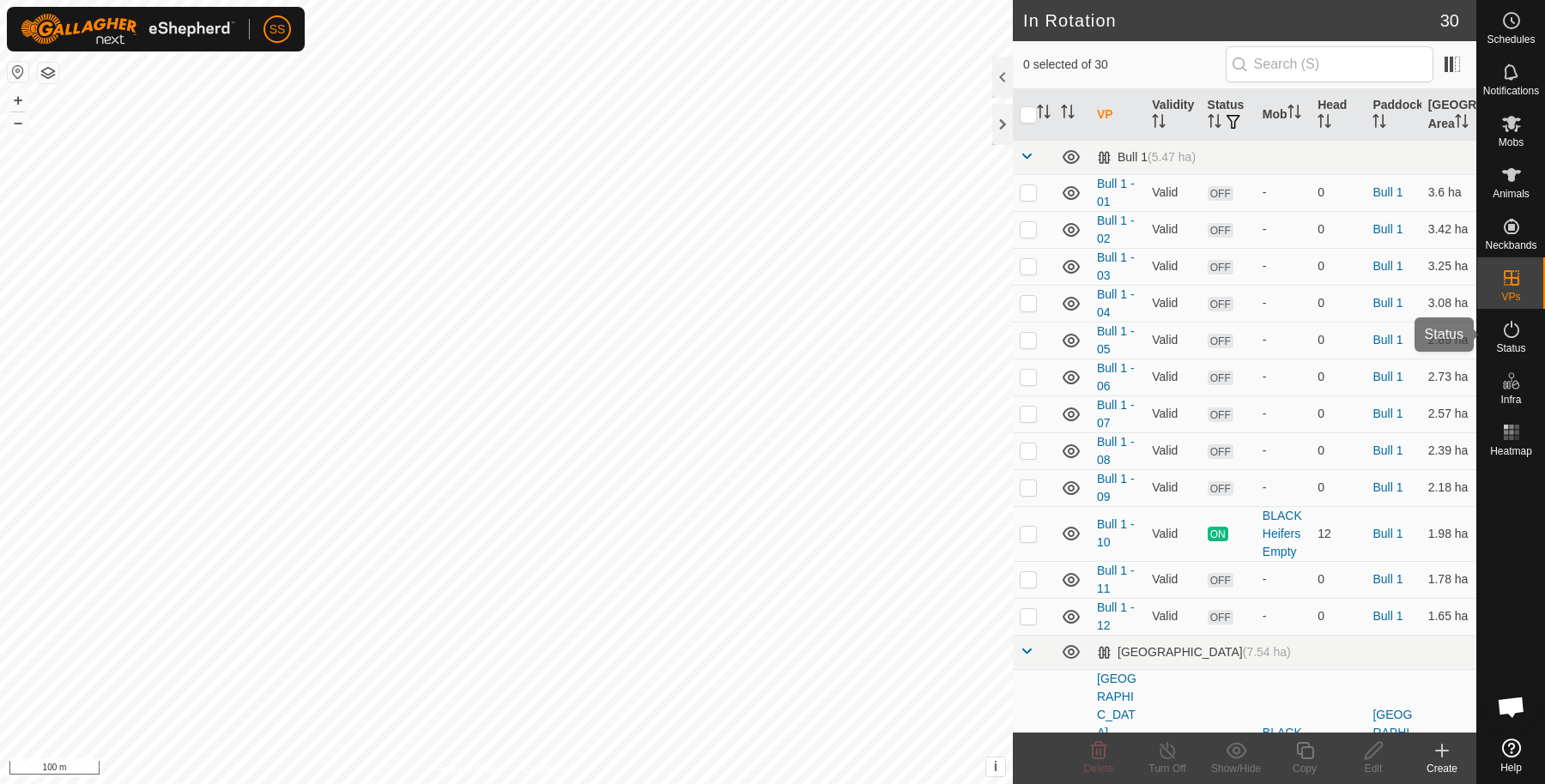
click at [1520, 346] on span "Status" at bounding box center [1510, 348] width 29 height 11
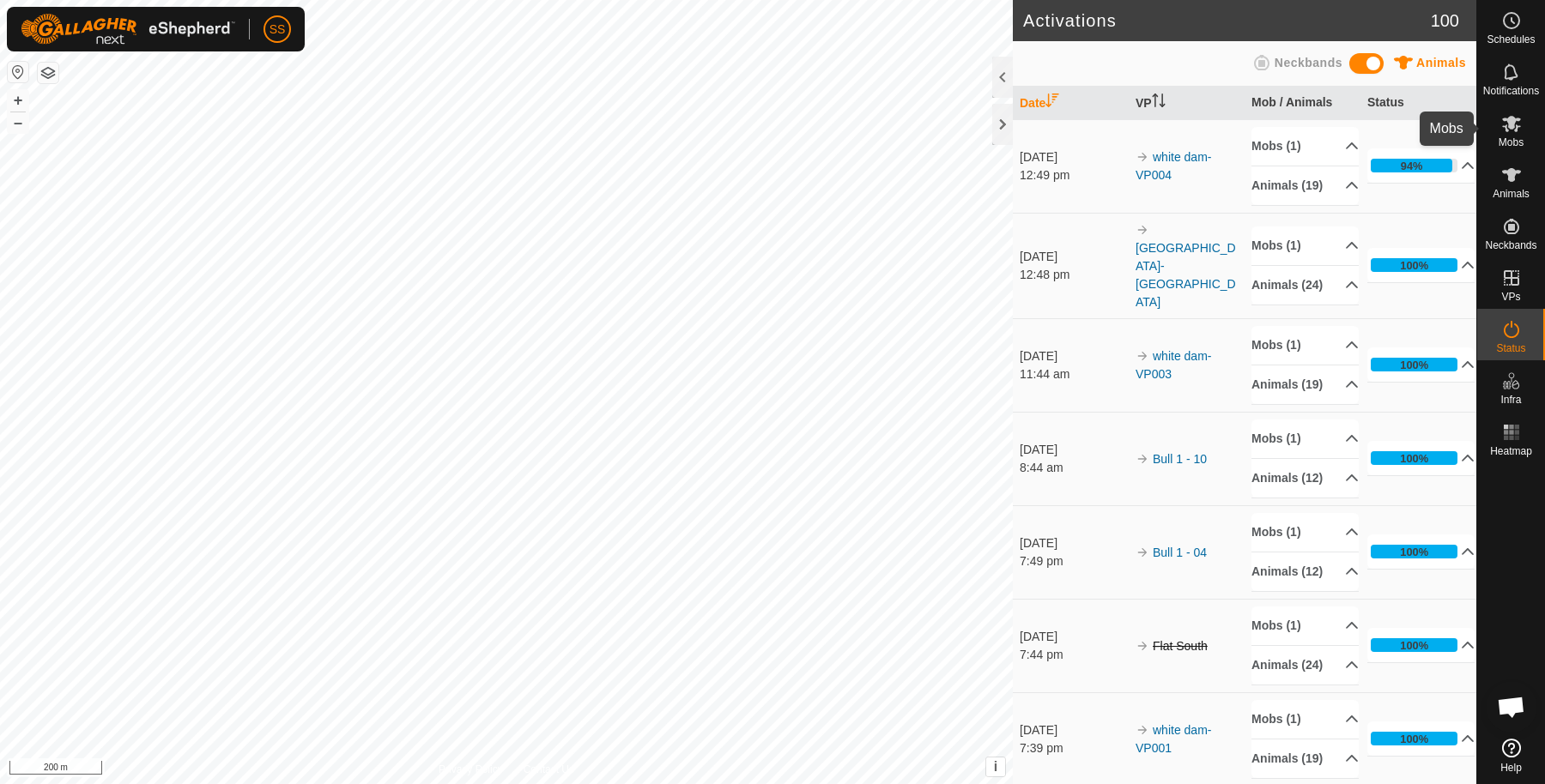
click at [1533, 114] on div "Mobs" at bounding box center [1510, 129] width 68 height 52
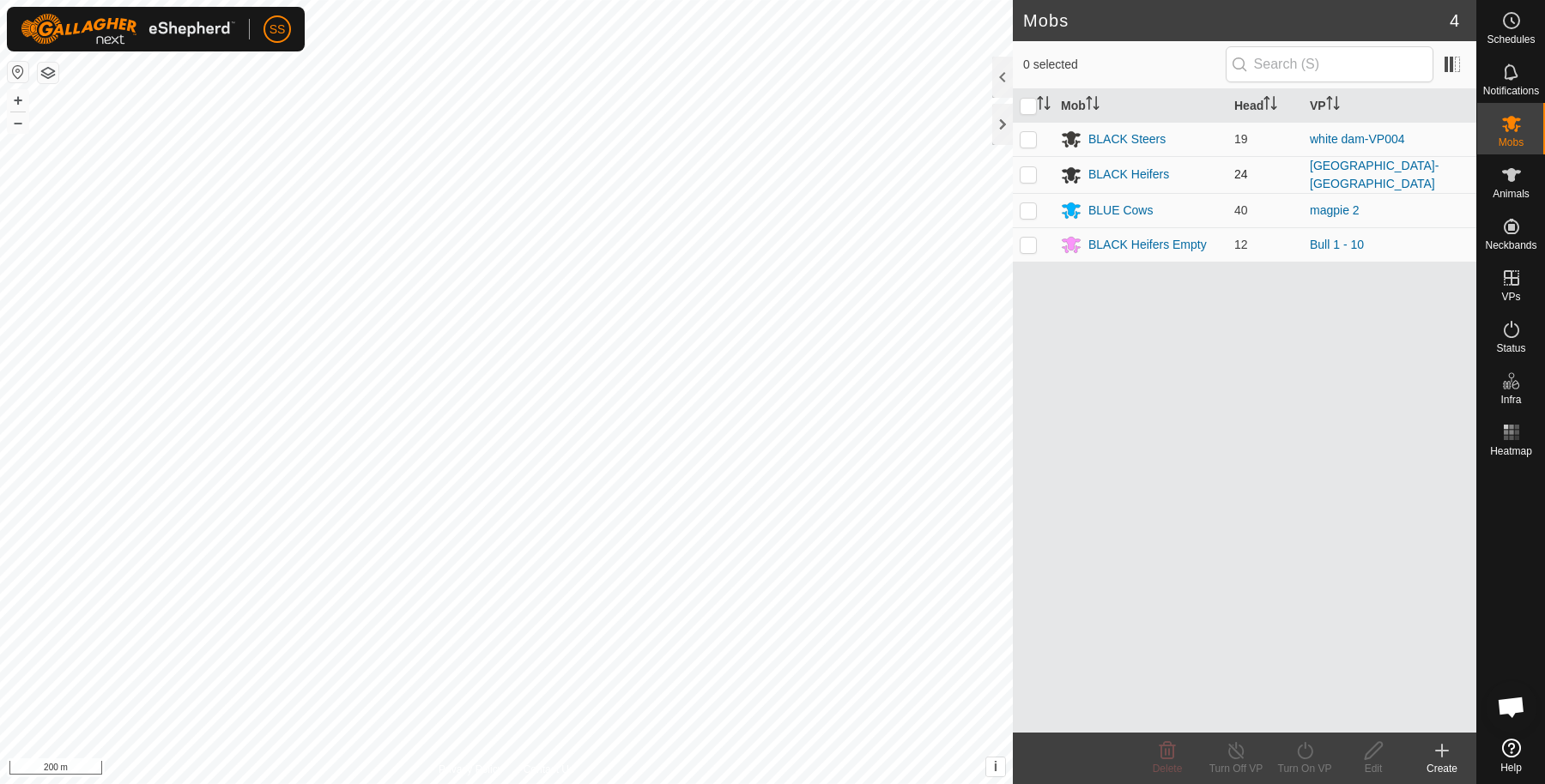
click at [1034, 180] on td at bounding box center [1033, 175] width 41 height 36
checkbox input "true"
click at [1307, 753] on icon at bounding box center [1305, 750] width 21 height 20
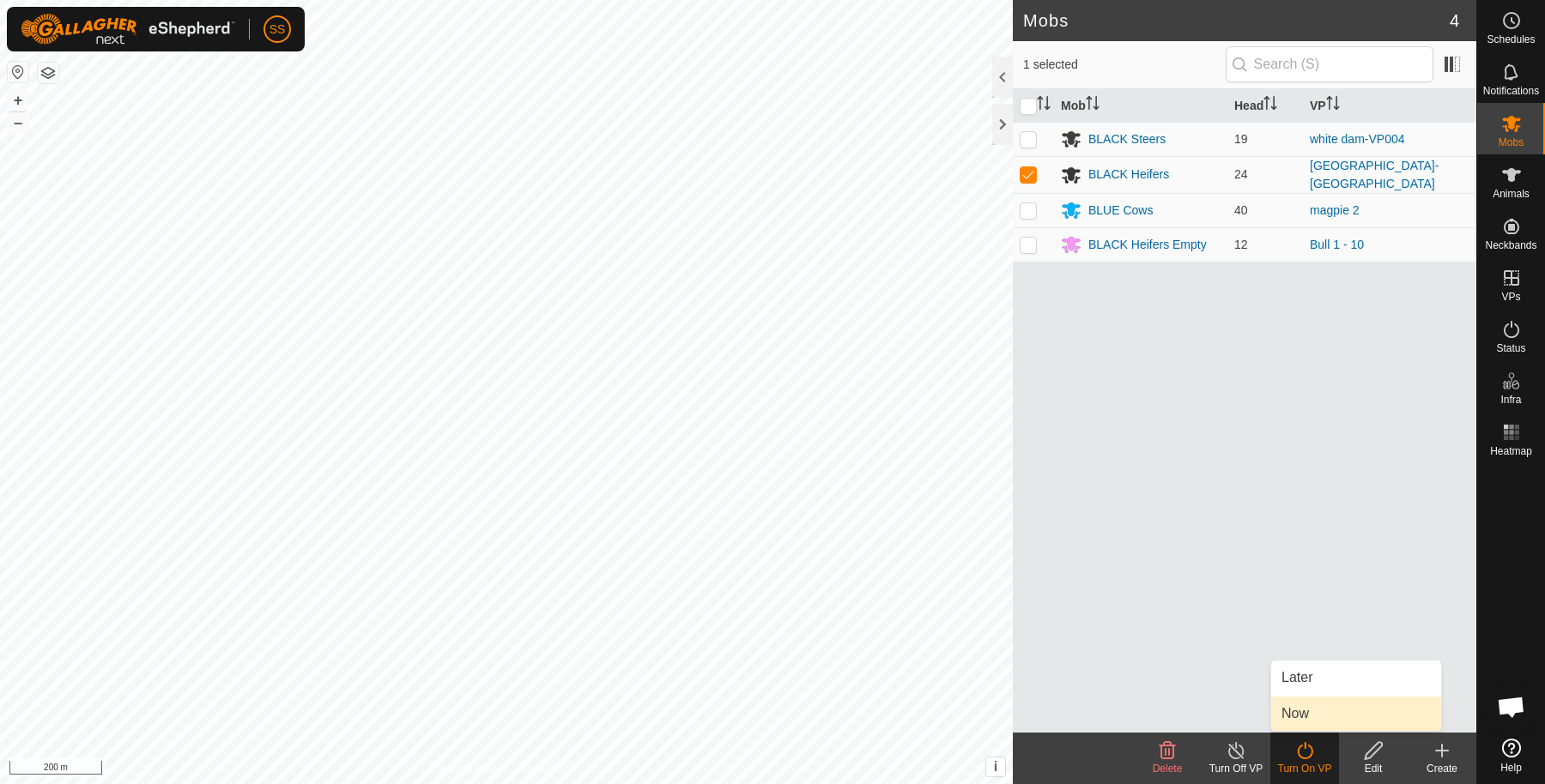
click at [1304, 725] on link "Now" at bounding box center [1355, 714] width 170 height 35
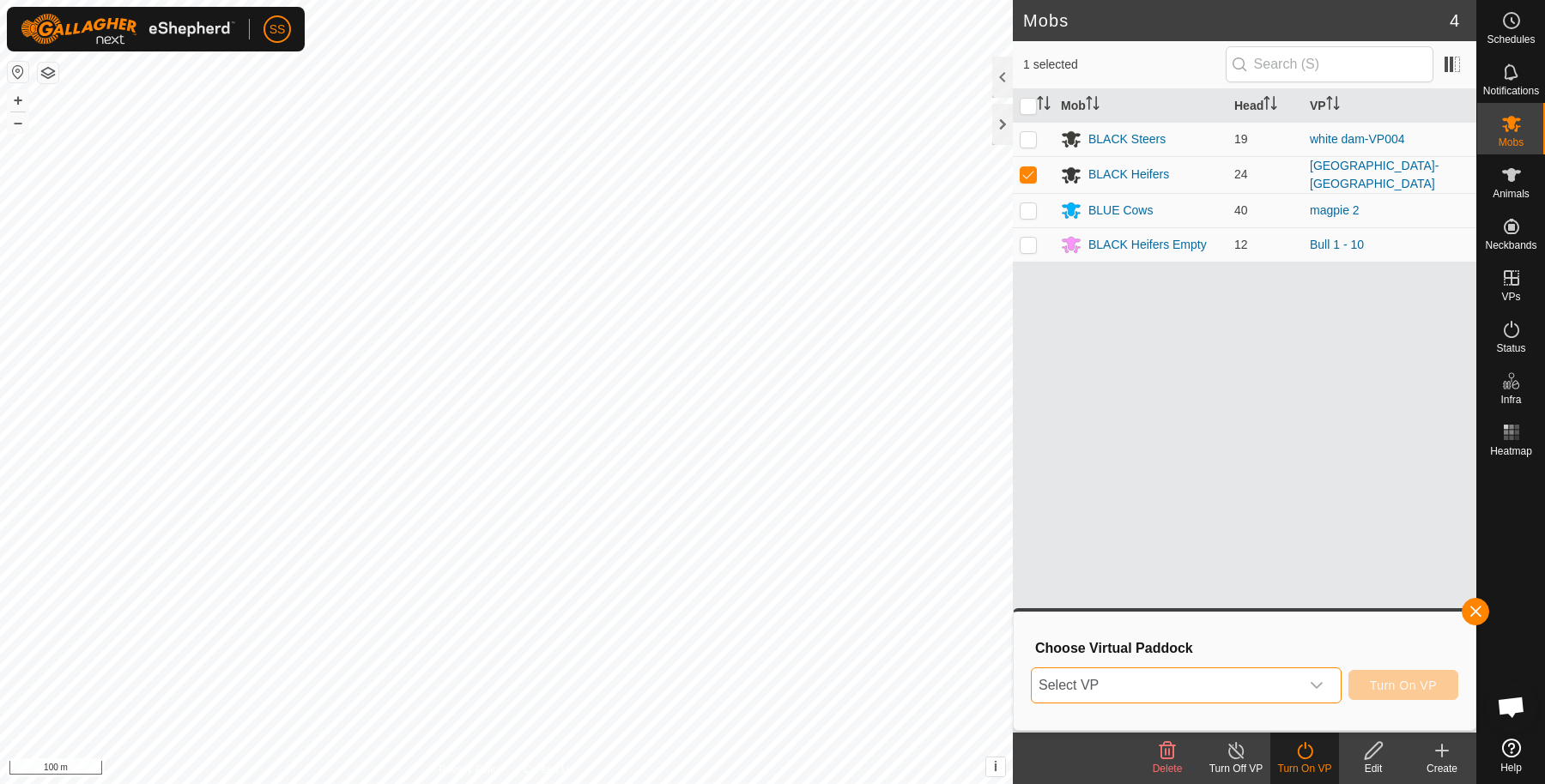
click at [1094, 677] on span "Select VP" at bounding box center [1165, 686] width 268 height 35
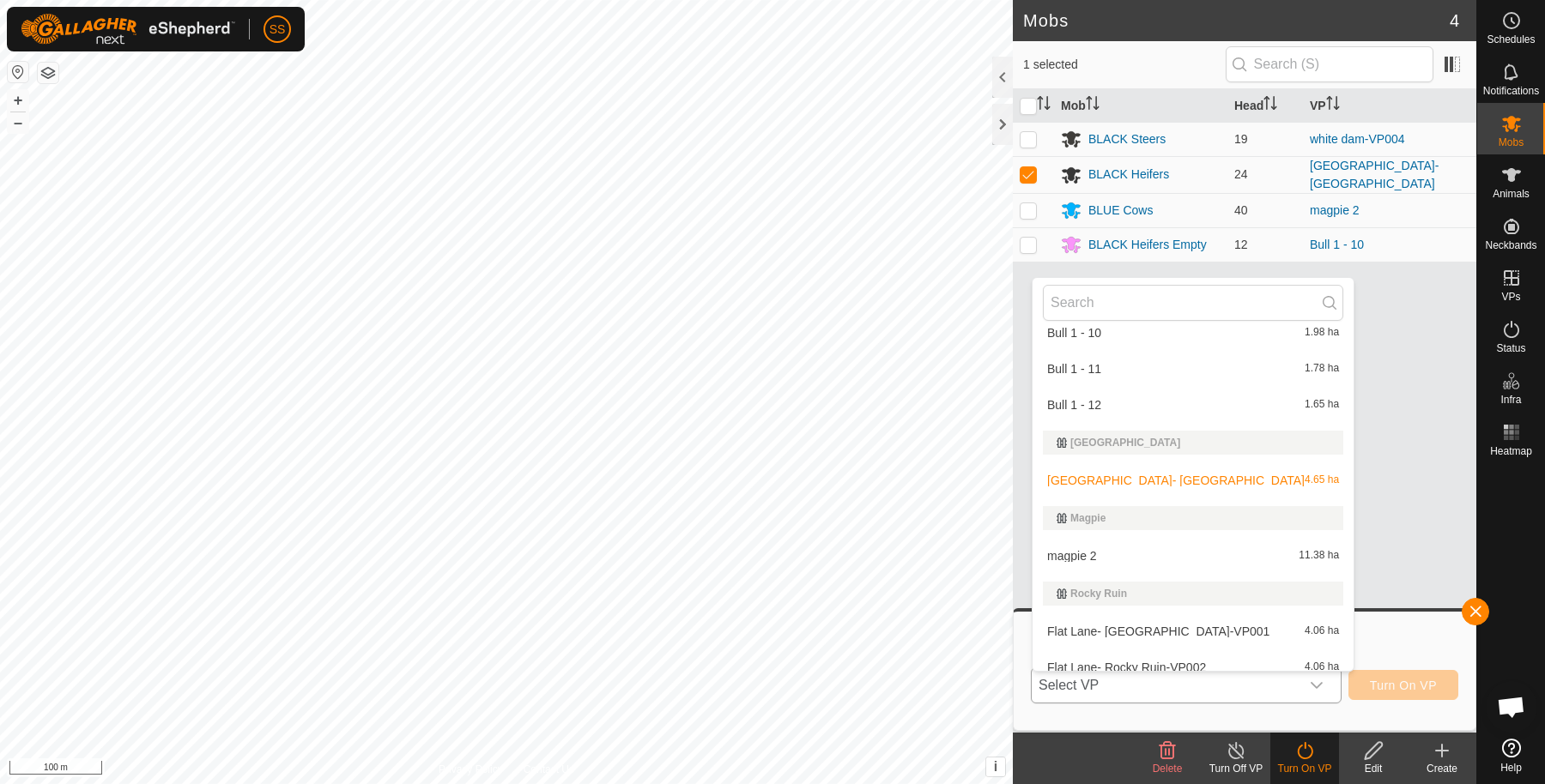
scroll to position [361, 0]
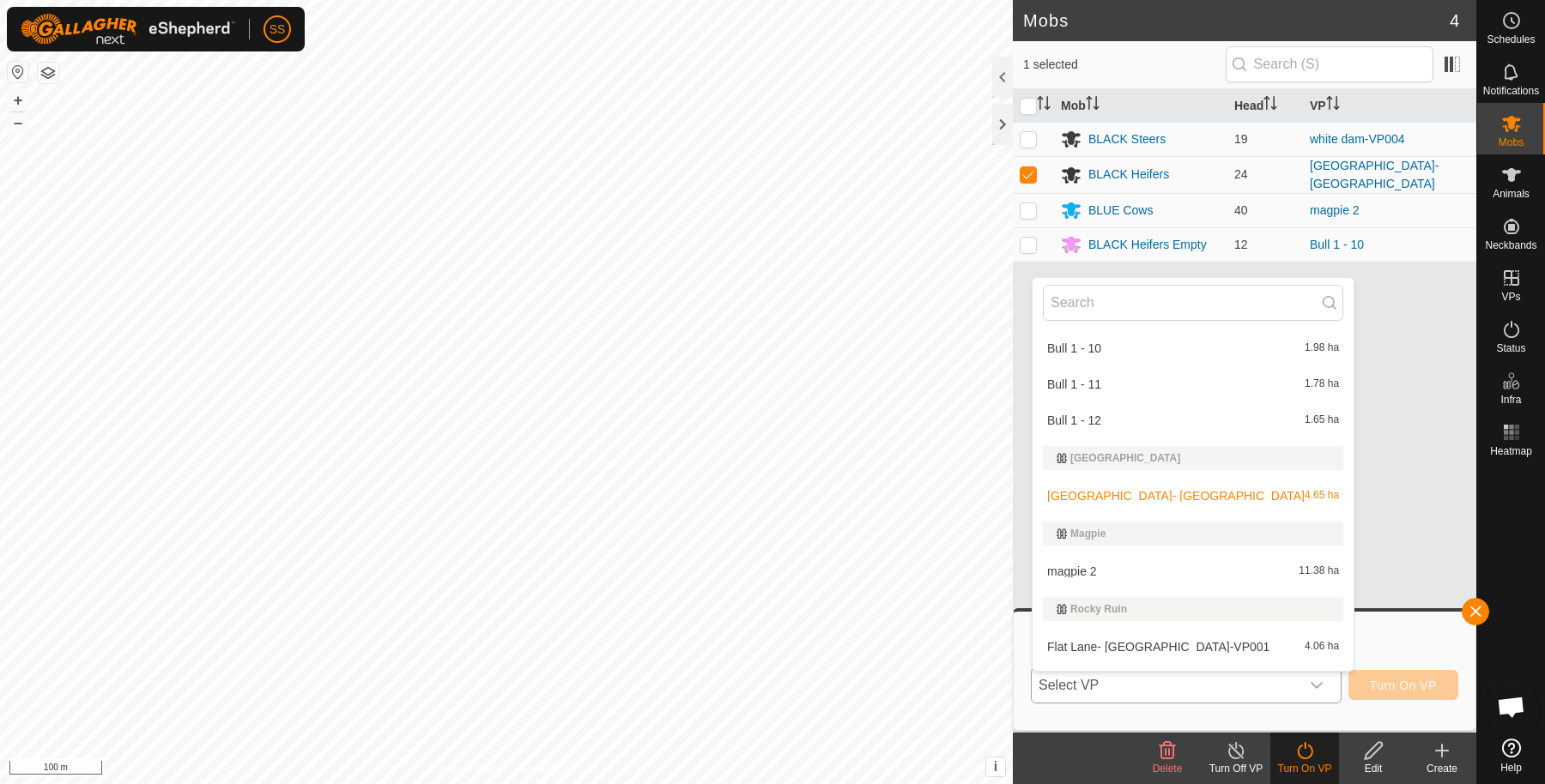
click at [1109, 636] on li "Flat Lane- Rocky Ruin-VP001 4.06 ha" at bounding box center [1193, 647] width 321 height 35
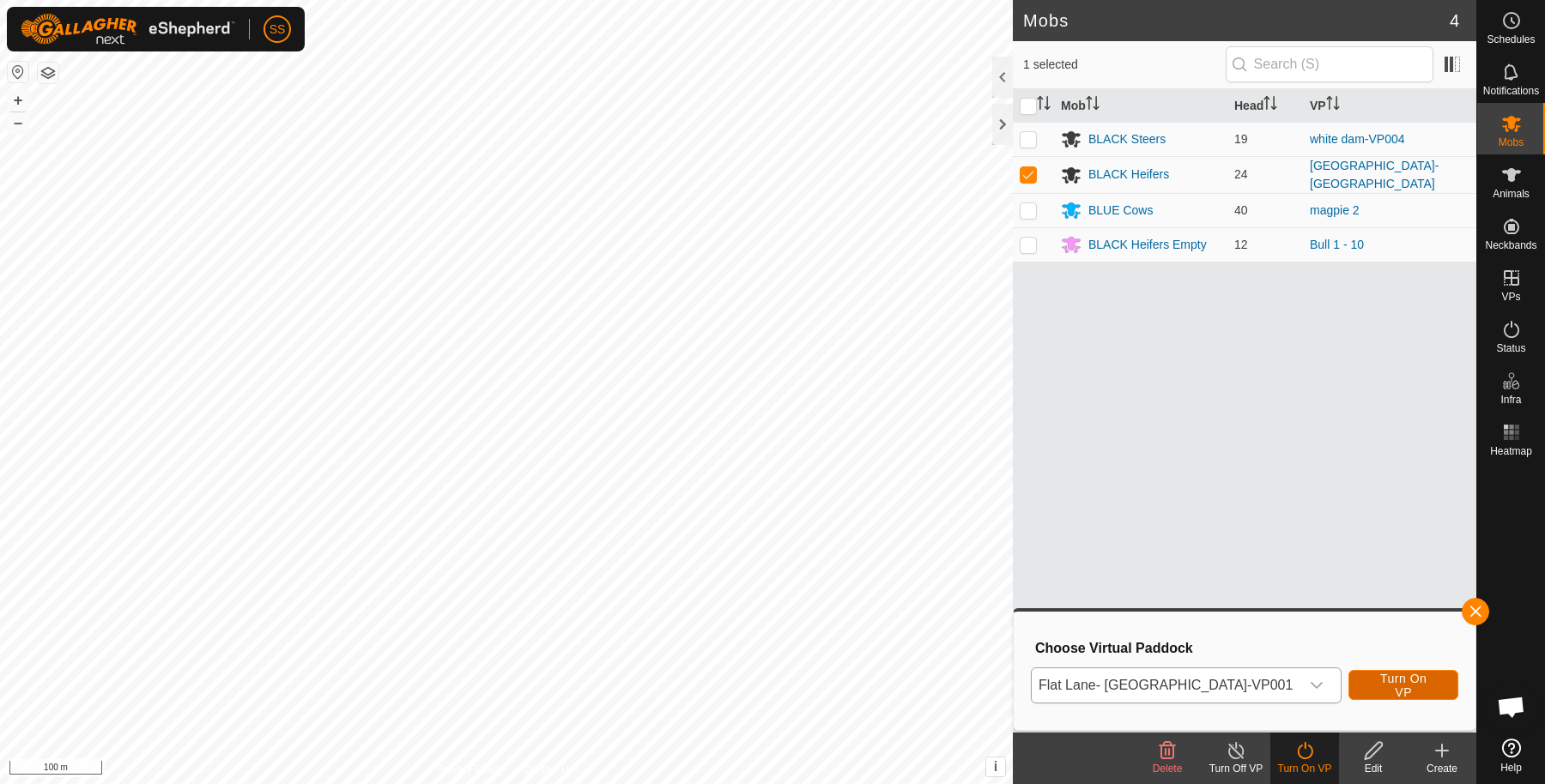
click at [1360, 691] on button "Turn On VP" at bounding box center [1403, 684] width 109 height 30
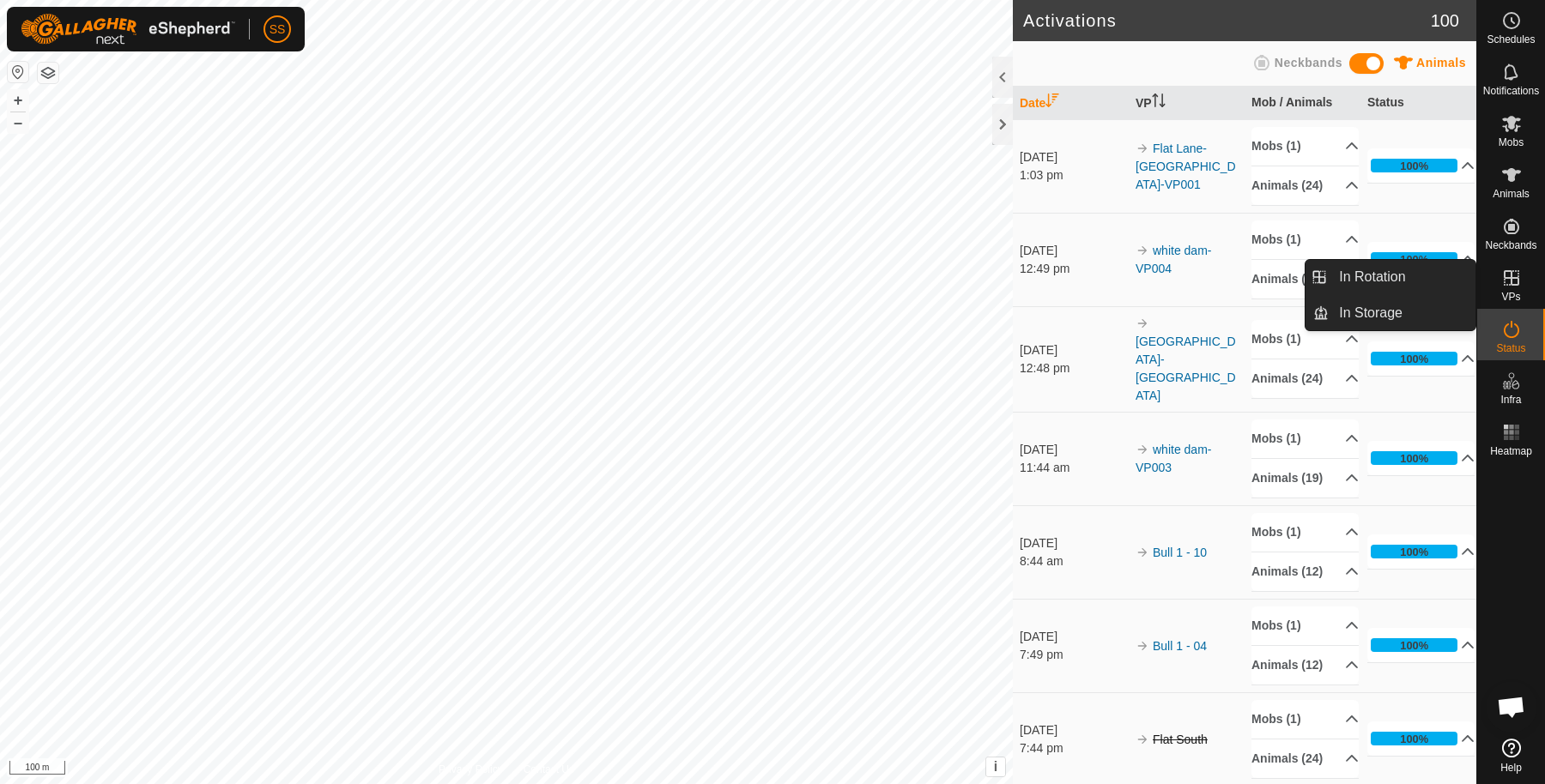
click at [1513, 285] on icon at bounding box center [1511, 278] width 15 height 15
click at [1457, 277] on link "In Rotation" at bounding box center [1401, 277] width 147 height 35
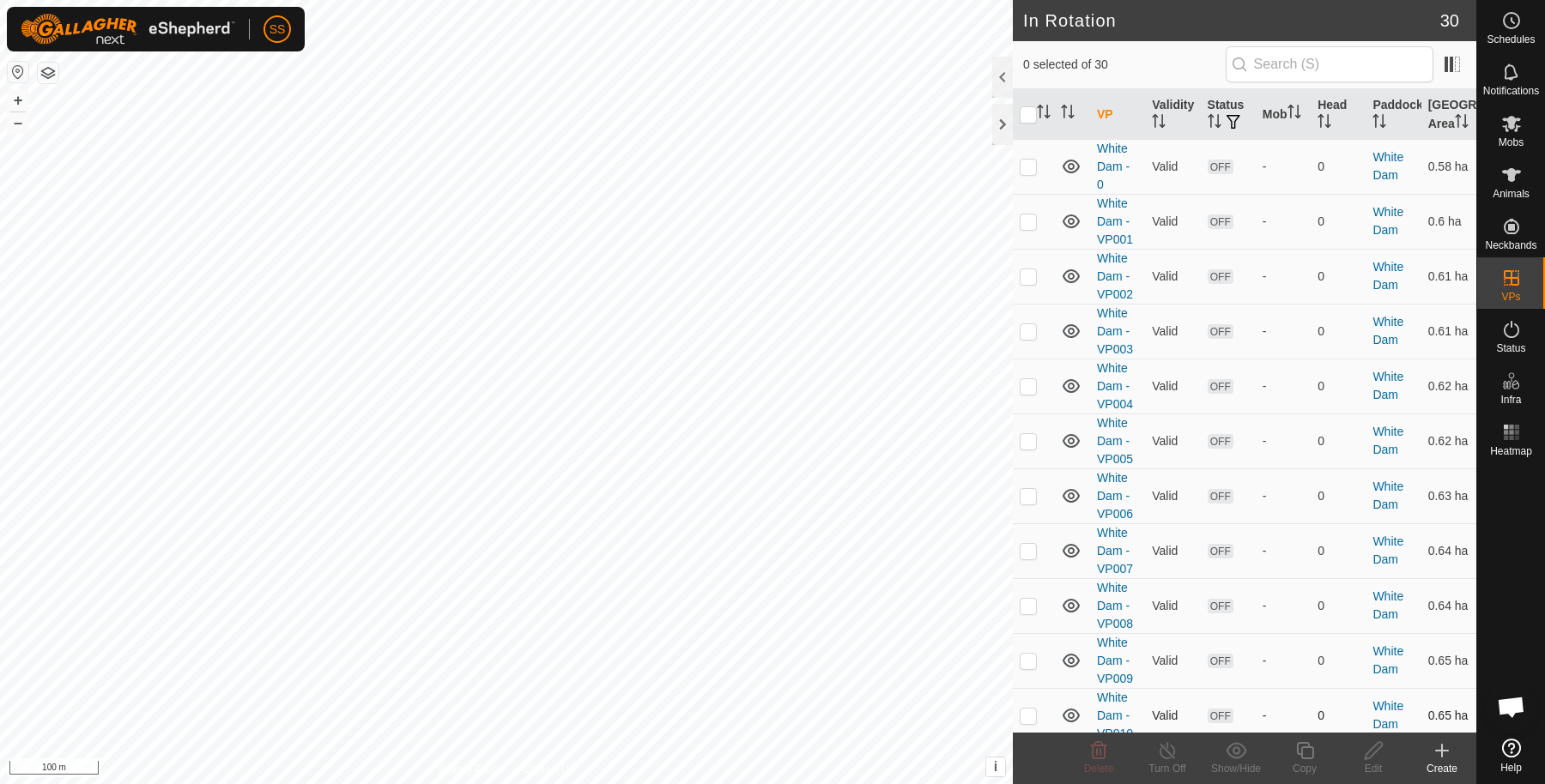
scroll to position [1126, 0]
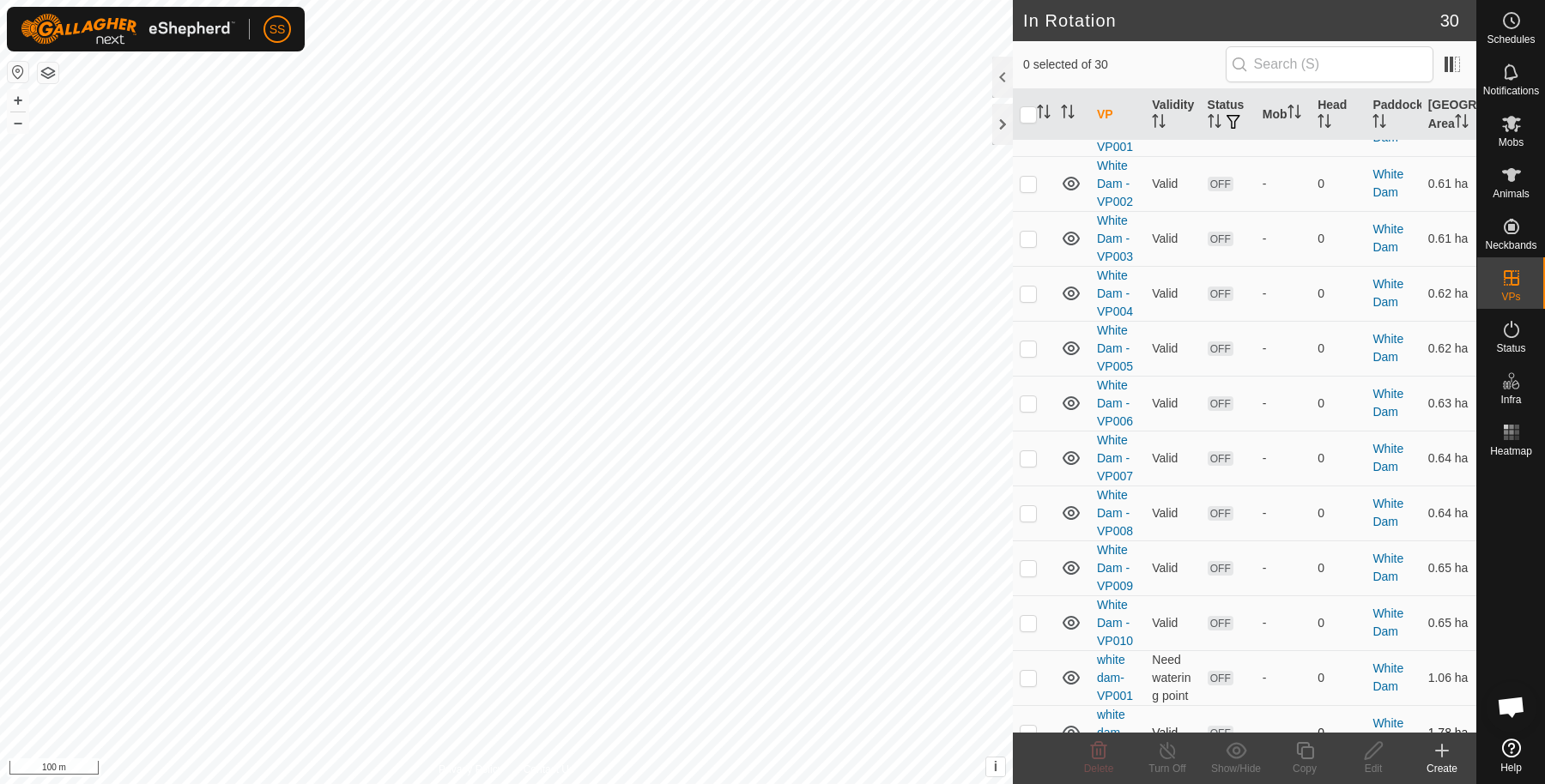
click at [1031, 726] on p-checkbox at bounding box center [1028, 733] width 17 height 13
click at [1030, 726] on p-checkbox at bounding box center [1028, 733] width 17 height 13
checkbox input "false"
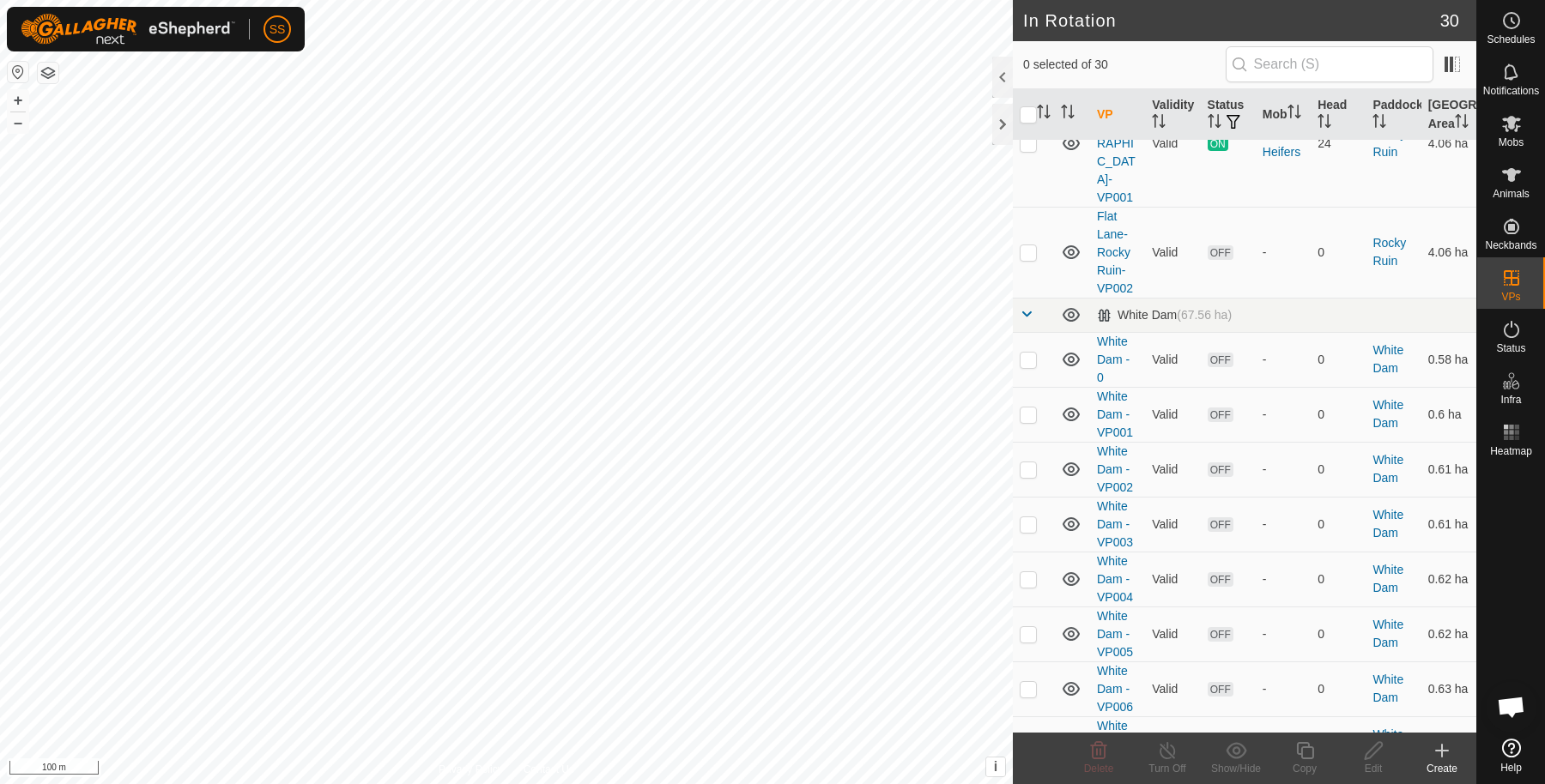
scroll to position [554, 0]
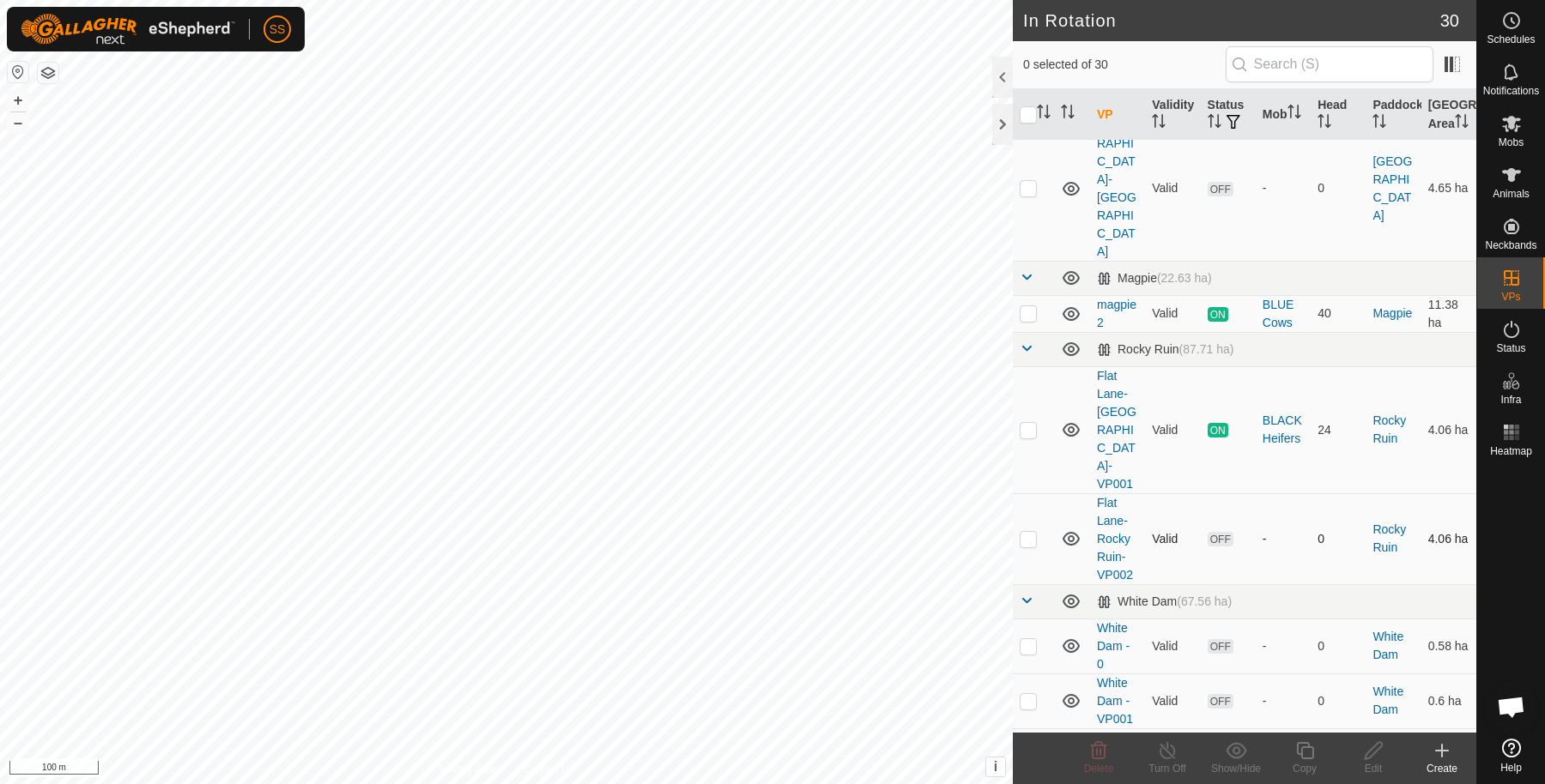
click at [1030, 532] on p-tablecheckbox at bounding box center [1028, 538] width 17 height 13
checkbox input "true"
click at [1364, 759] on icon at bounding box center [1373, 750] width 21 height 20
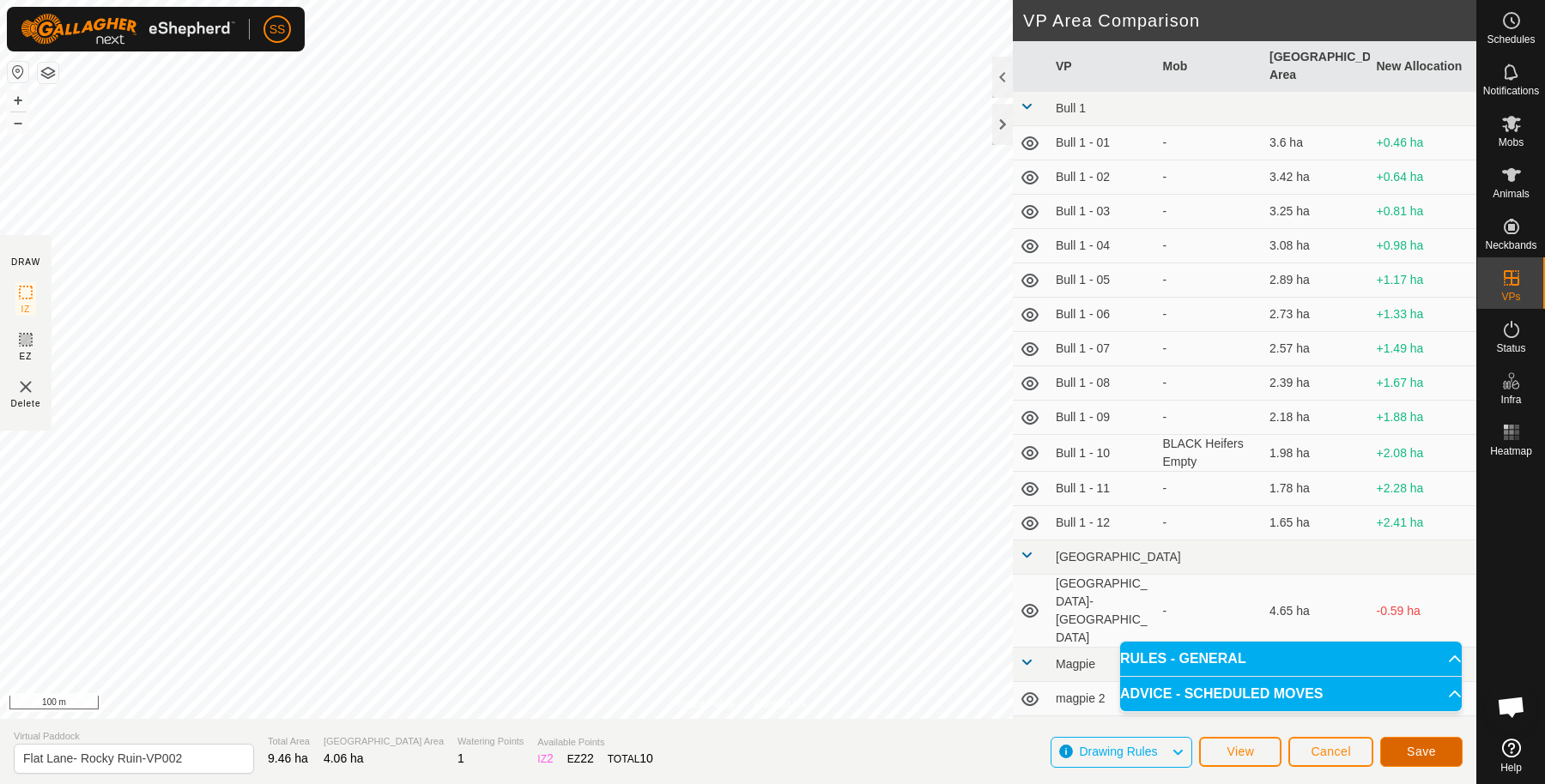
click at [1433, 750] on span "Save" at bounding box center [1421, 751] width 29 height 13
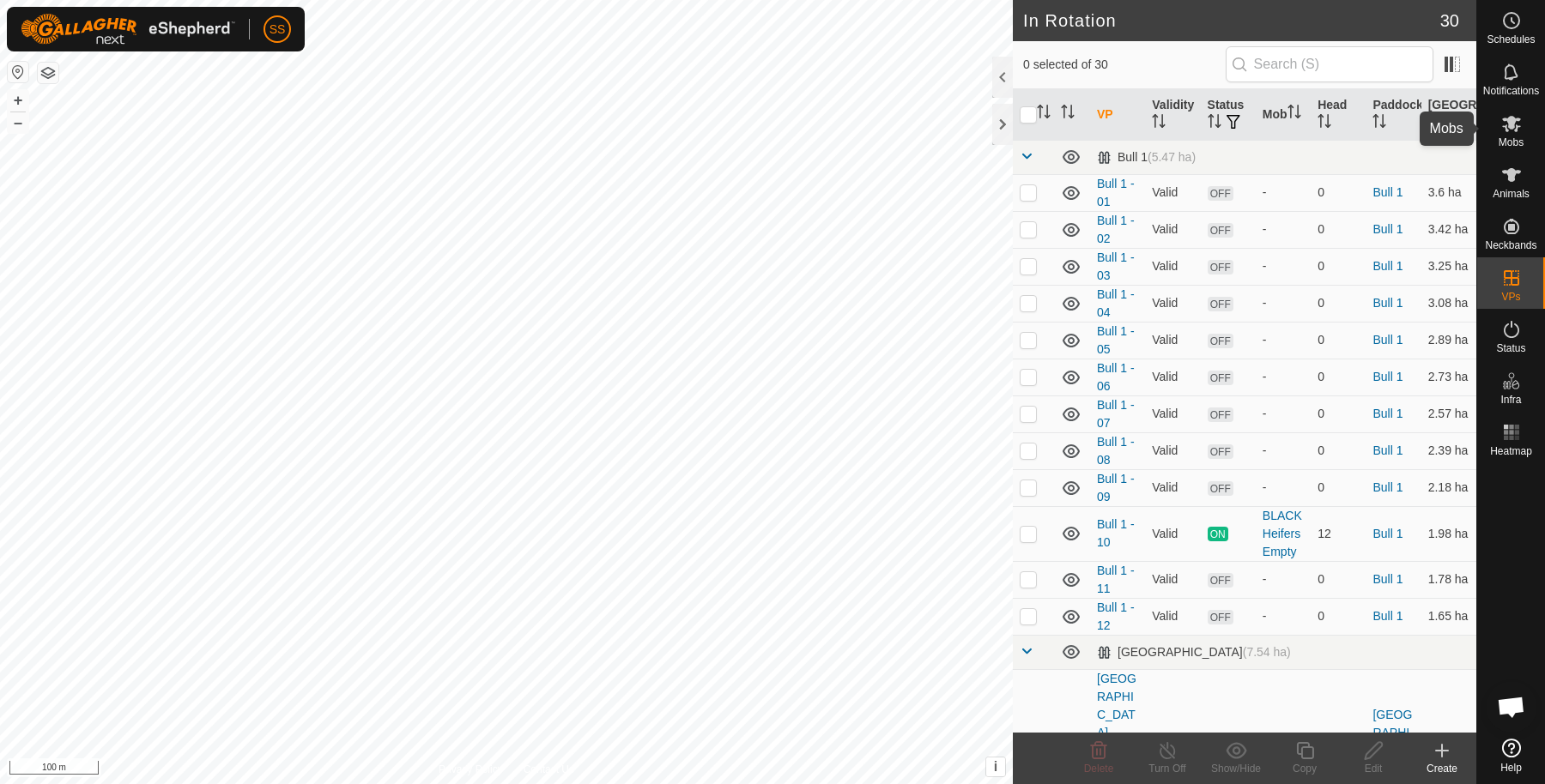
click at [1524, 138] on div "Mobs" at bounding box center [1510, 129] width 68 height 52
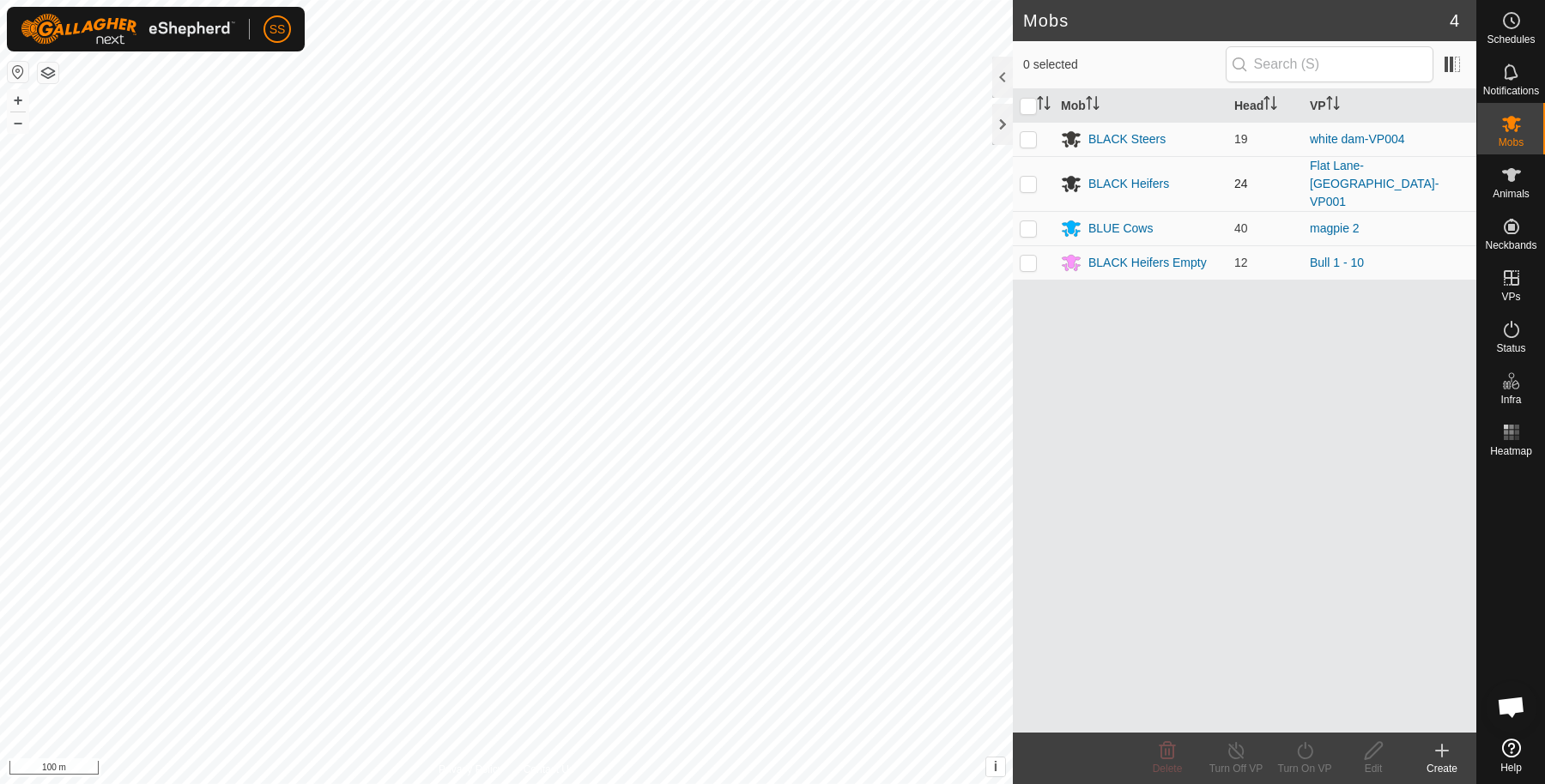
click at [1034, 177] on p-tablecheckbox at bounding box center [1028, 183] width 17 height 13
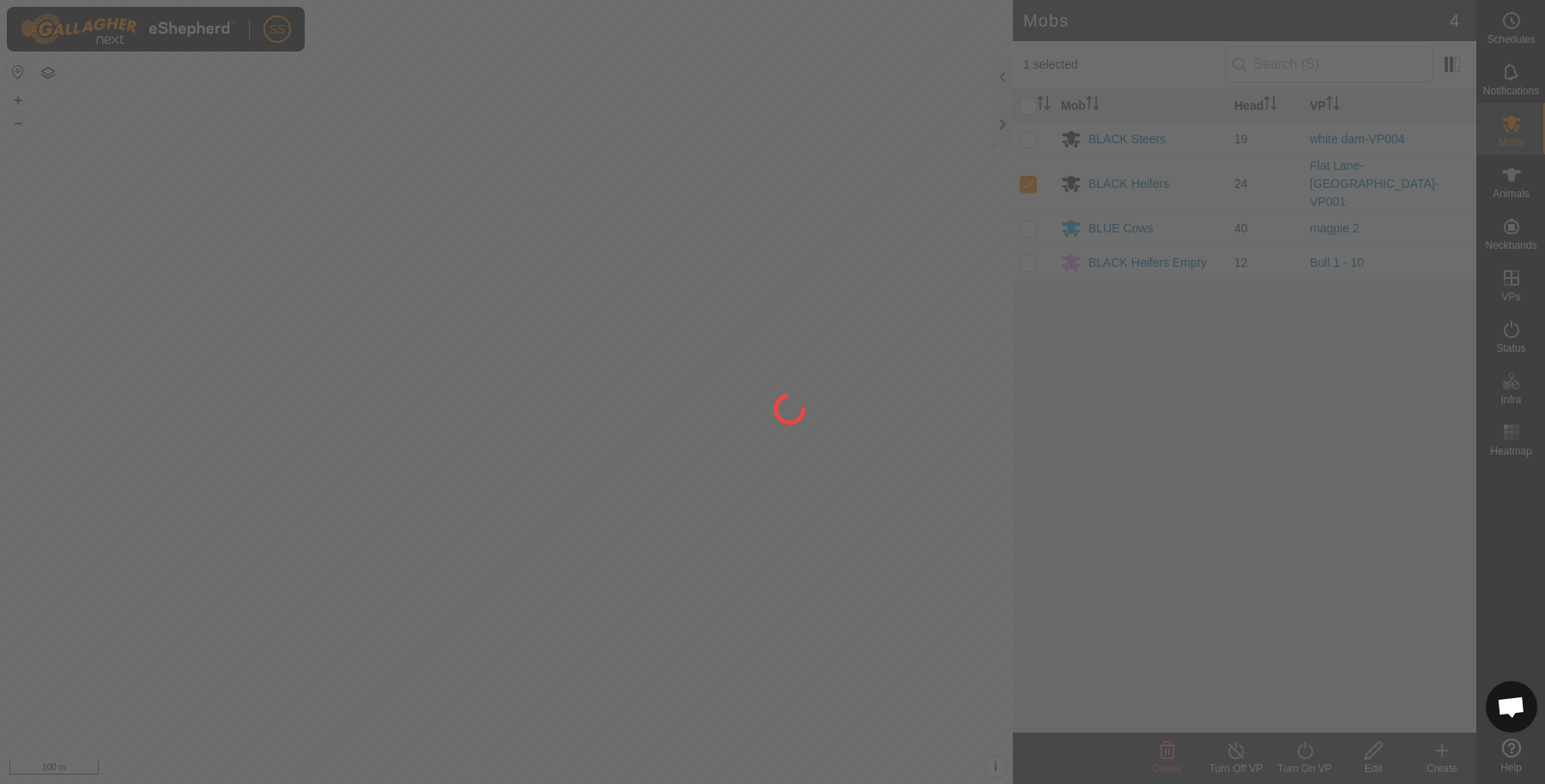
click at [1319, 747] on div "SS Schedules Notifications Mobs Animals Neckbands VPs Status Infra Heatmap Help…" at bounding box center [772, 392] width 1545 height 784
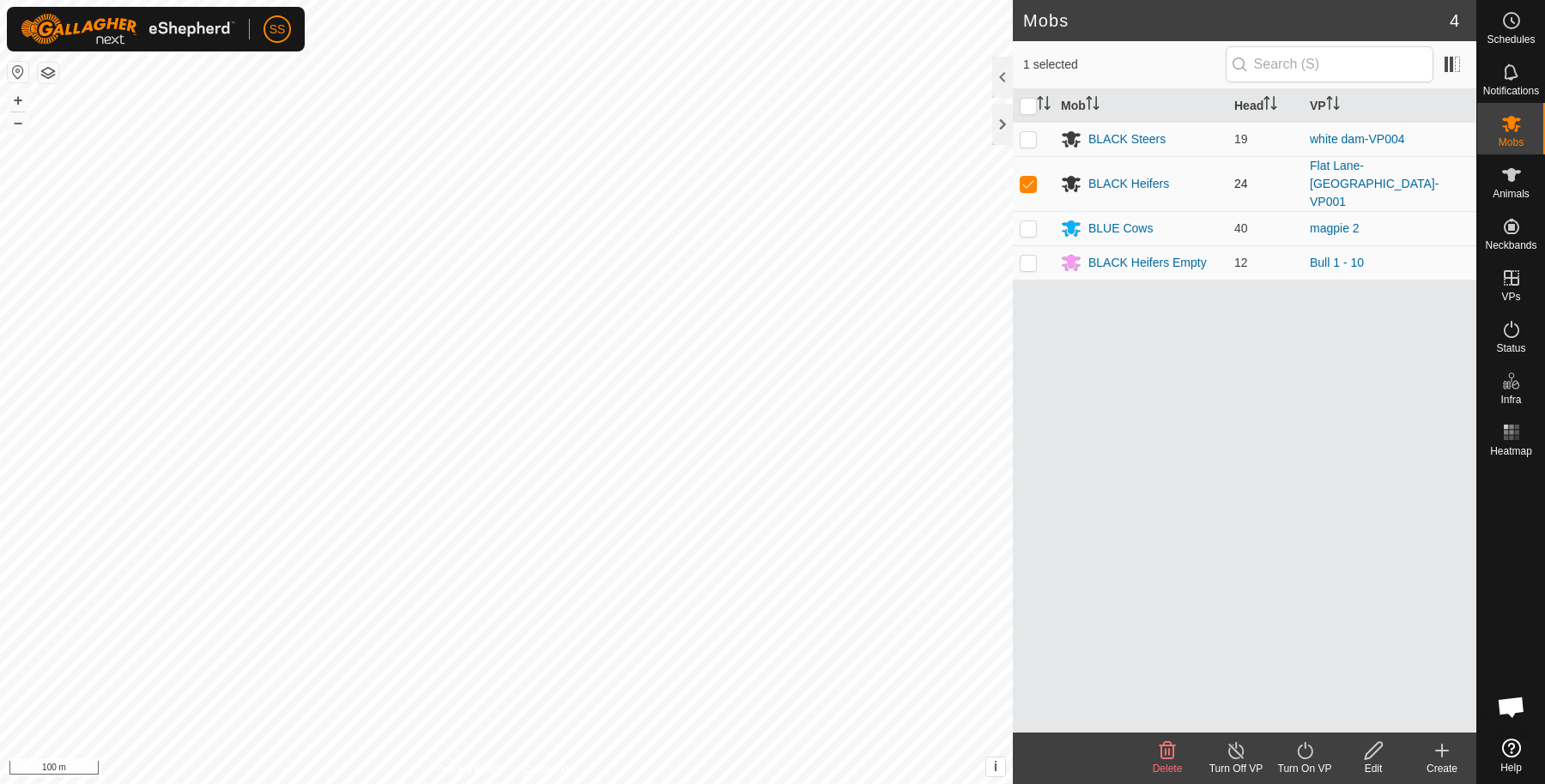
click at [1027, 177] on p-checkbox at bounding box center [1028, 183] width 17 height 13
checkbox input "false"
click at [1031, 177] on p-checkbox at bounding box center [1028, 183] width 17 height 13
checkbox input "true"
click at [1306, 763] on div "Turn On VP" at bounding box center [1304, 769] width 69 height 15
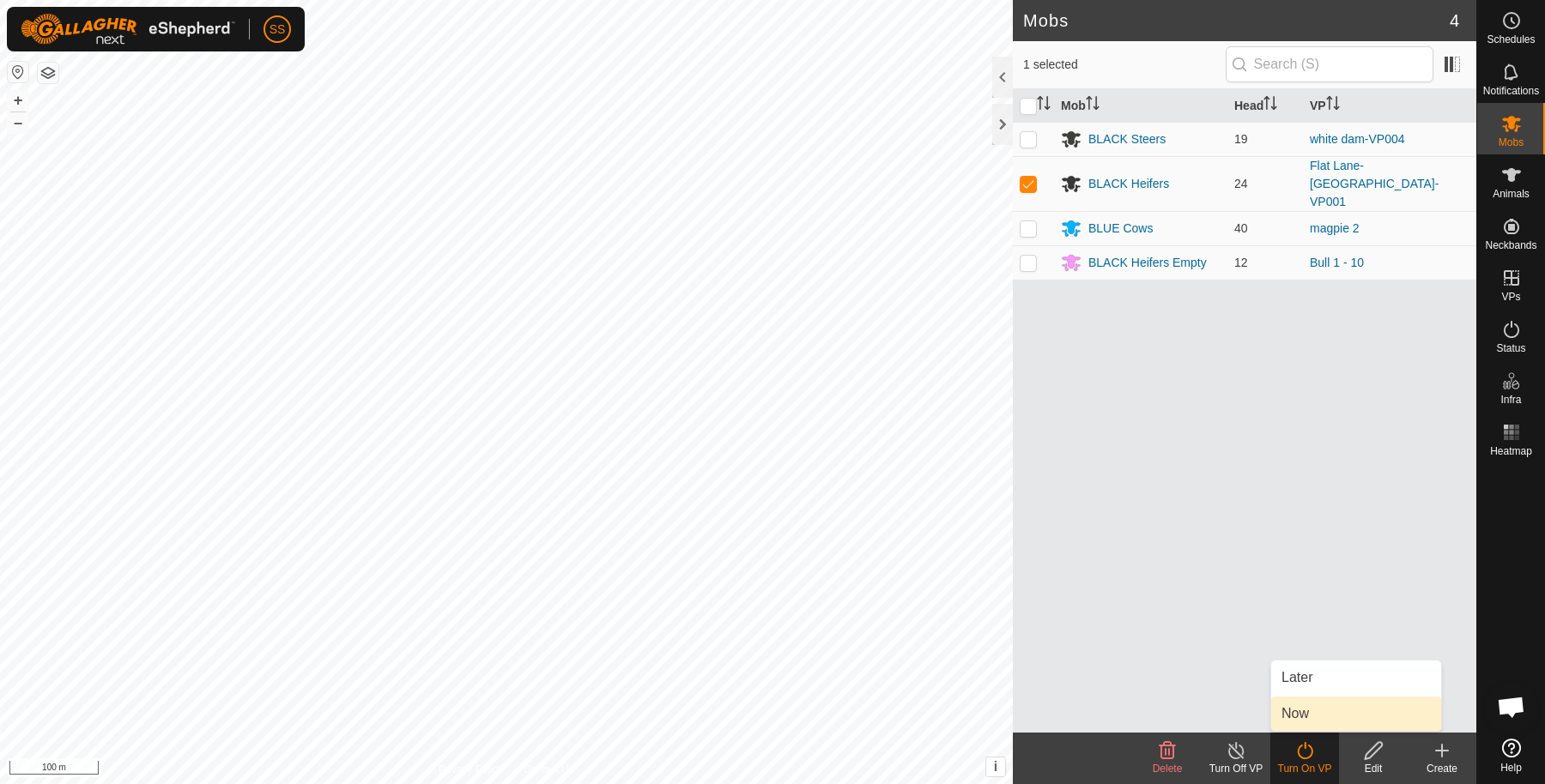
click at [1304, 710] on link "Now" at bounding box center [1355, 714] width 170 height 35
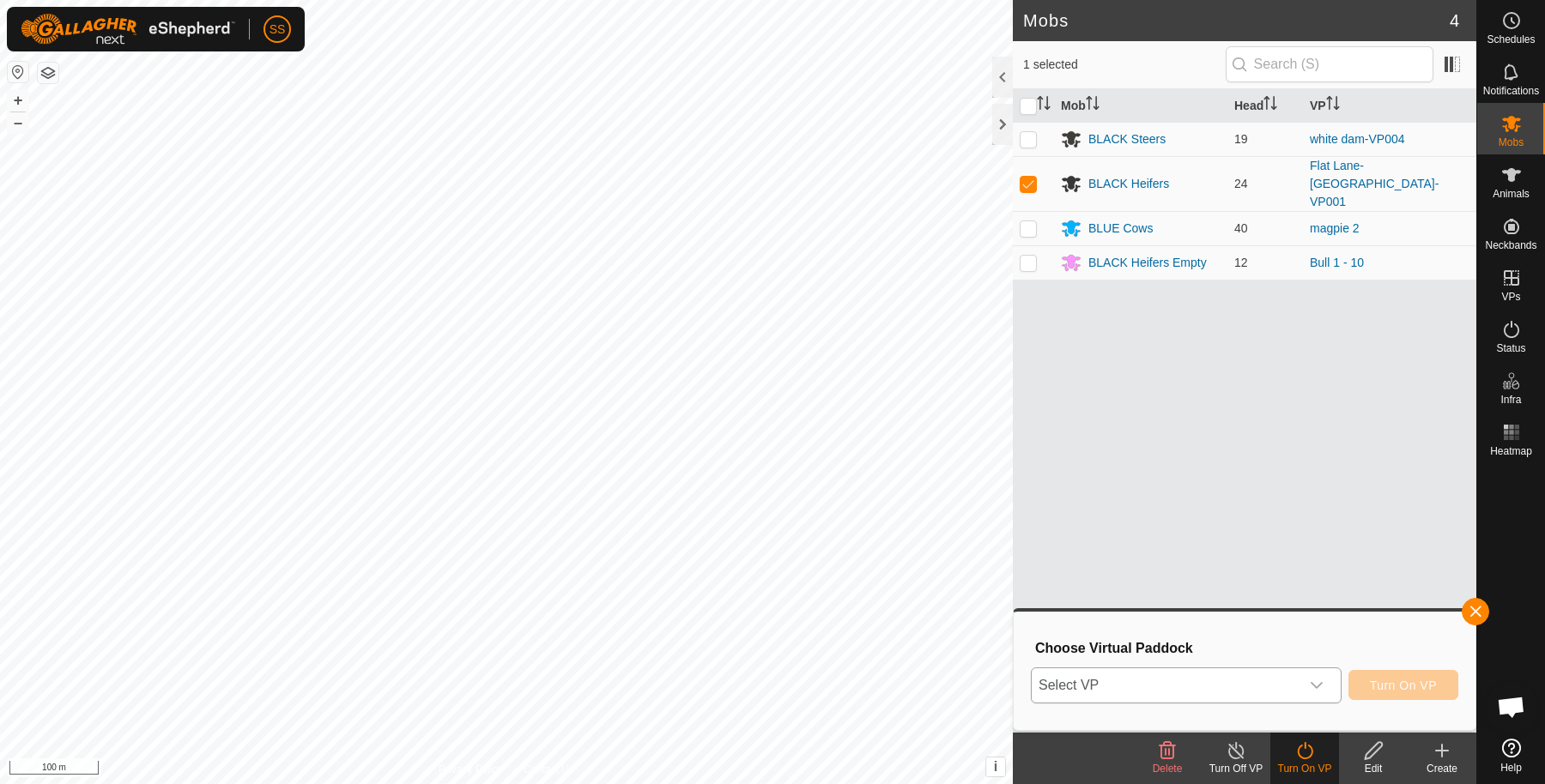
click at [1277, 677] on span "Select VP" at bounding box center [1165, 686] width 268 height 35
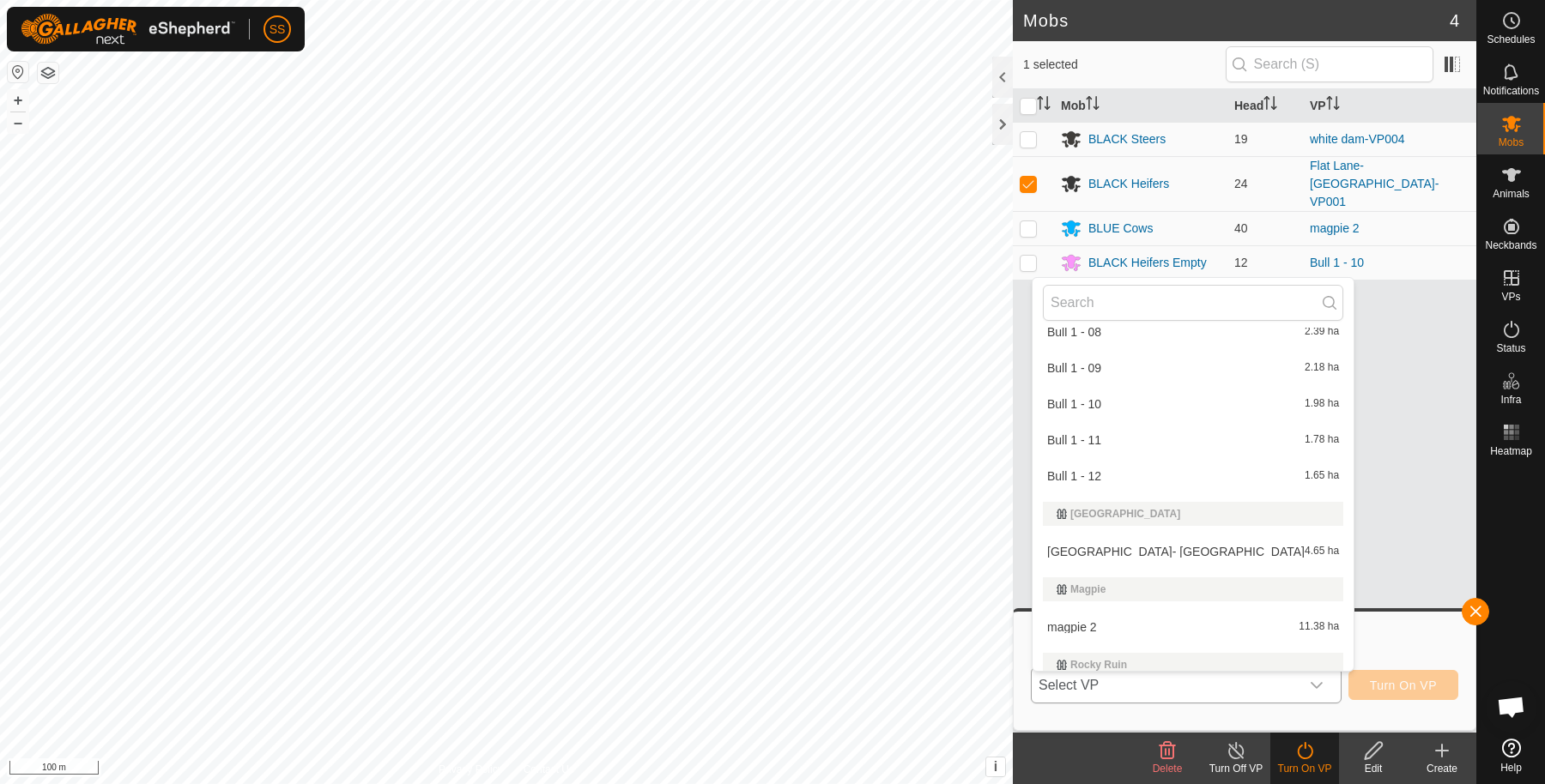
scroll to position [590, 0]
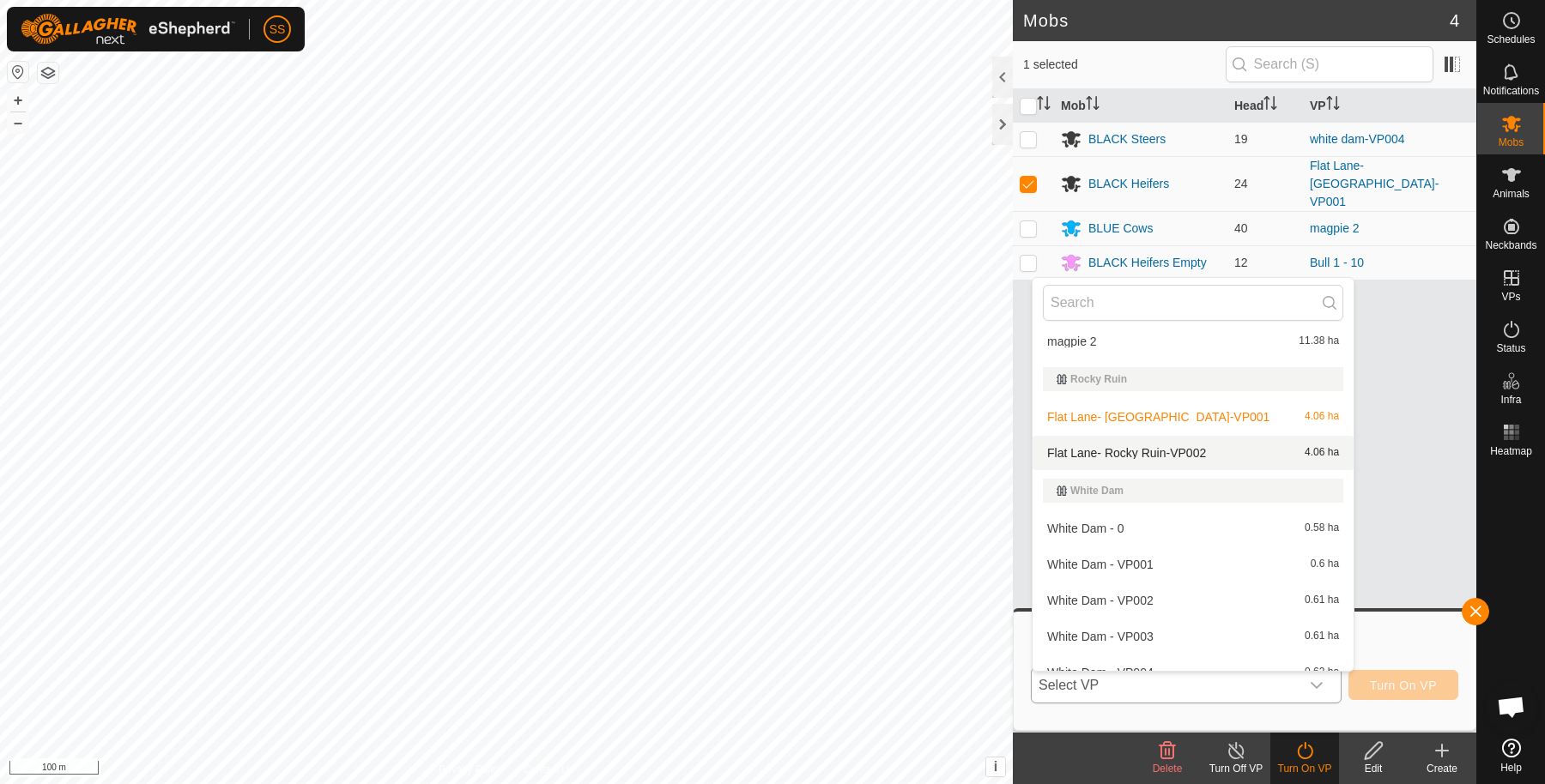
click at [1140, 447] on li "Flat Lane- Rocky Ruin-VP002 4.06 ha" at bounding box center [1193, 453] width 321 height 35
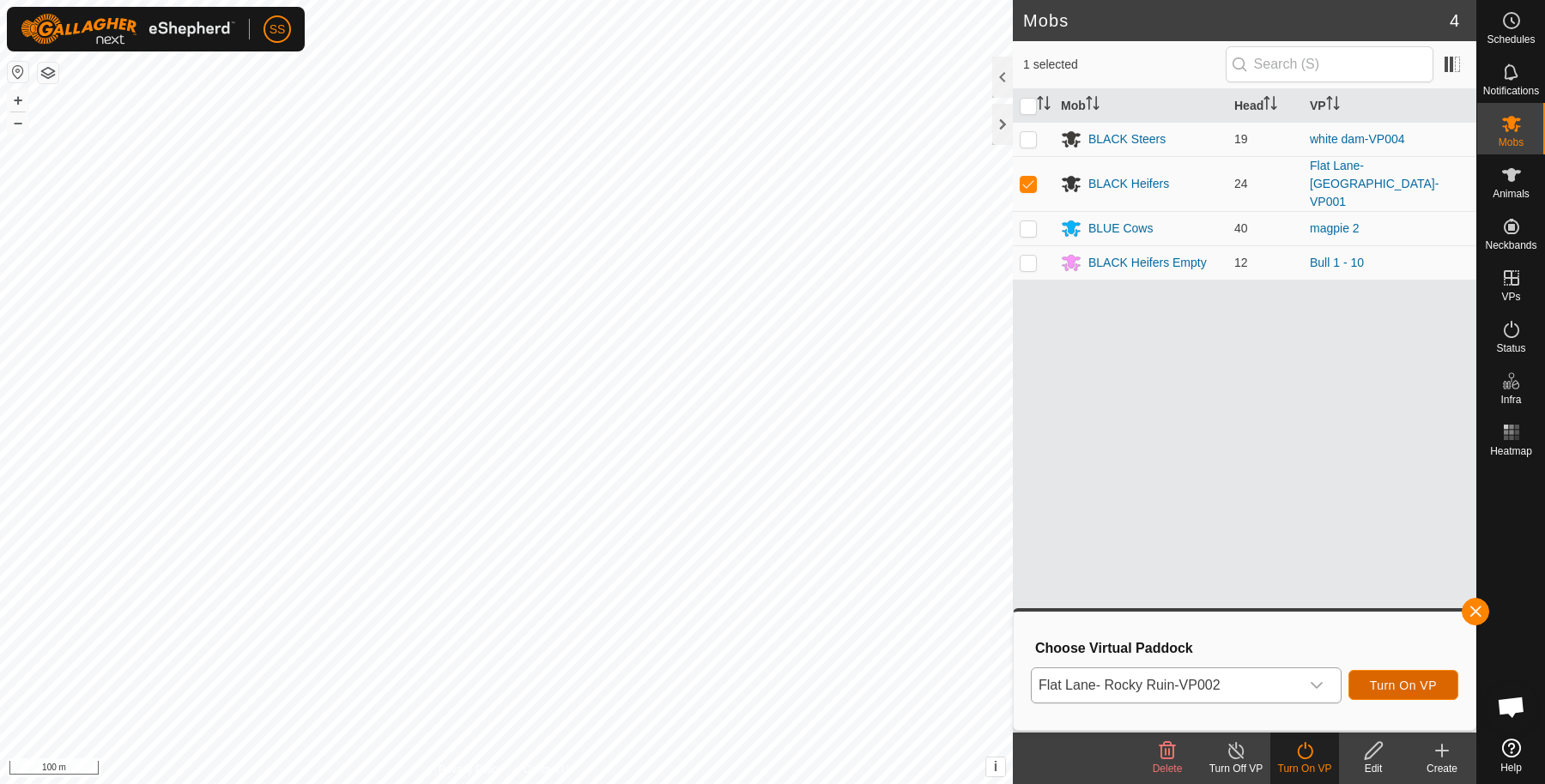
click at [1406, 680] on span "Turn On VP" at bounding box center [1403, 685] width 67 height 13
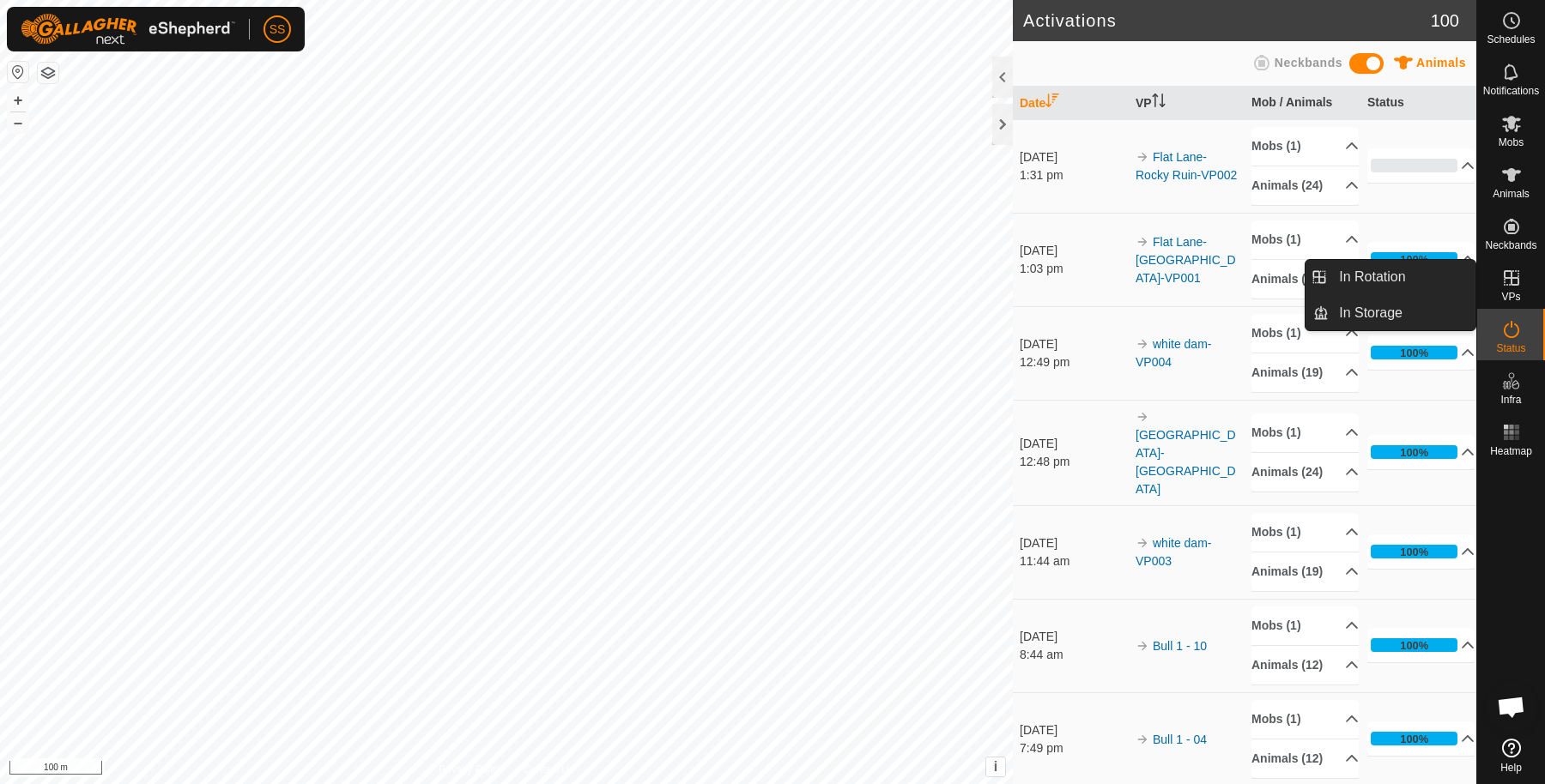
click at [1517, 292] on span "VPs" at bounding box center [1510, 297] width 19 height 11
click at [1424, 281] on link "In Rotation" at bounding box center [1401, 277] width 147 height 35
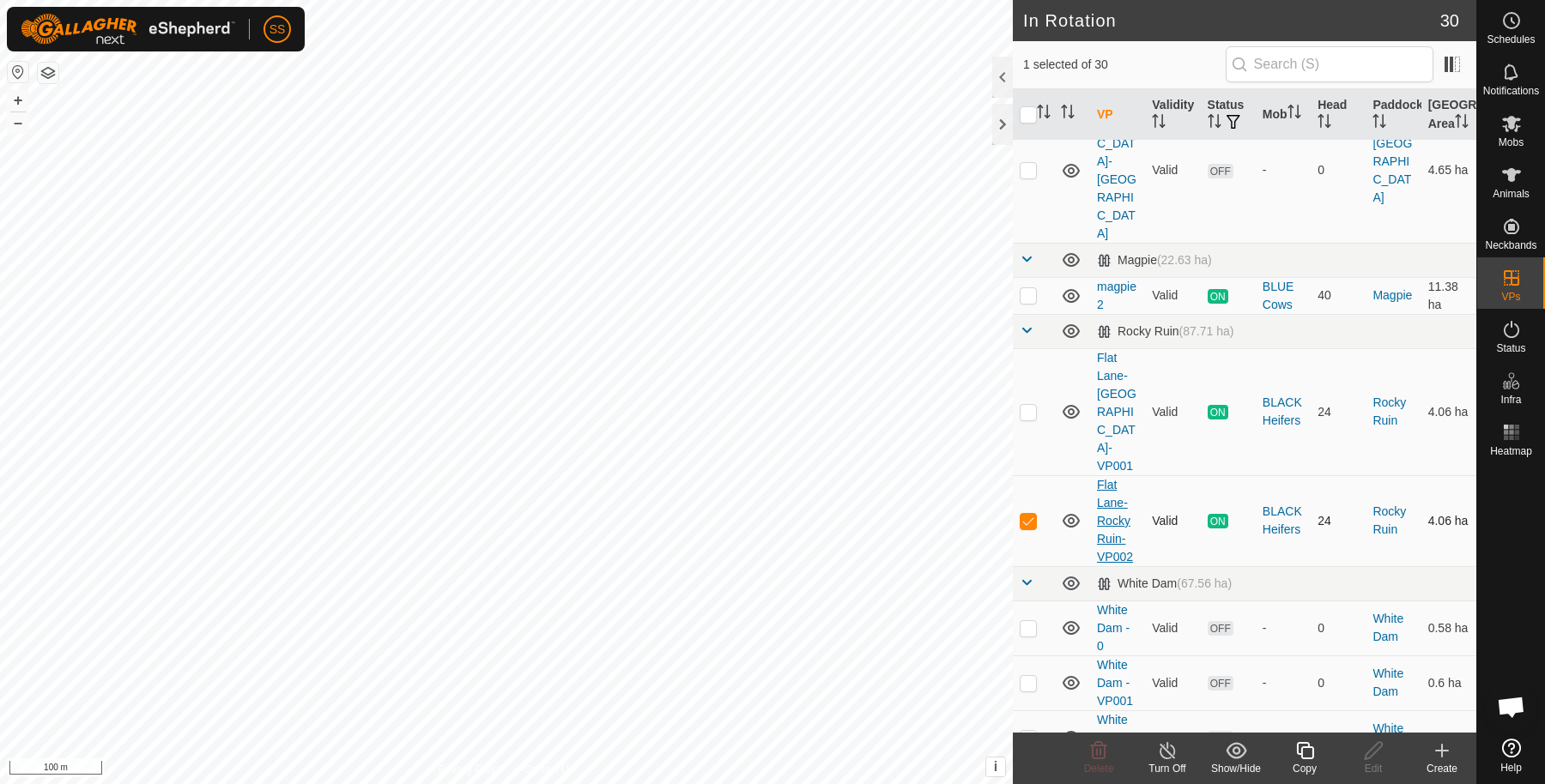
scroll to position [1126, 0]
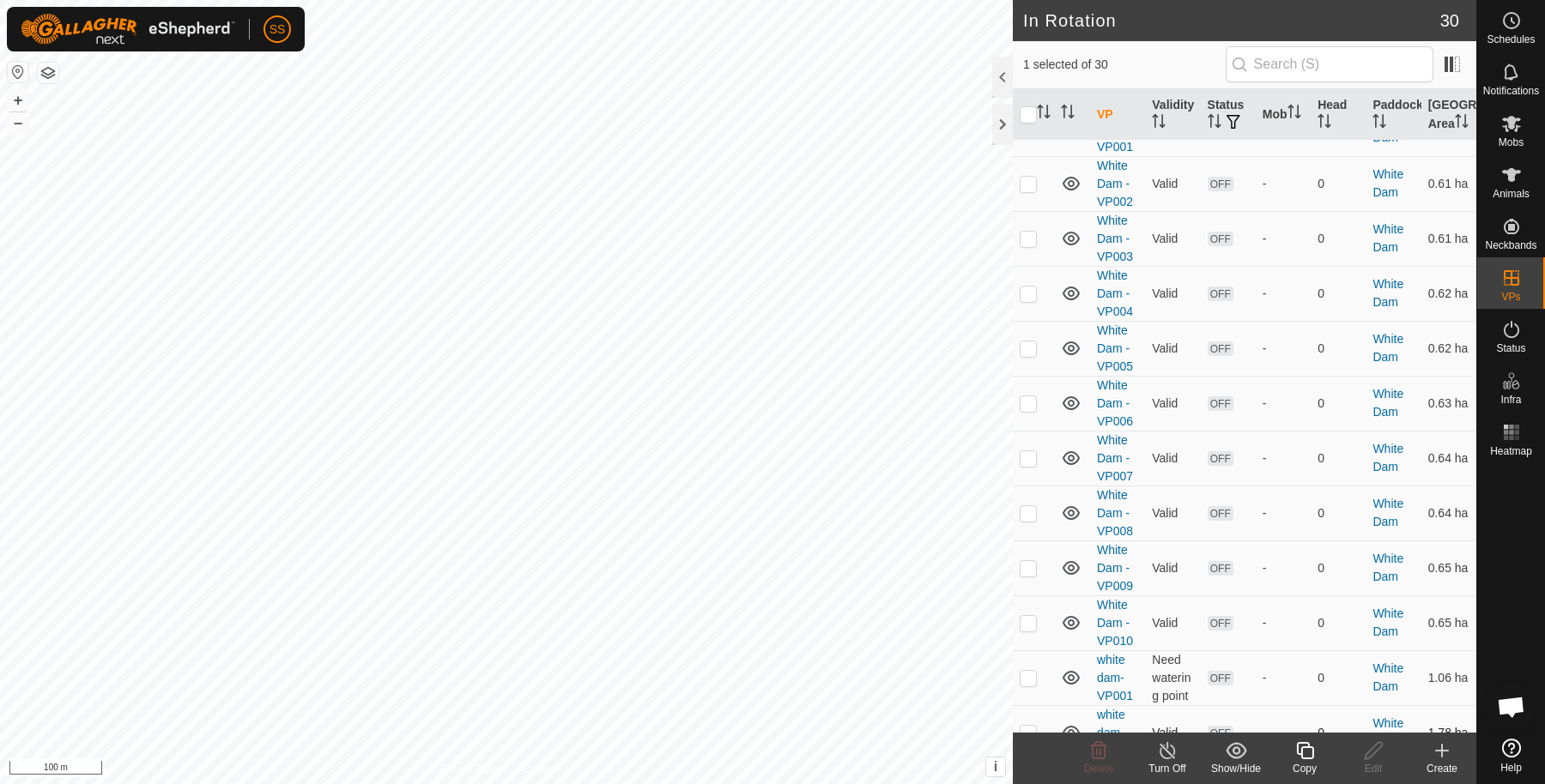
click at [1024, 726] on p-checkbox at bounding box center [1028, 733] width 17 height 13
checkbox input "false"
click at [1034, 781] on p-checkbox at bounding box center [1028, 788] width 17 height 13
click at [1032, 781] on p-tablecheckbox at bounding box center [1028, 788] width 17 height 13
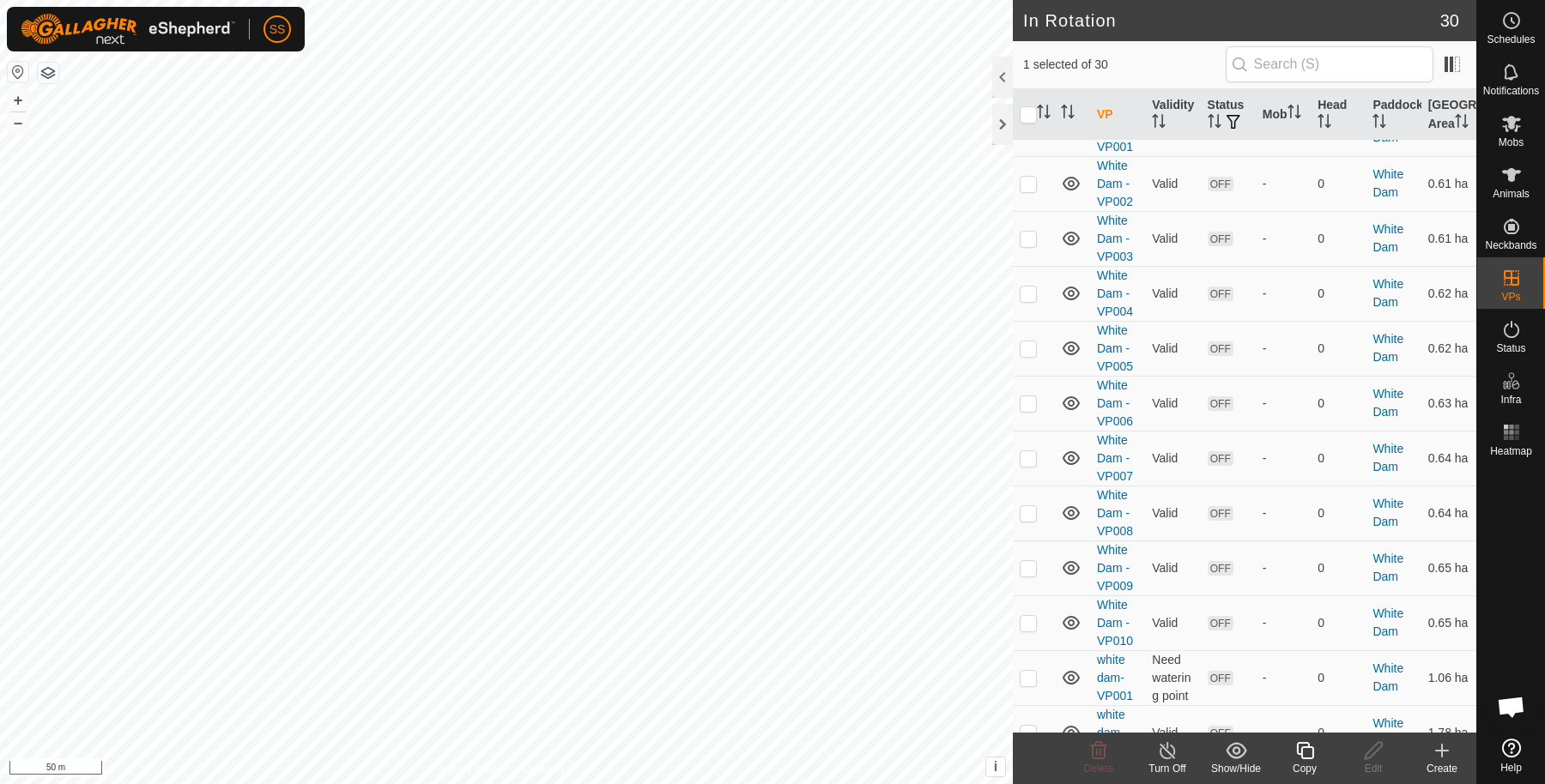
click at [1023, 781] on p-checkbox at bounding box center [1028, 788] width 17 height 13
checkbox input "true"
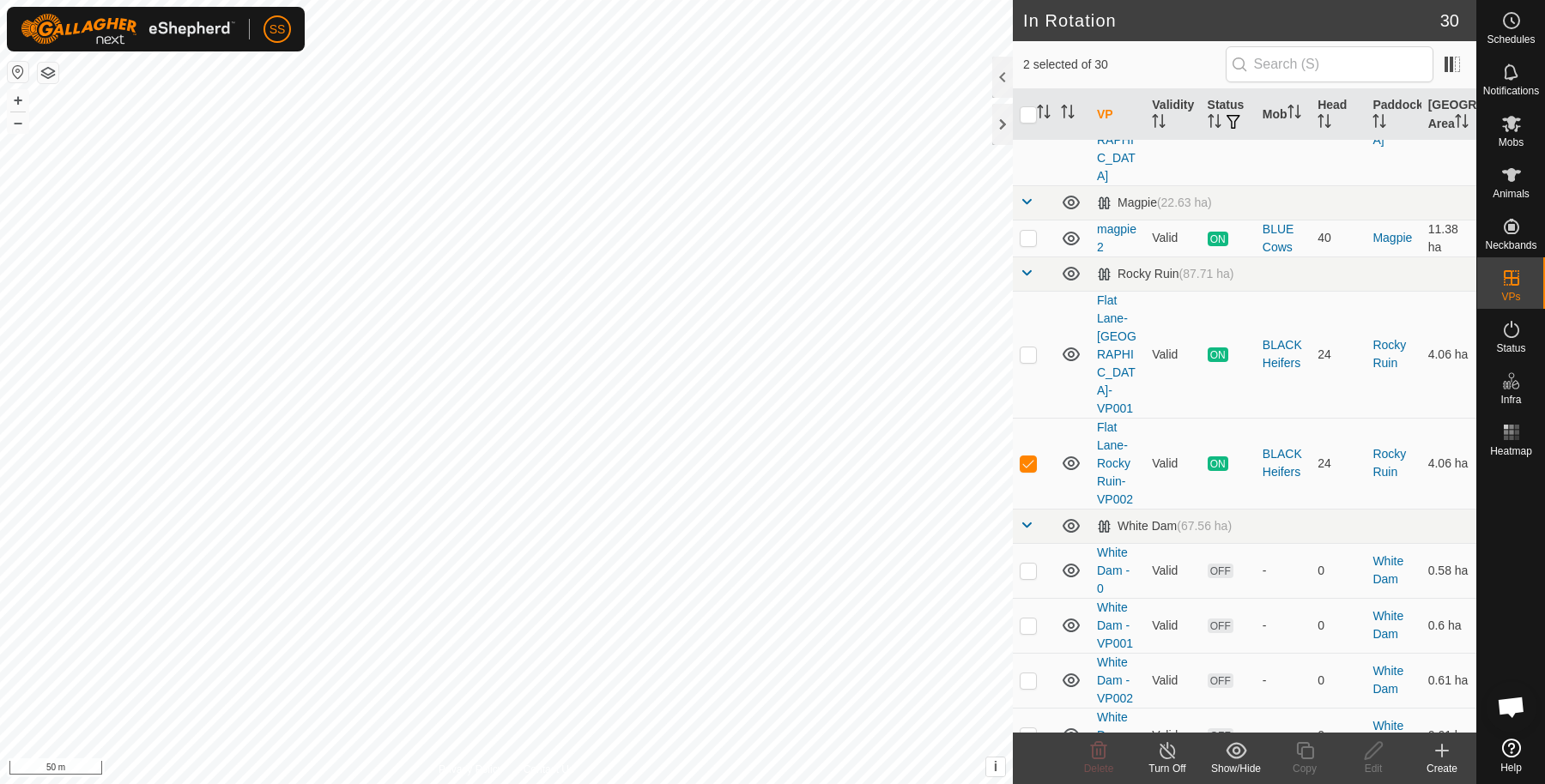
scroll to position [858, 0]
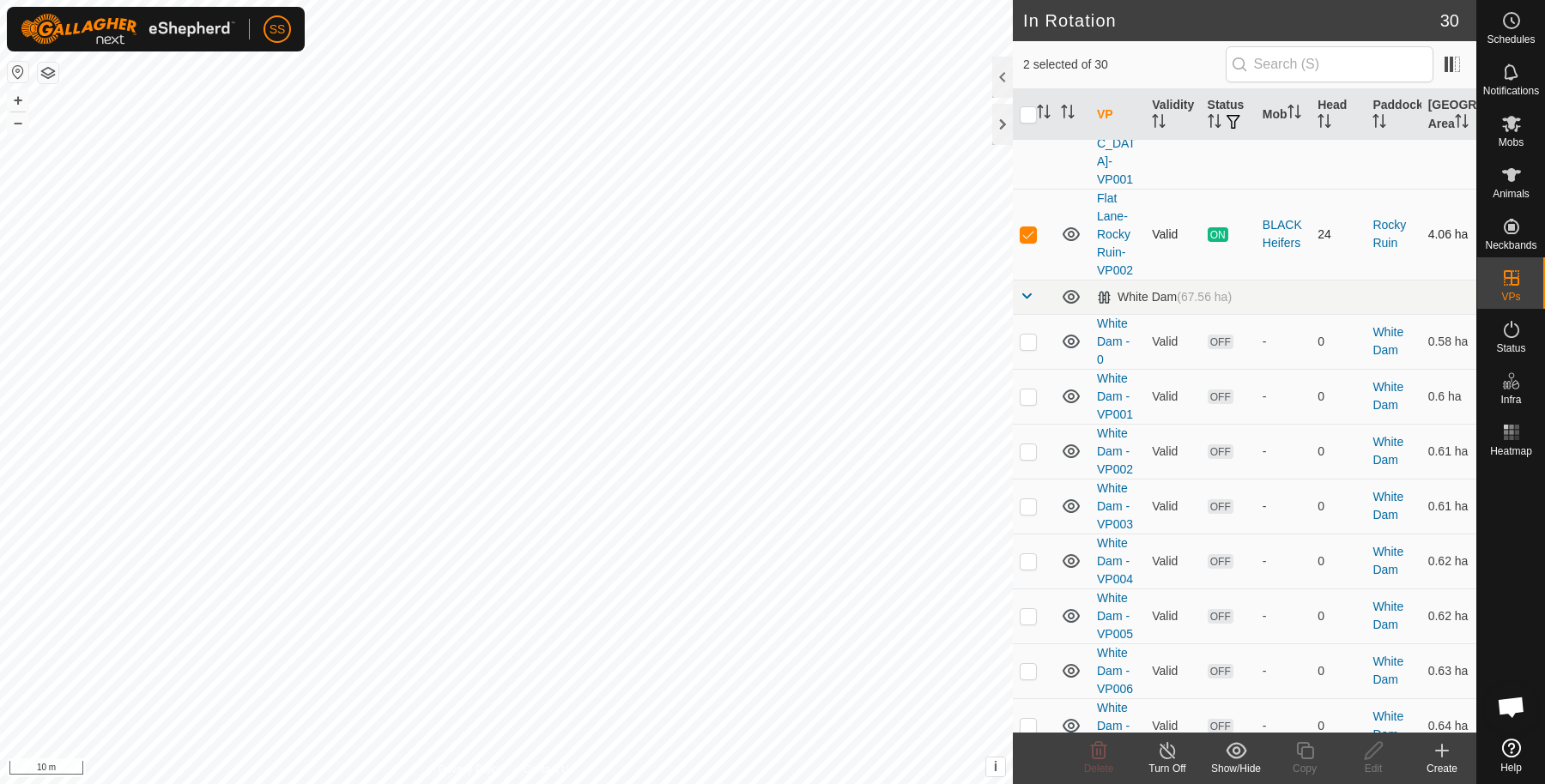
click at [1043, 189] on td at bounding box center [1033, 234] width 41 height 91
checkbox input "false"
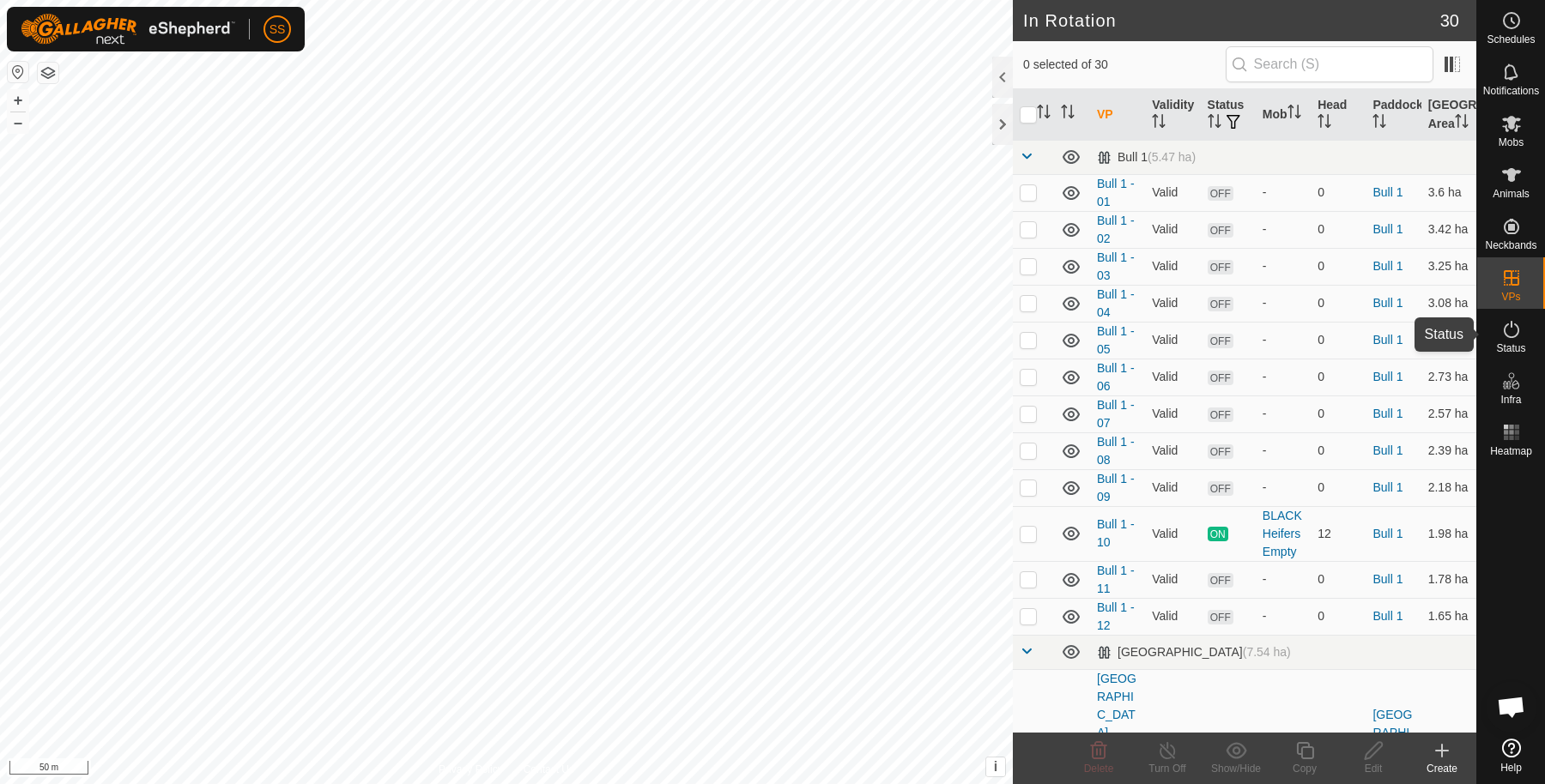
click at [1534, 327] on div "Status" at bounding box center [1510, 335] width 68 height 52
click at [1513, 335] on icon at bounding box center [1510, 329] width 20 height 20
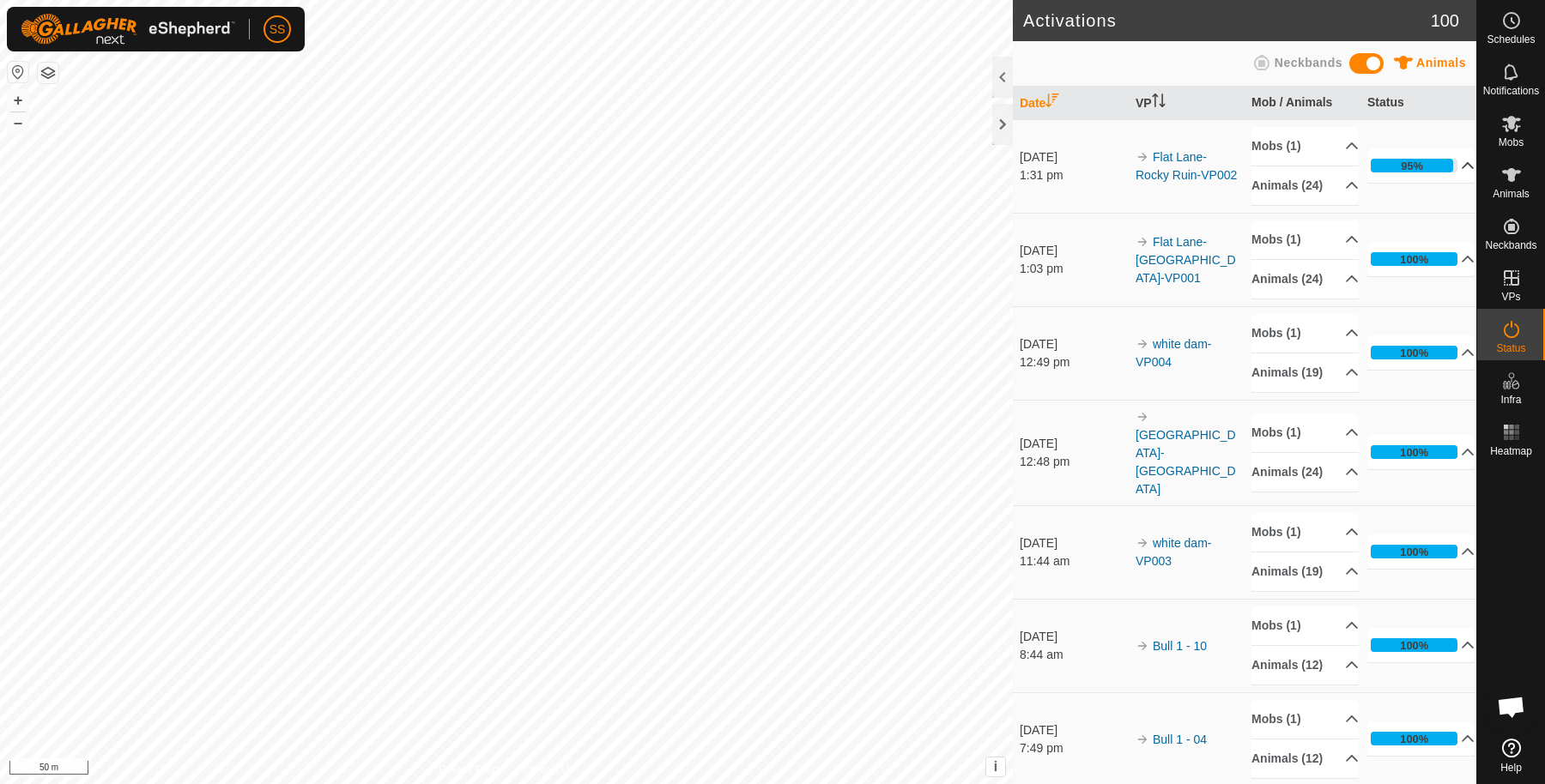
click at [1403, 178] on p-accordion-header "95%" at bounding box center [1421, 166] width 107 height 35
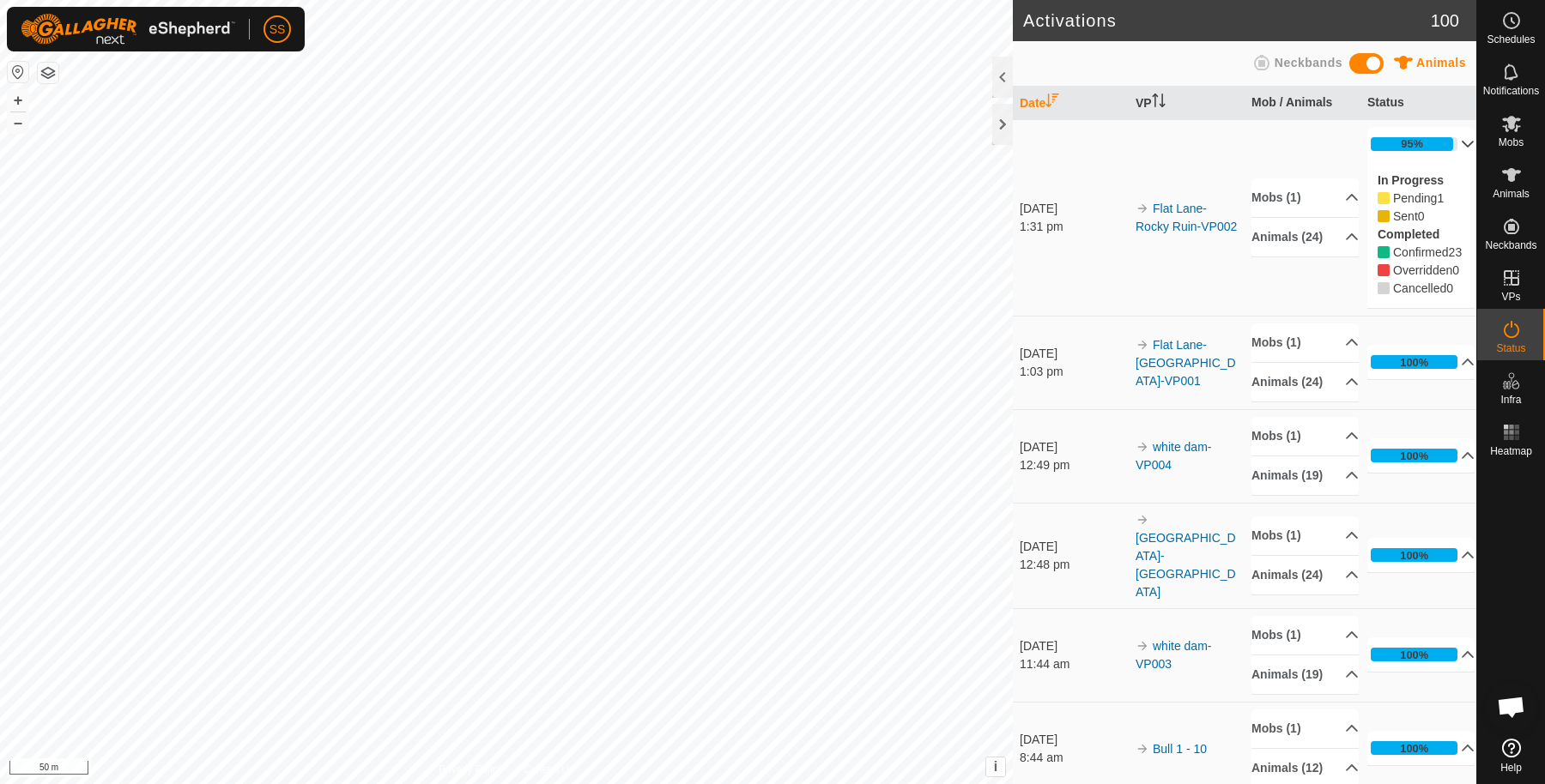
click at [1421, 142] on p-accordion-header "95%" at bounding box center [1421, 144] width 107 height 35
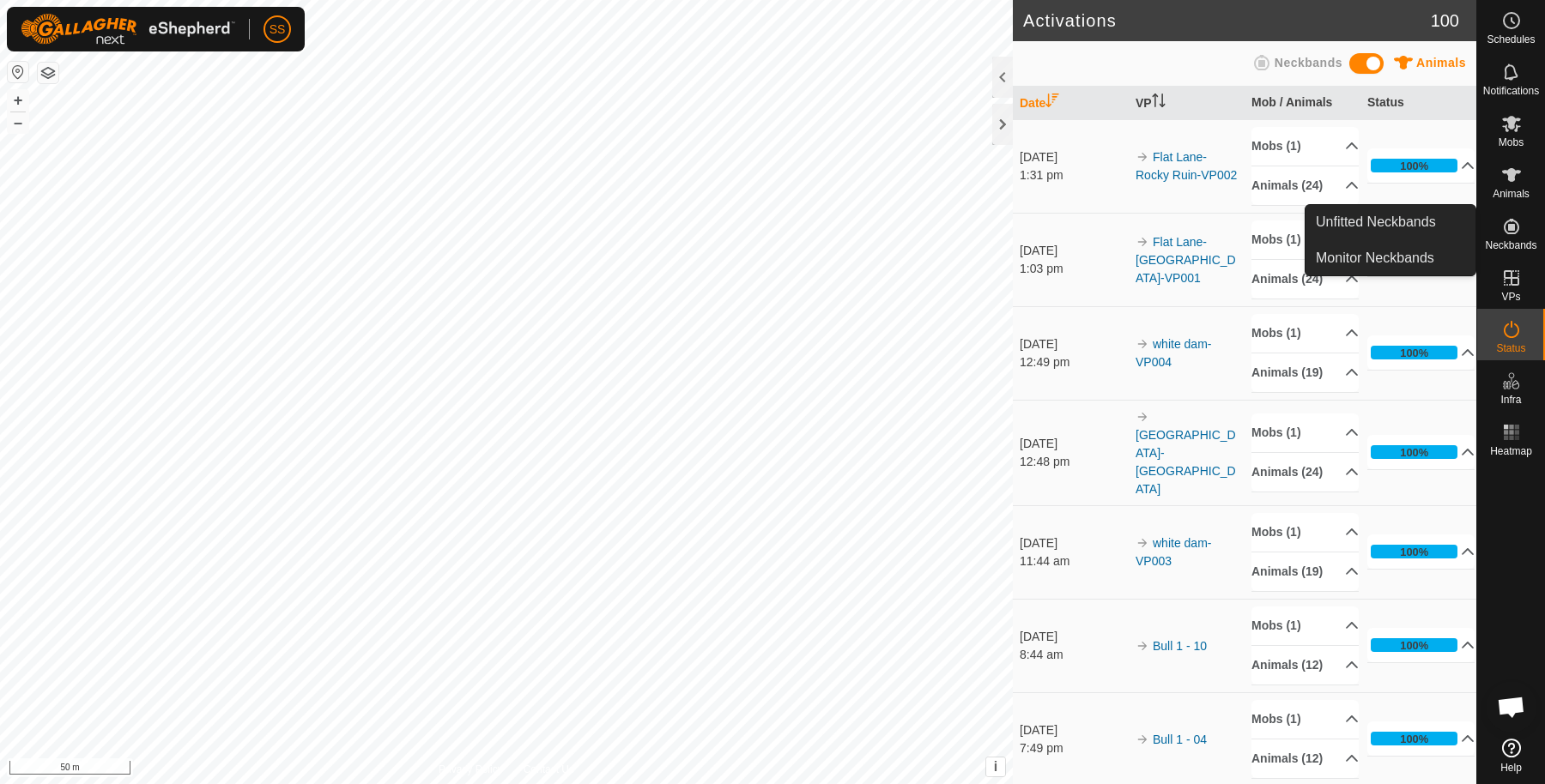
click at [1521, 226] on link "Unfitted Neckbands" at bounding box center [1459, 225] width 170 height 35
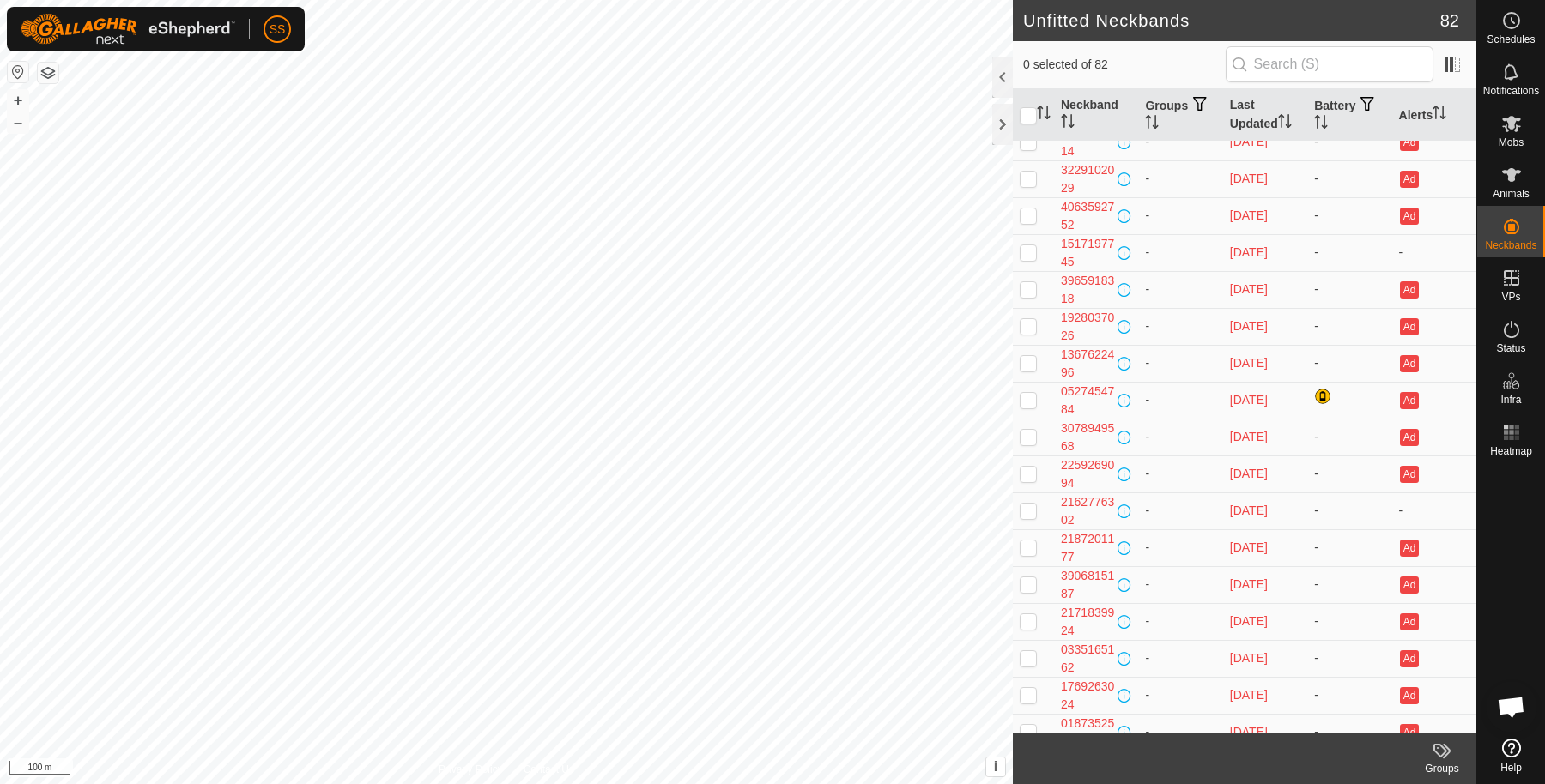
scroll to position [2406, 0]
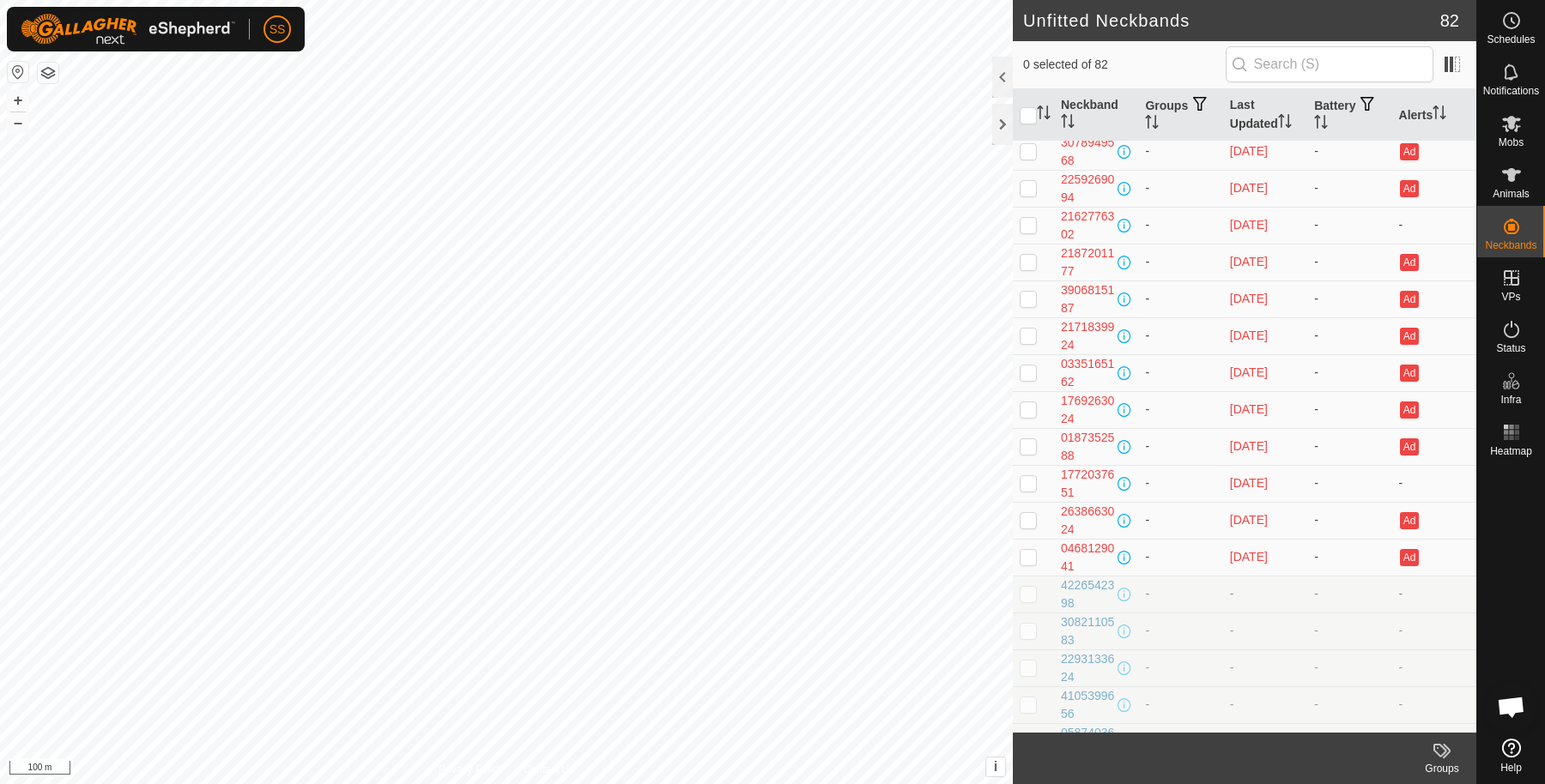
click at [1033, 576] on td at bounding box center [1033, 594] width 41 height 36
click at [1121, 588] on span at bounding box center [1124, 595] width 13 height 13
click at [1029, 587] on p-tablecheckbox at bounding box center [1028, 594] width 17 height 13
checkbox input "false"
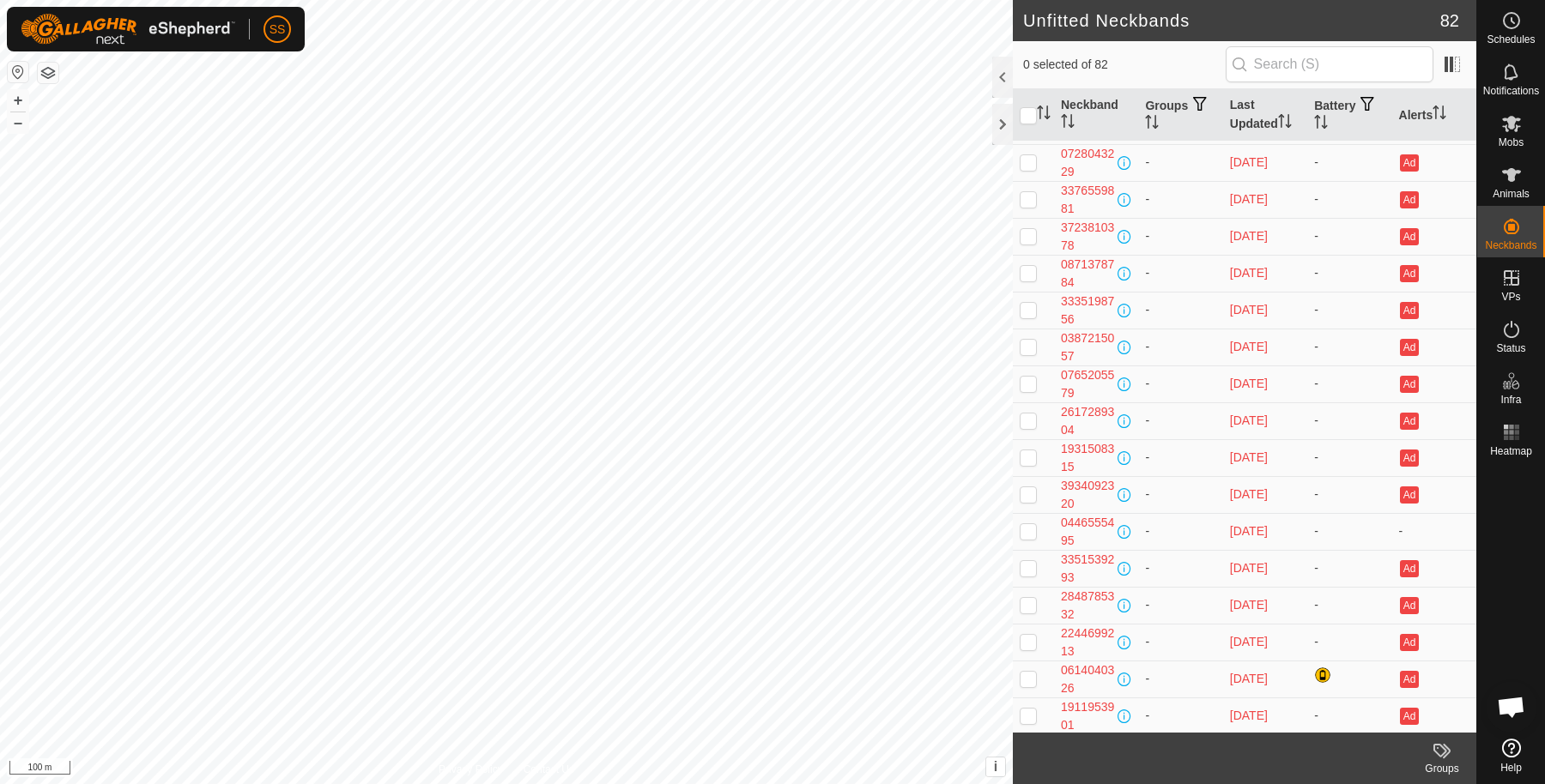
scroll to position [404, 0]
click at [1511, 180] on icon at bounding box center [1511, 175] width 19 height 13
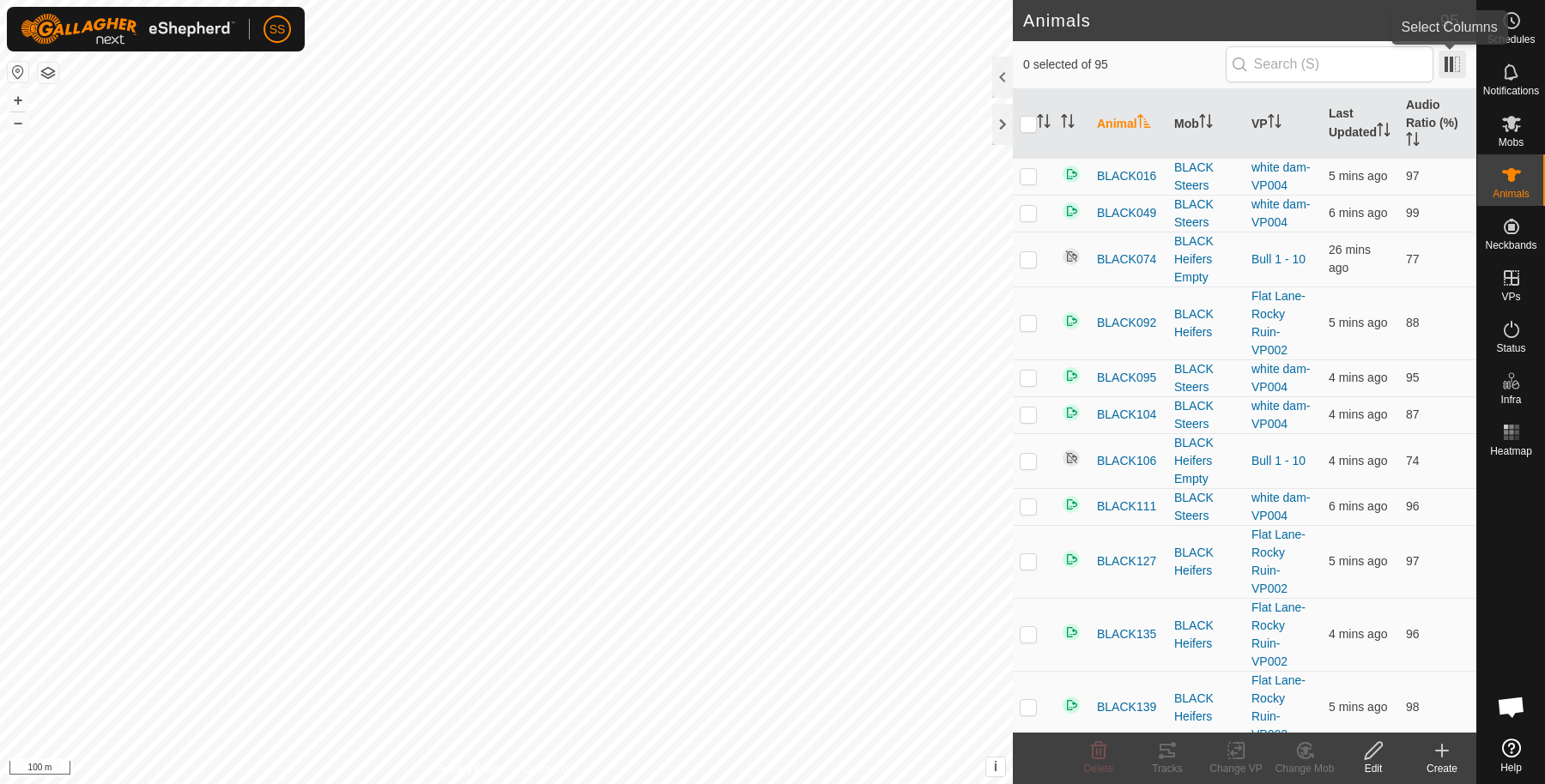
click at [1459, 67] on span at bounding box center [1452, 64] width 28 height 28
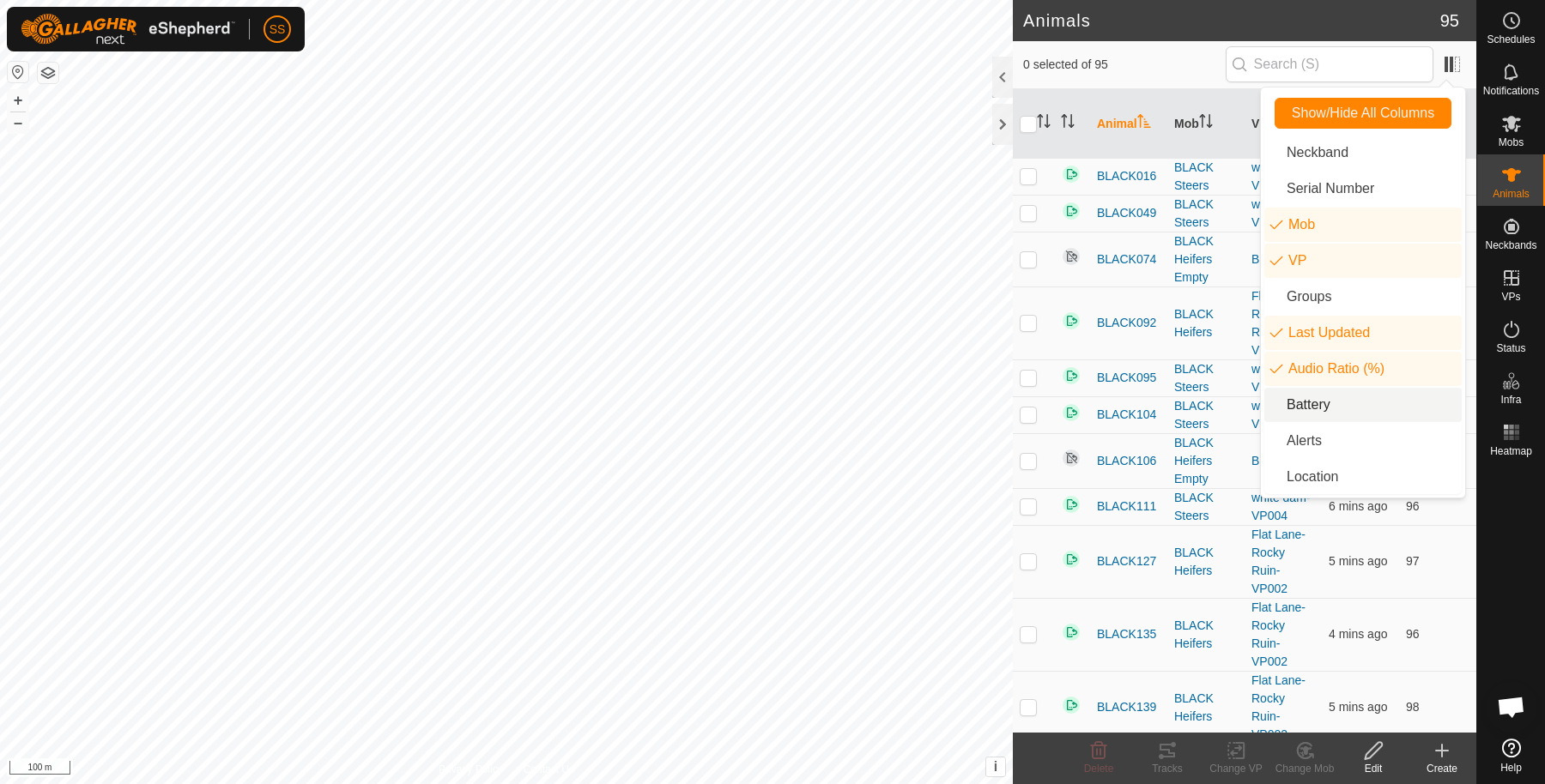
click at [1337, 416] on li "Battery" at bounding box center [1363, 405] width 198 height 35
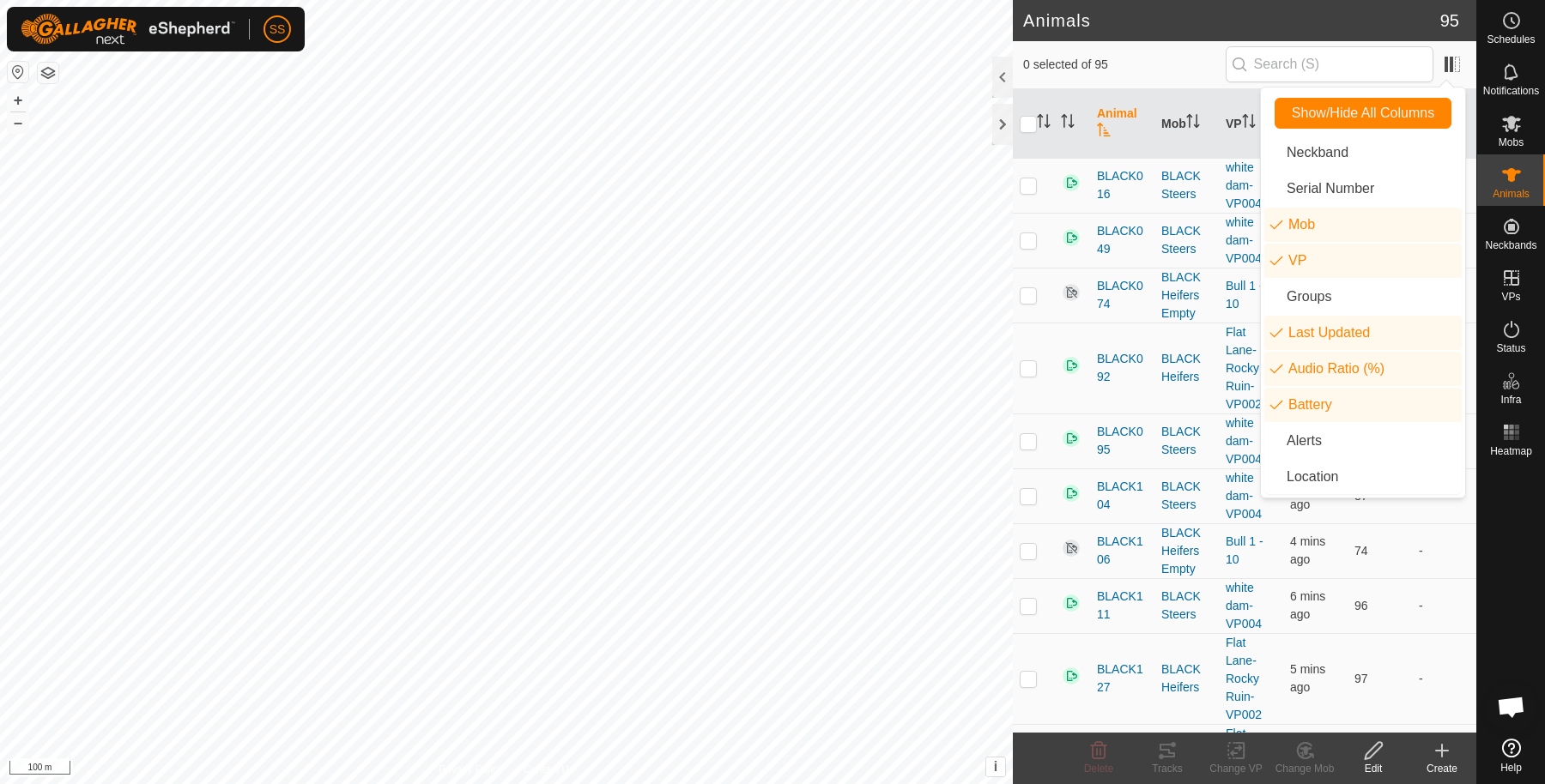
click at [1163, 59] on span "0 selected of 95" at bounding box center [1124, 64] width 202 height 18
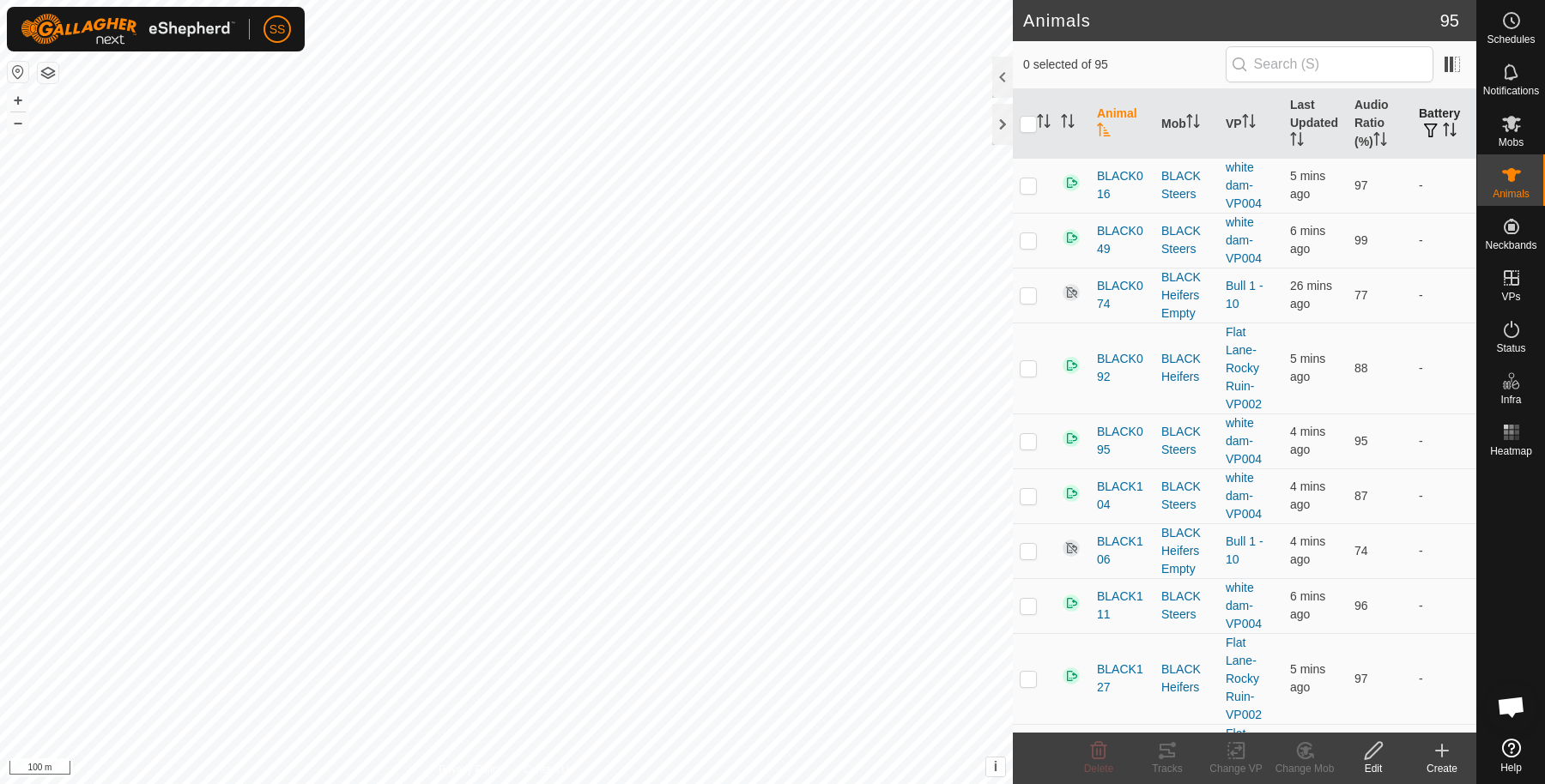
click at [1442, 136] on p-sorticon "Activate to sort" at bounding box center [1449, 132] width 13 height 13
click at [1361, 107] on th "Audio Ratio (%)" at bounding box center [1379, 124] width 64 height 69
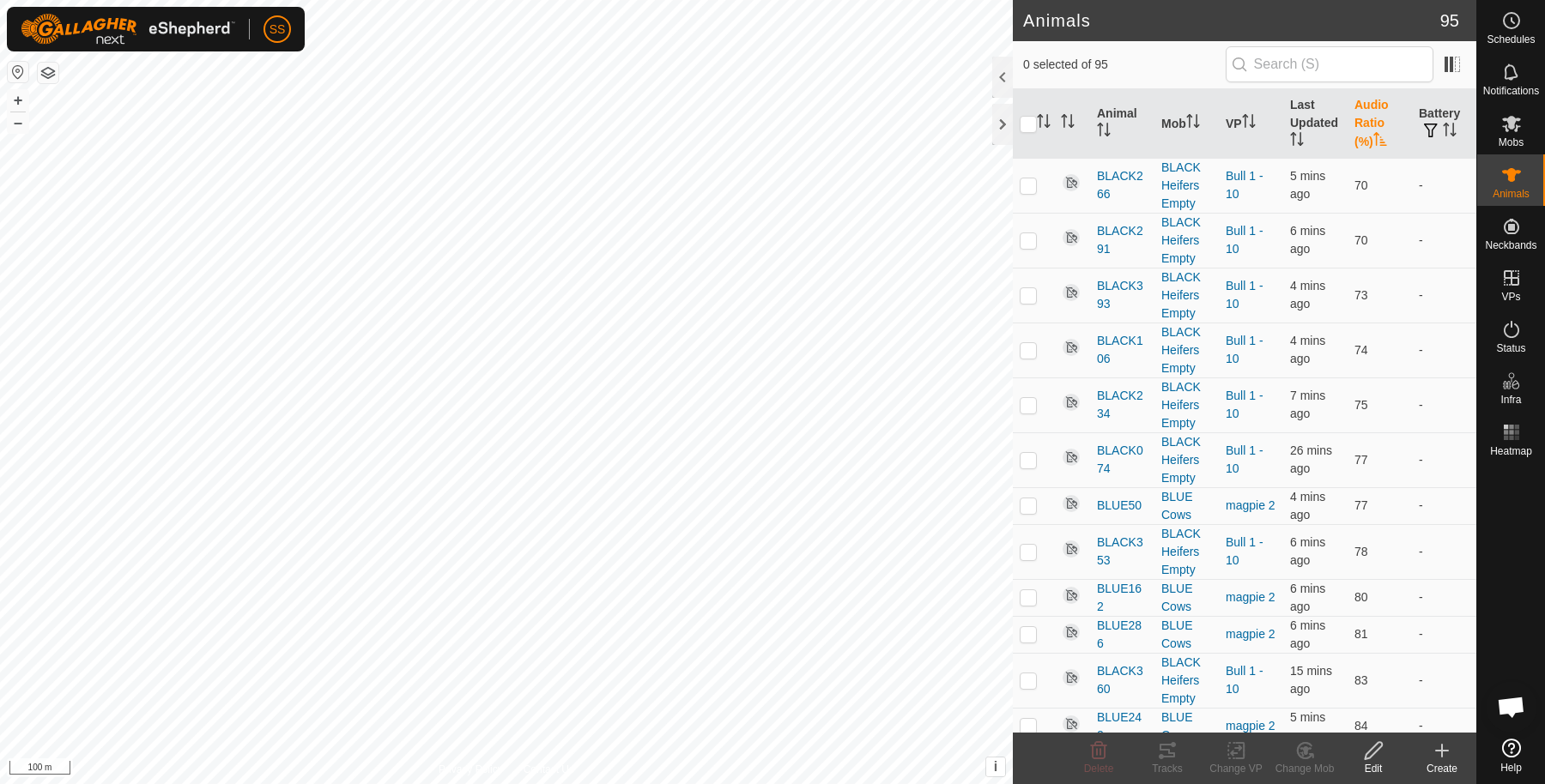
click at [1360, 117] on th "Audio Ratio (%)" at bounding box center [1379, 124] width 64 height 69
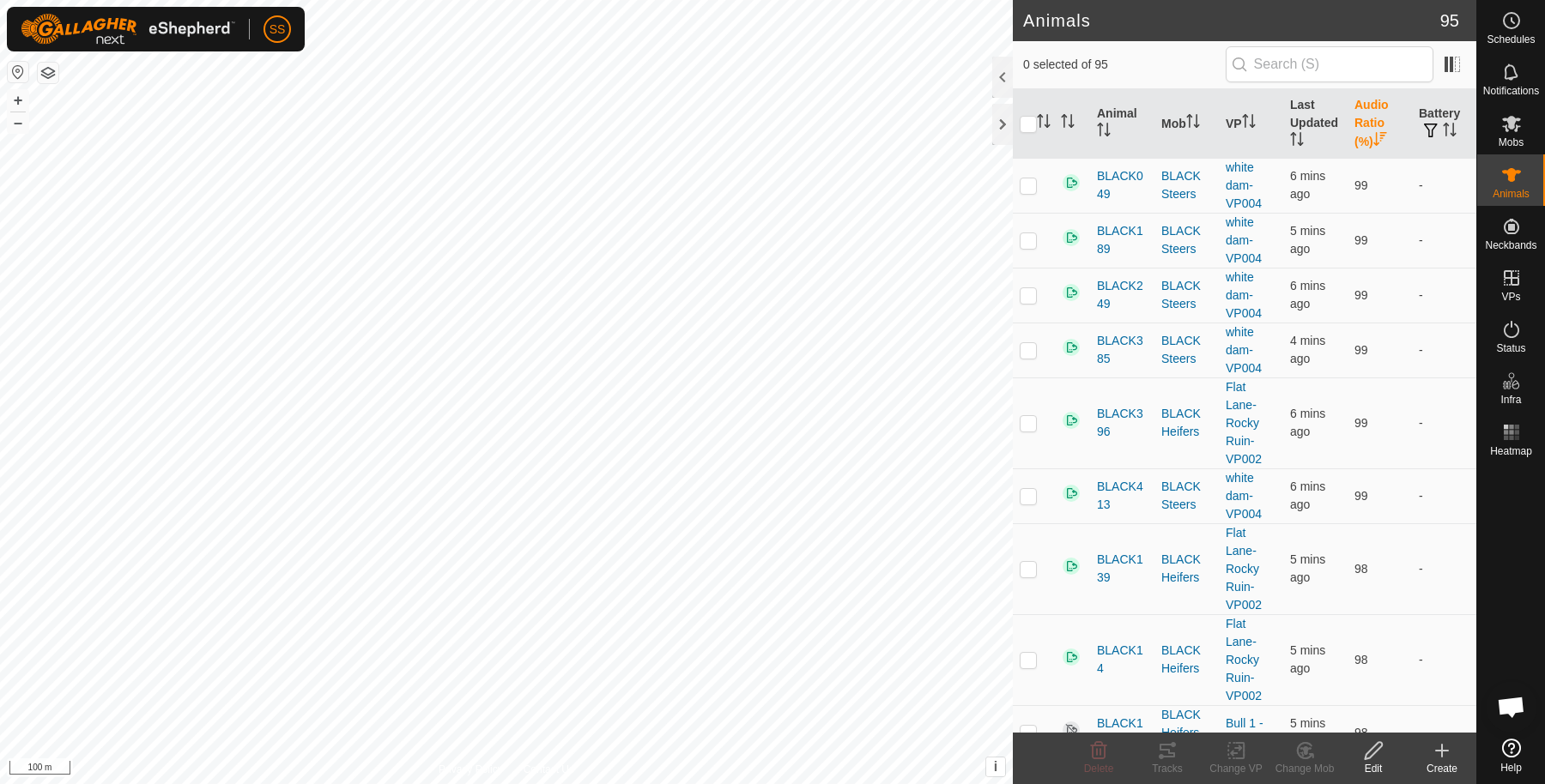
click at [1359, 117] on th "Audio Ratio (%)" at bounding box center [1379, 124] width 64 height 69
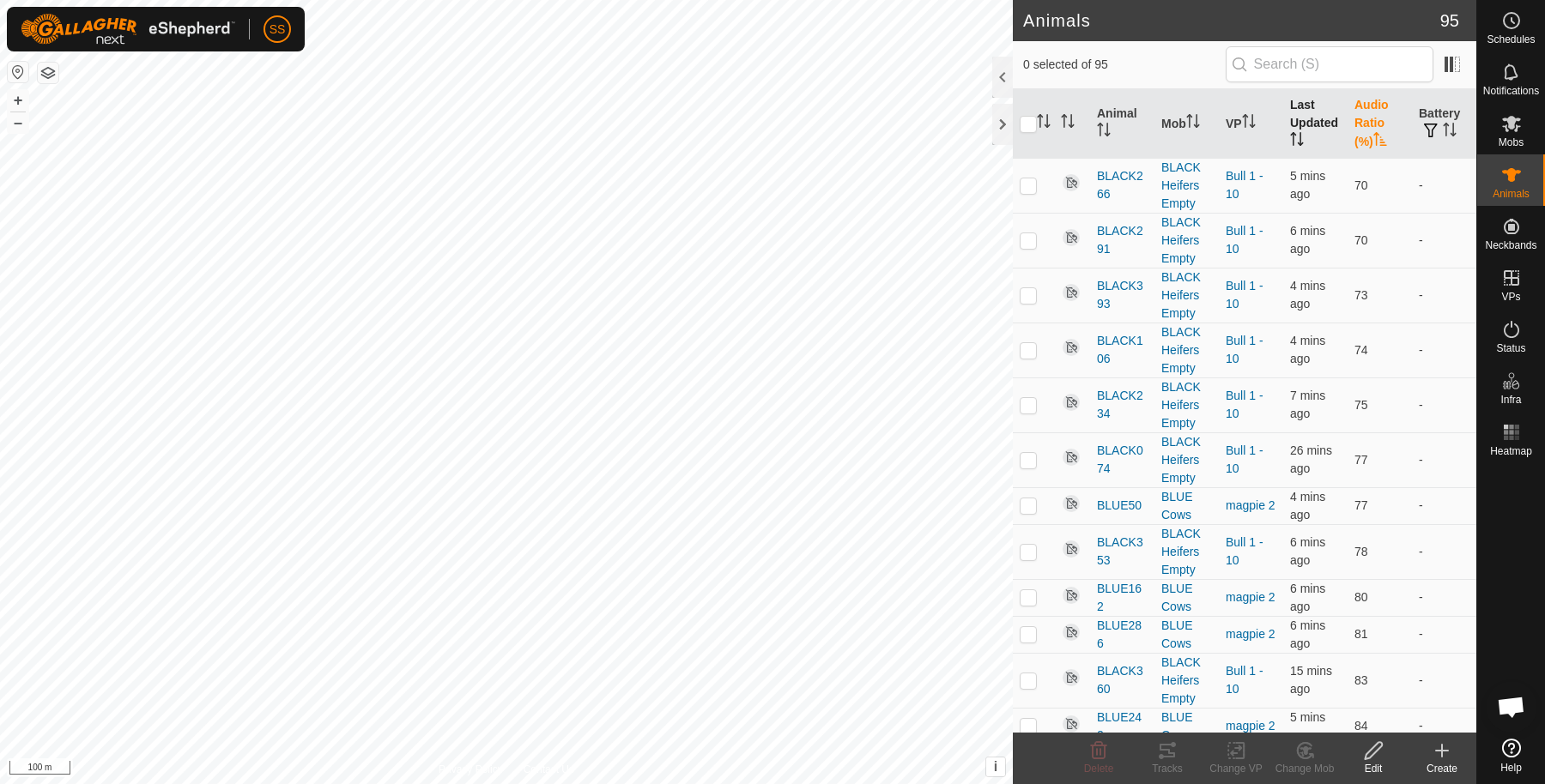
click at [1284, 123] on th "Last Updated" at bounding box center [1315, 124] width 64 height 69
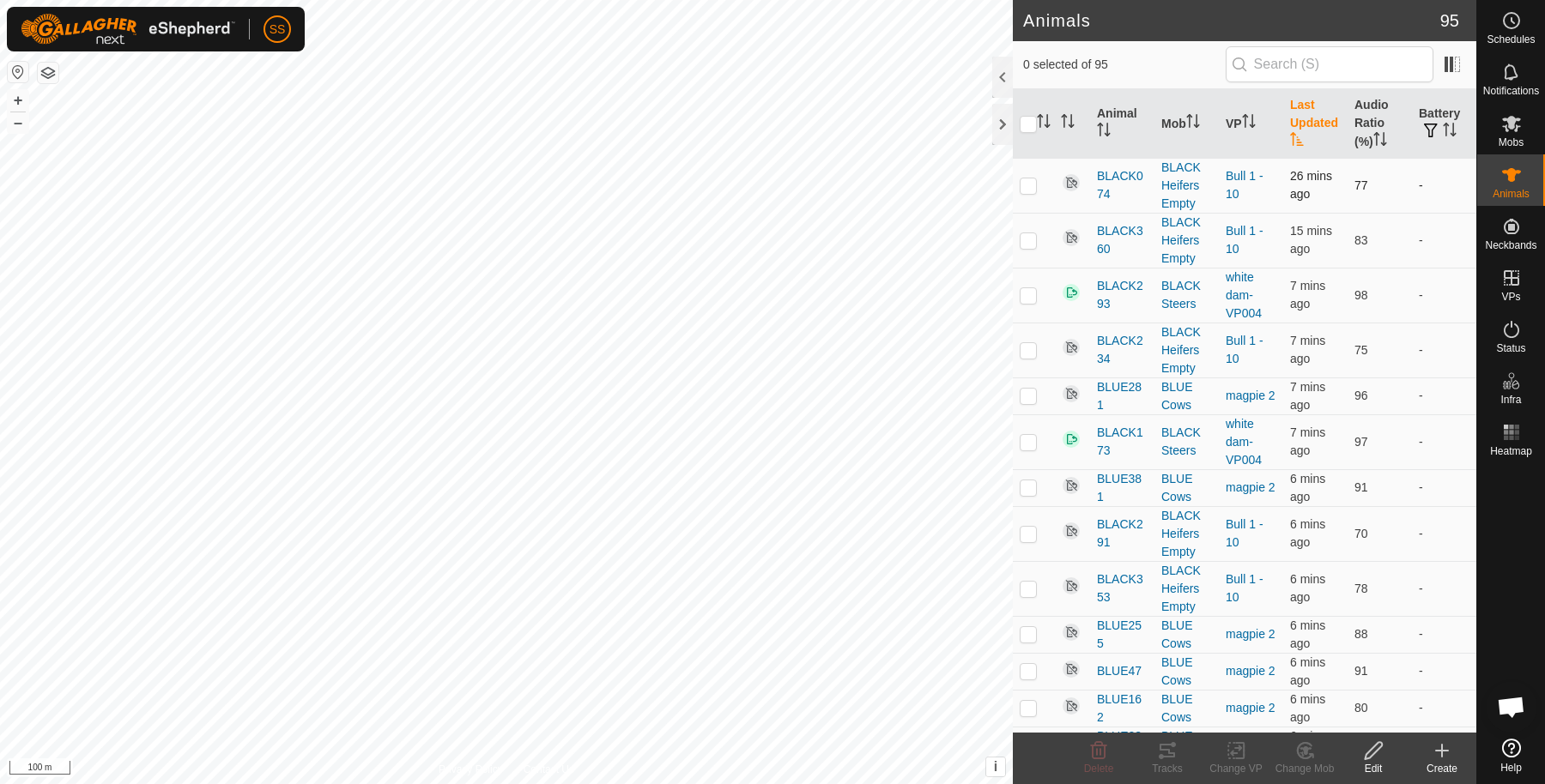
click at [1034, 189] on p-checkbox at bounding box center [1028, 185] width 17 height 13
click at [1031, 187] on p-checkbox at bounding box center [1028, 185] width 17 height 13
click at [1028, 181] on p-checkbox at bounding box center [1028, 185] width 17 height 13
checkbox input "false"
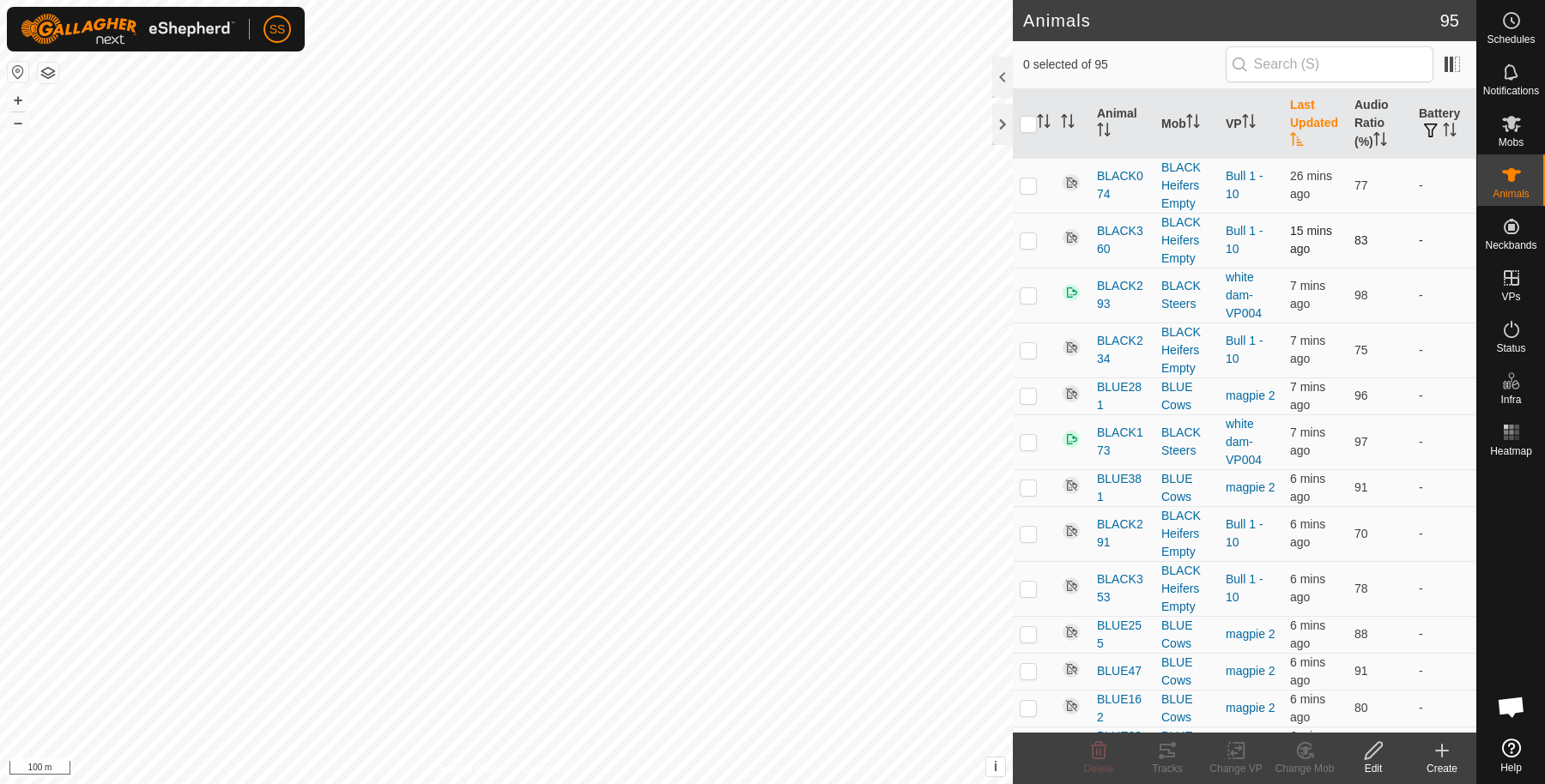
click at [1029, 242] on p-checkbox at bounding box center [1028, 240] width 17 height 13
click at [1028, 242] on p-checkbox at bounding box center [1028, 240] width 17 height 13
checkbox input "false"
click at [1020, 350] on p-checkbox at bounding box center [1028, 350] width 17 height 13
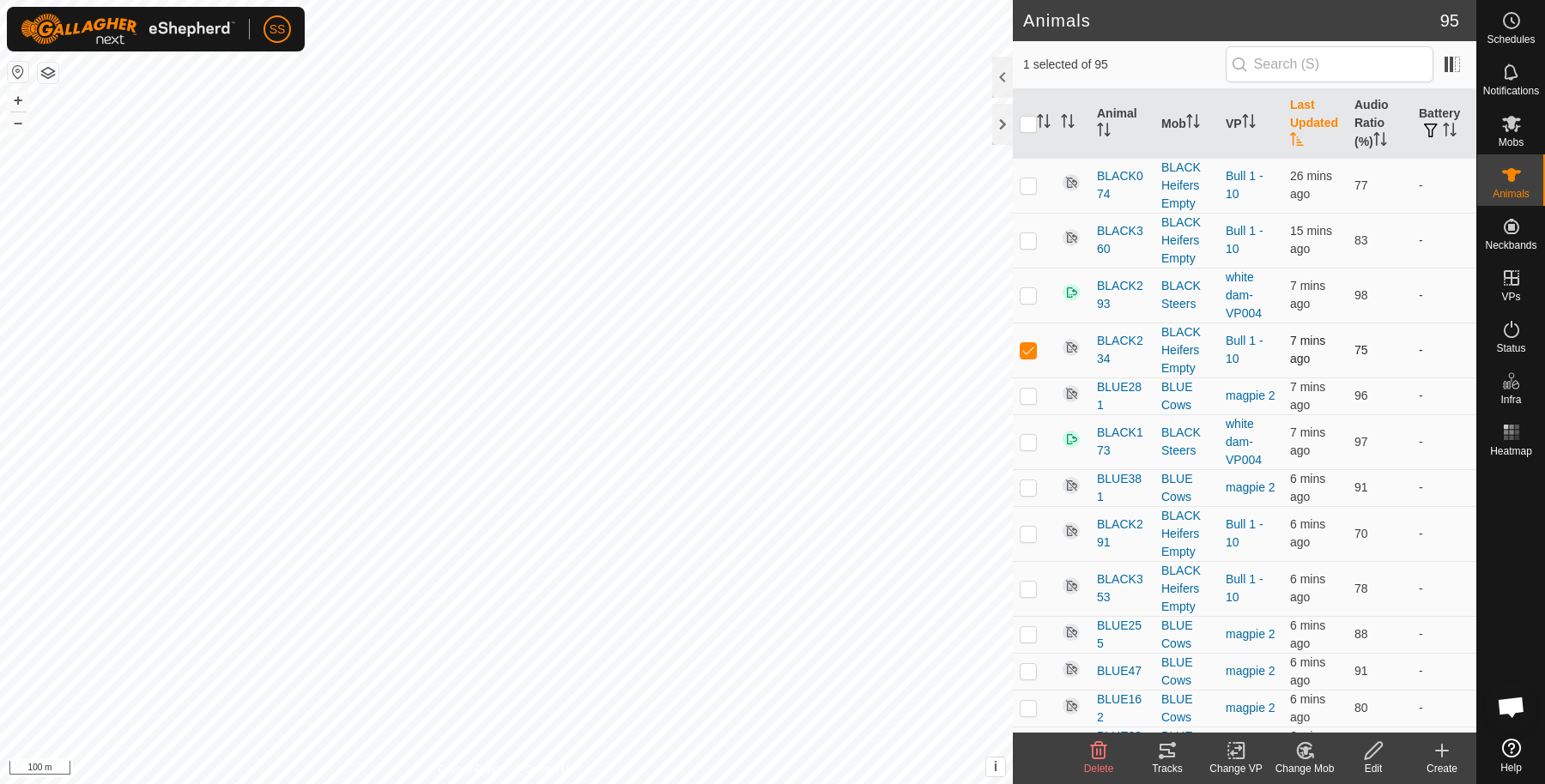
checkbox input "false"
click at [1032, 188] on p-checkbox at bounding box center [1028, 185] width 17 height 13
click at [1374, 139] on icon "Activate to sort" at bounding box center [1380, 139] width 13 height 13
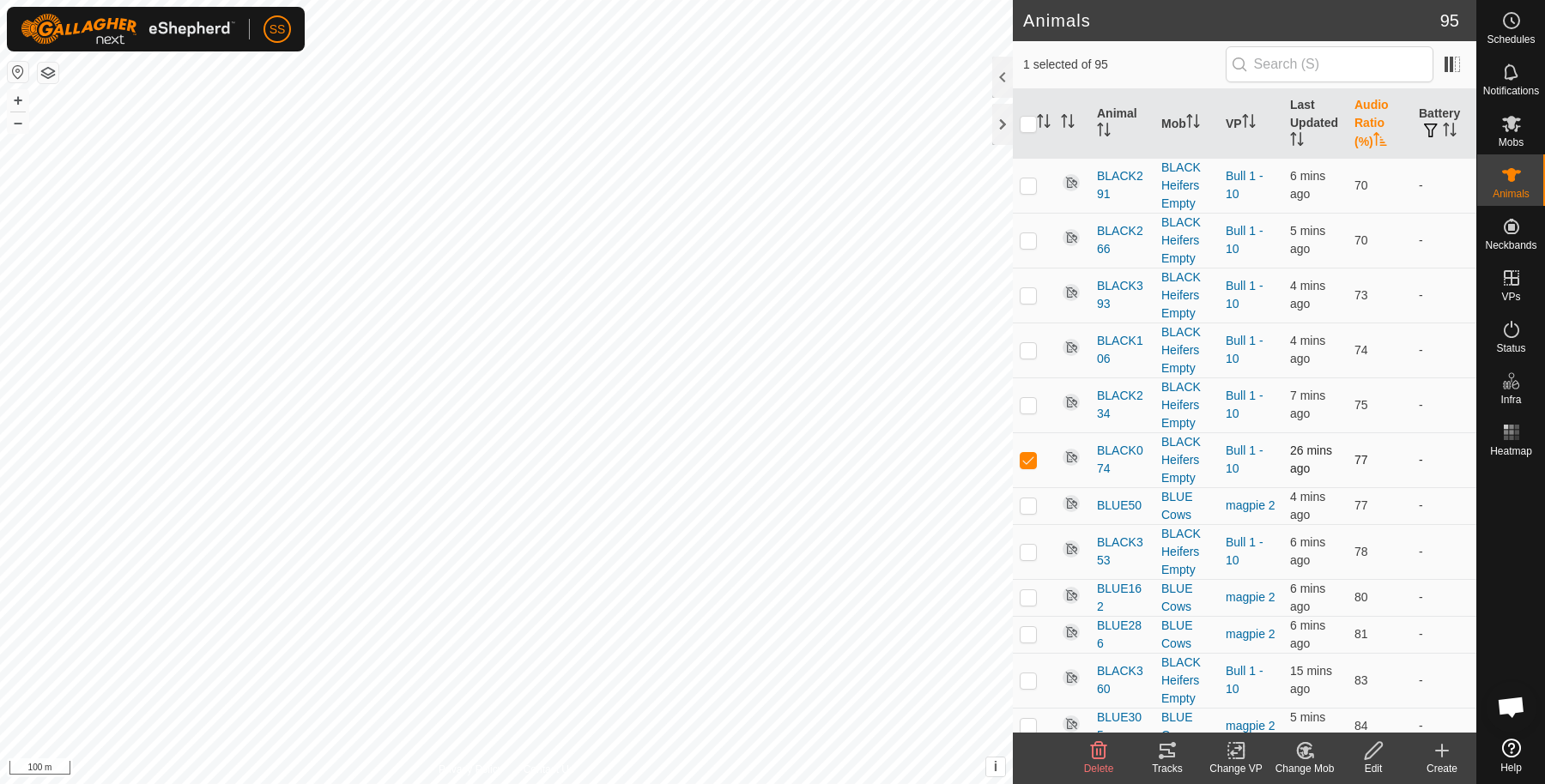
click at [1032, 460] on p-checkbox at bounding box center [1028, 460] width 17 height 13
checkbox input "false"
click at [1350, 109] on th "Audio Ratio (%)" at bounding box center [1379, 124] width 64 height 69
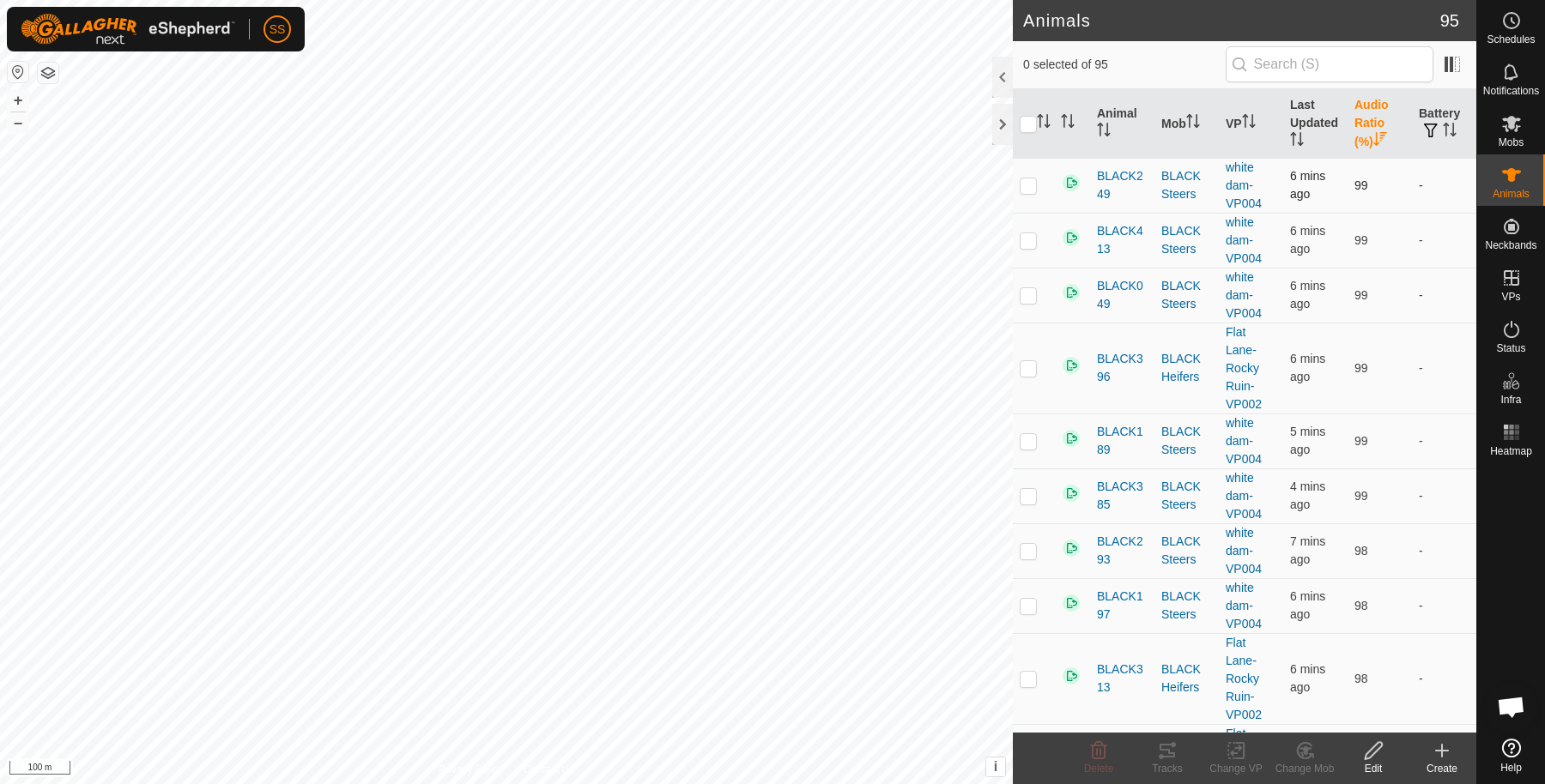
click at [1027, 184] on p-checkbox at bounding box center [1028, 185] width 17 height 13
checkbox input "true"
click at [1157, 746] on icon at bounding box center [1166, 750] width 20 height 20
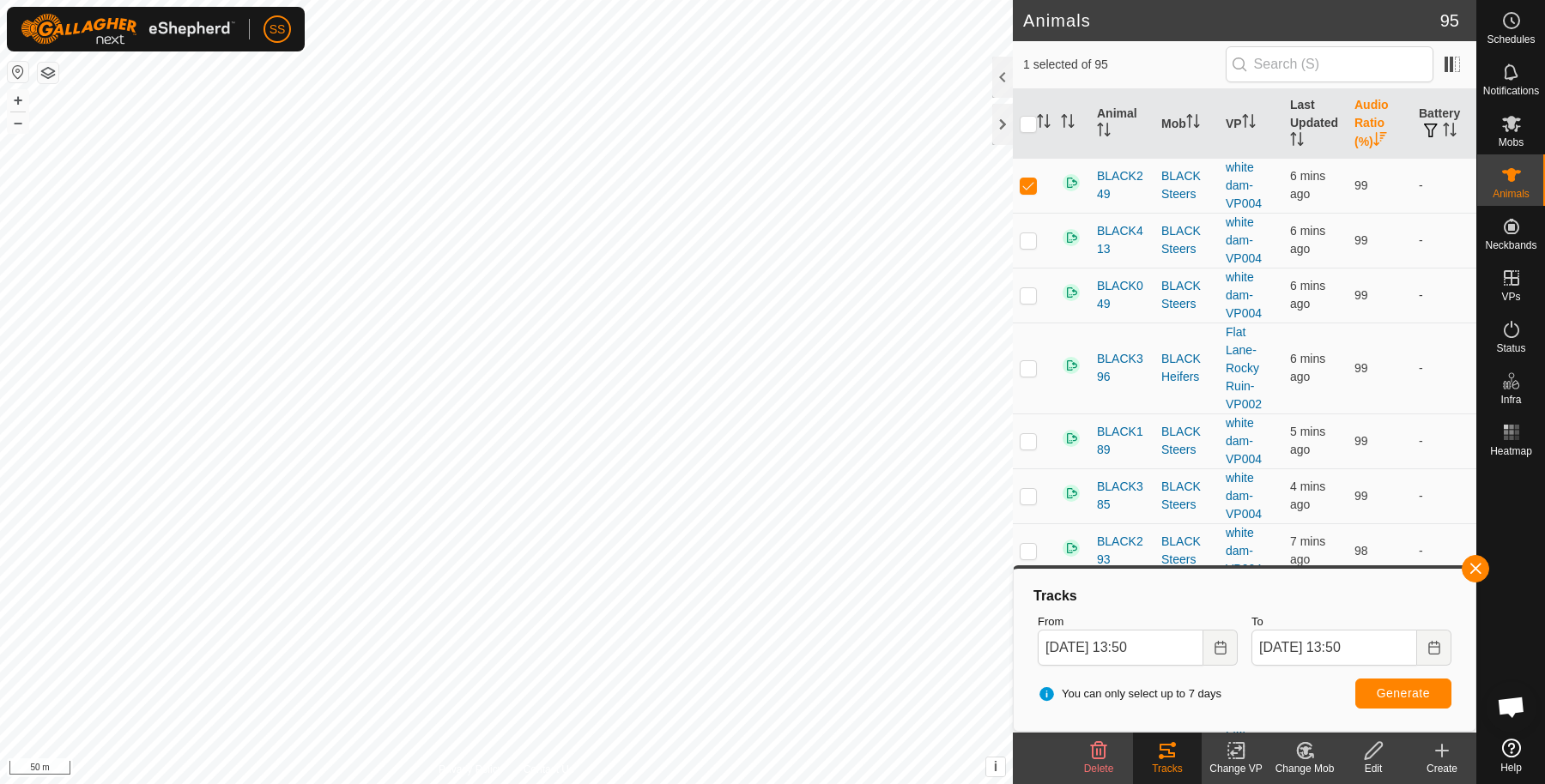
click at [1489, 560] on div at bounding box center [1510, 598] width 68 height 269
click at [1470, 565] on button "button" at bounding box center [1475, 569] width 28 height 28
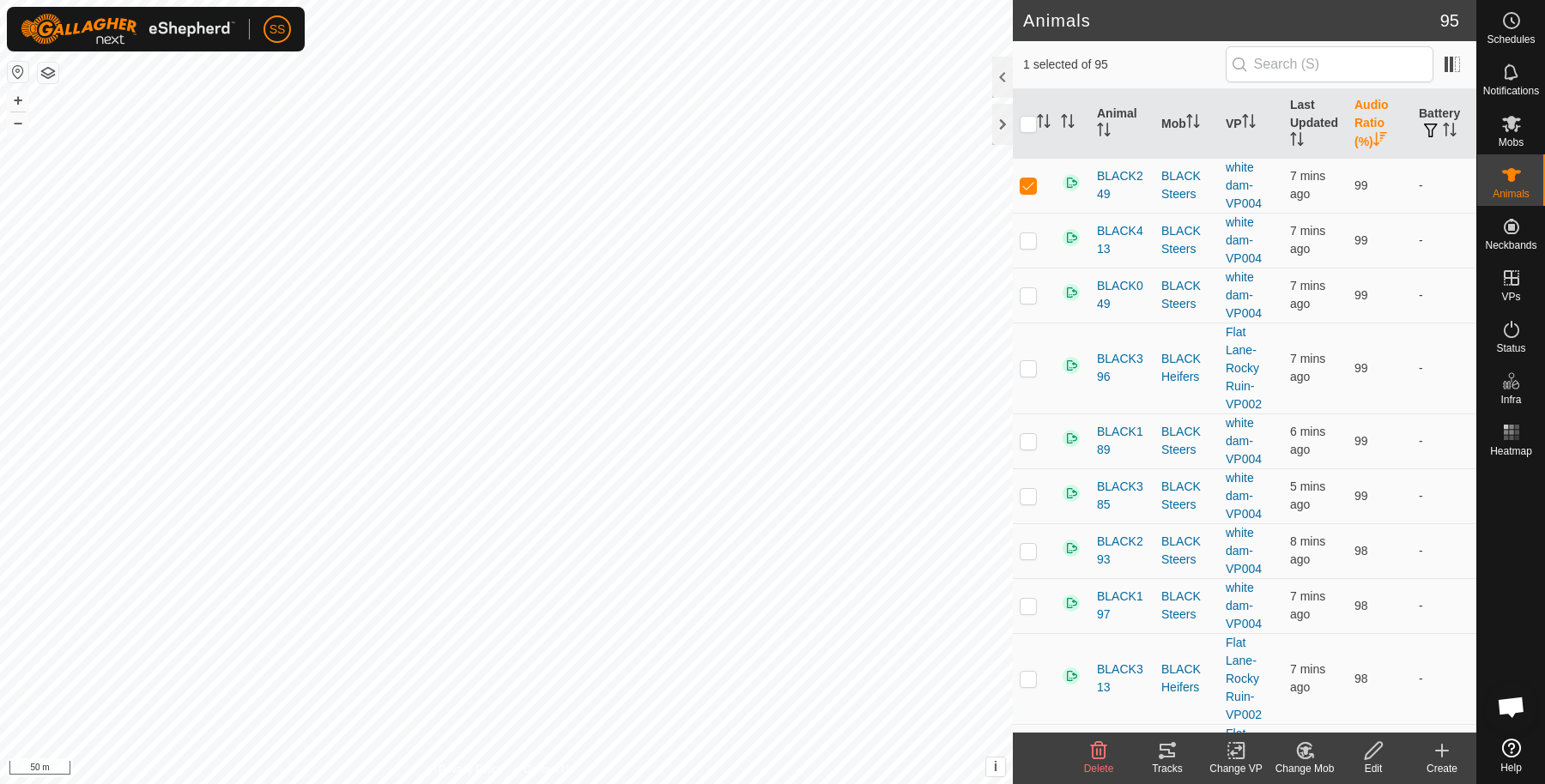
click at [1353, 131] on th "Audio Ratio (%)" at bounding box center [1379, 124] width 64 height 69
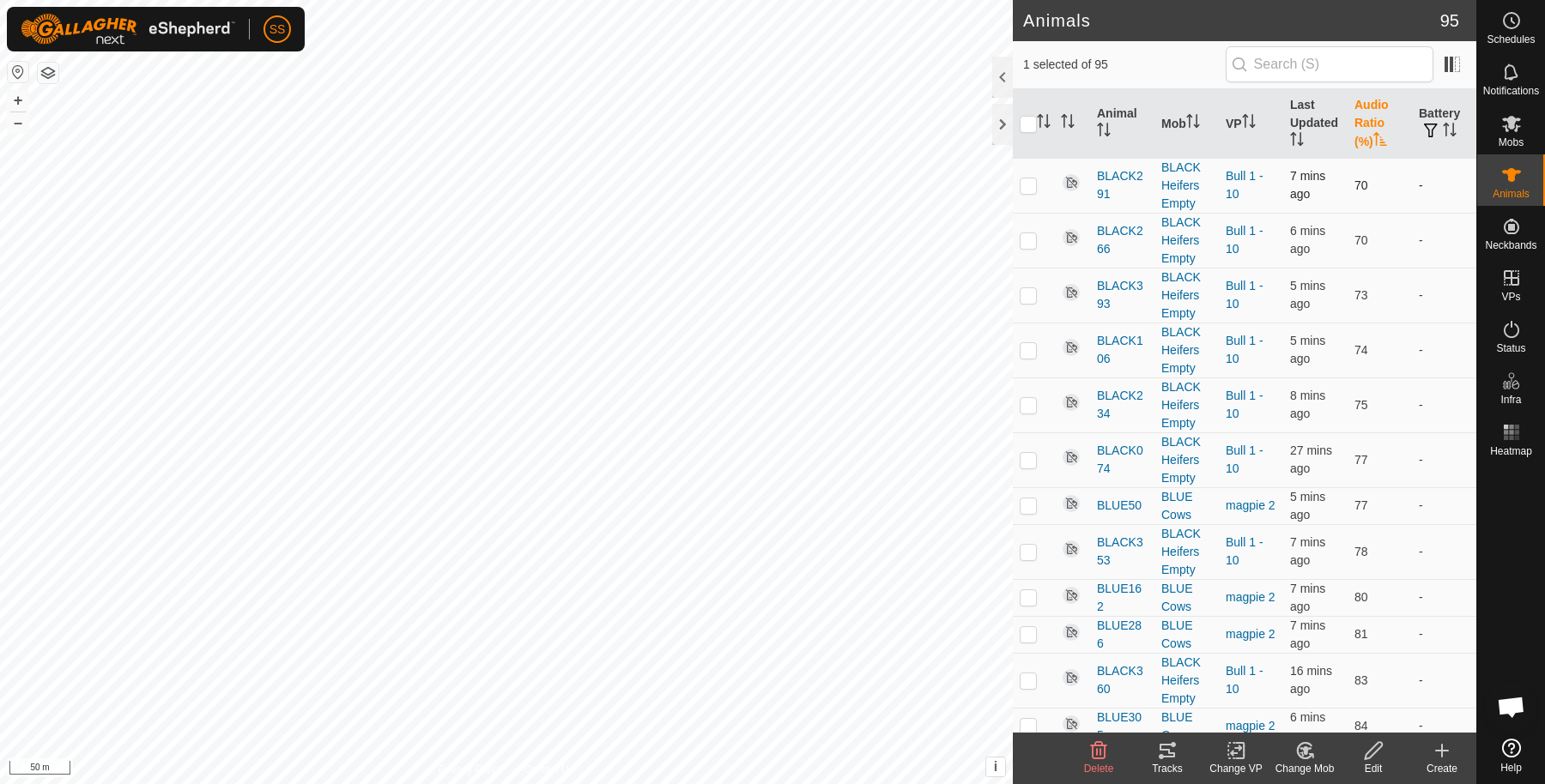
click at [1034, 179] on p-checkbox at bounding box center [1028, 185] width 17 height 13
click at [1173, 750] on icon at bounding box center [1166, 750] width 20 height 20
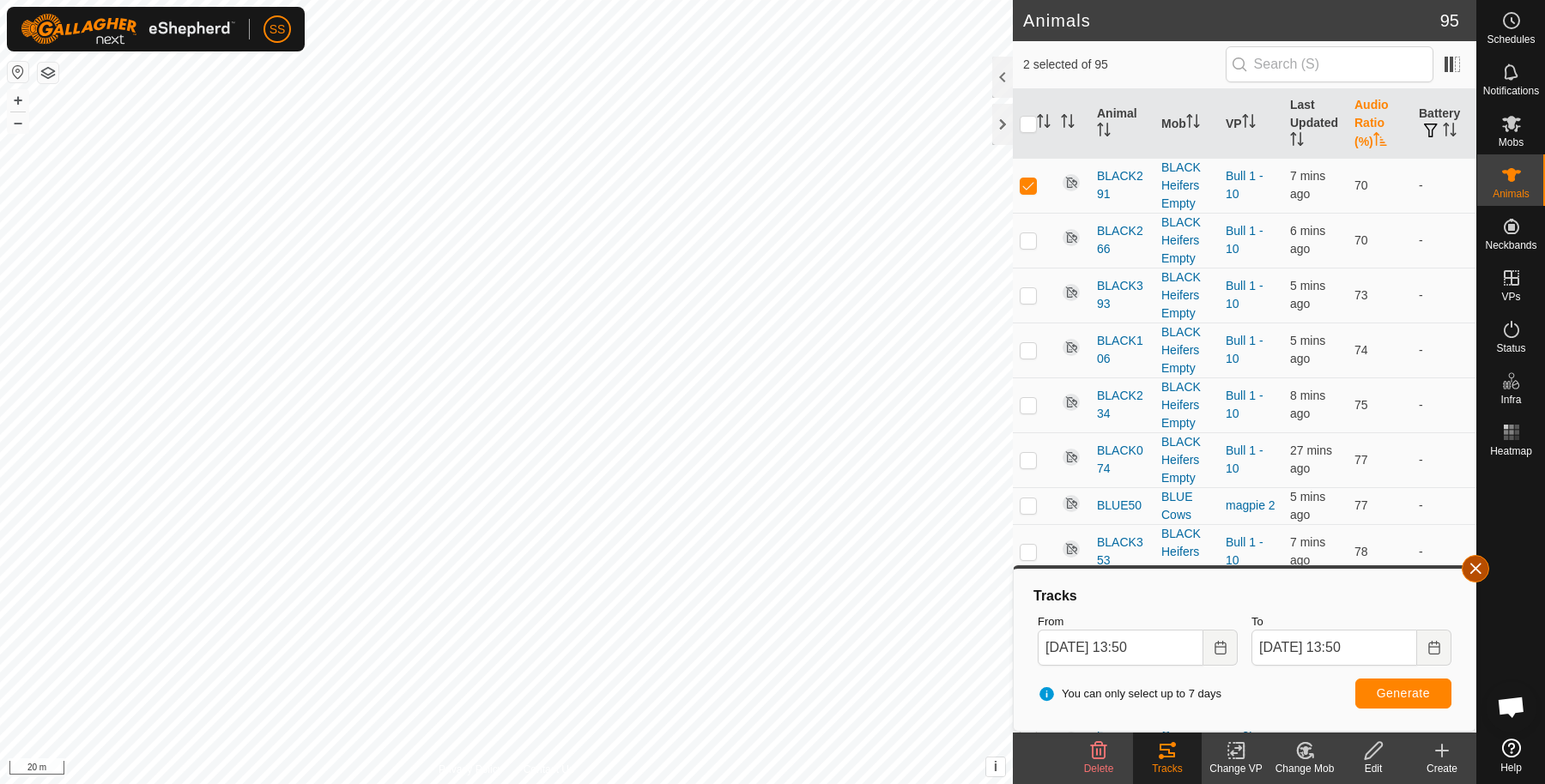
click at [1472, 561] on button "button" at bounding box center [1475, 569] width 28 height 28
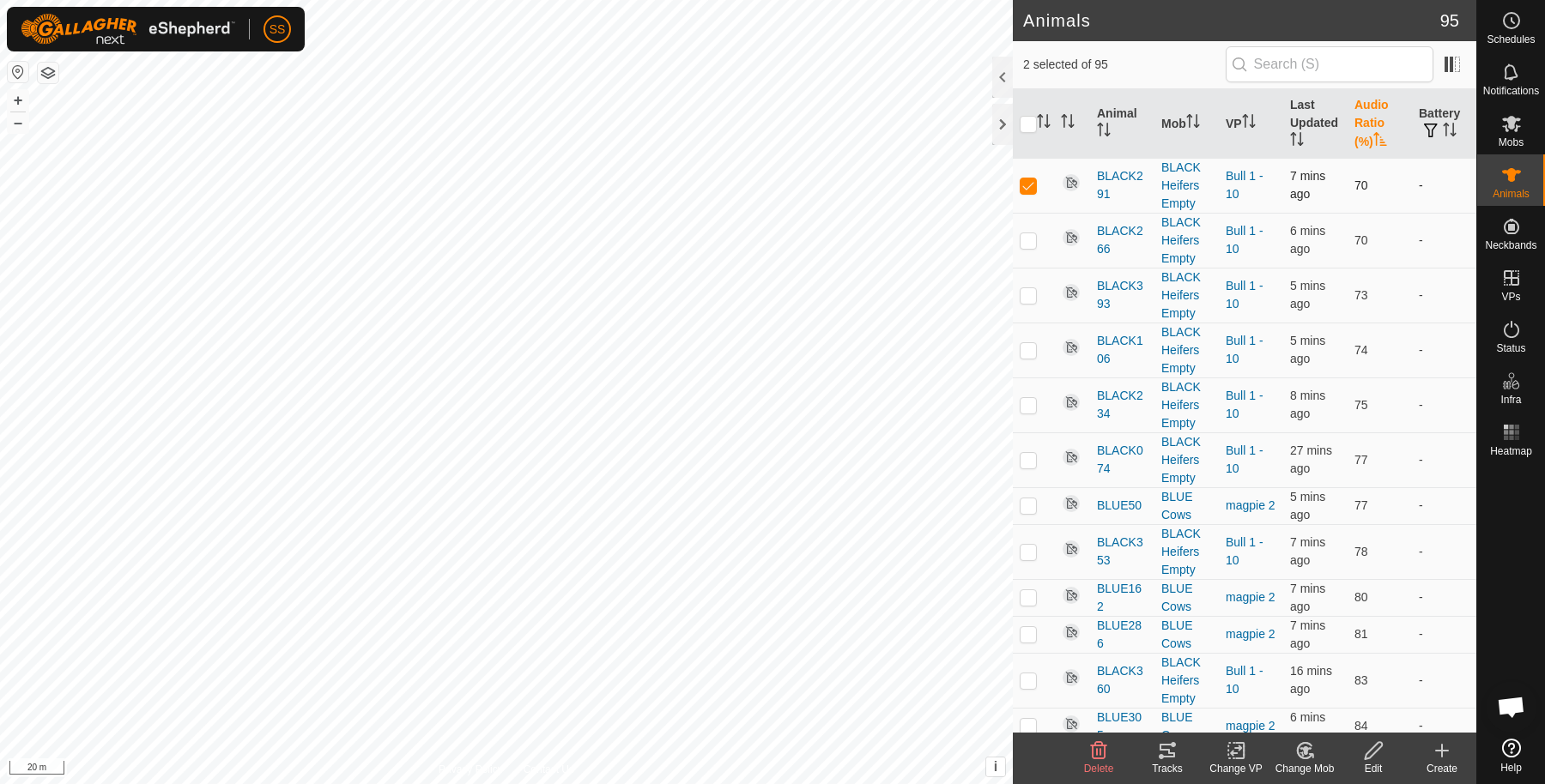
click at [1024, 187] on p-checkbox at bounding box center [1028, 185] width 17 height 13
checkbox input "false"
click at [1352, 134] on th "Audio Ratio (%)" at bounding box center [1379, 124] width 64 height 69
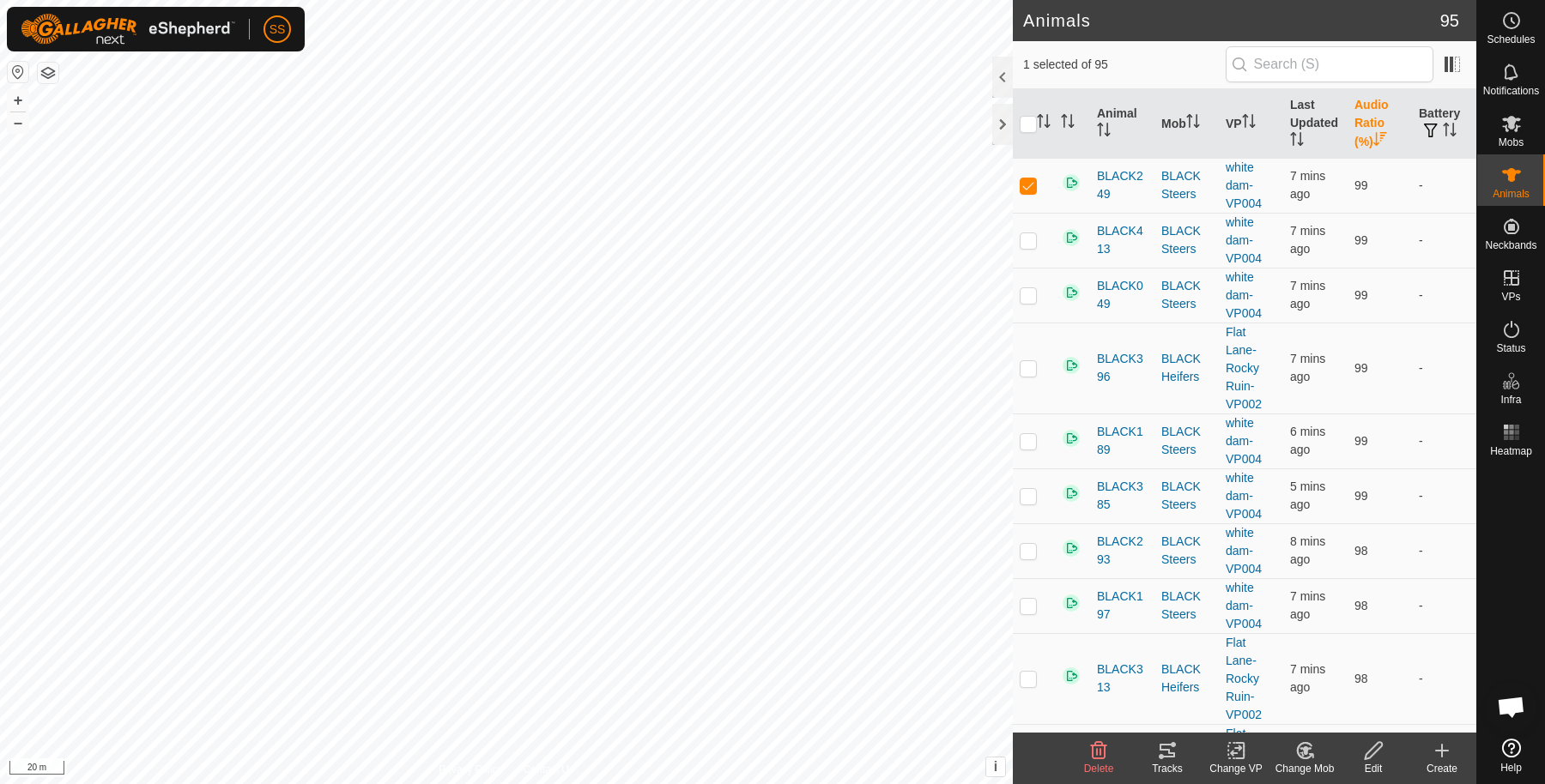
click at [1352, 134] on th "Audio Ratio (%)" at bounding box center [1379, 124] width 64 height 69
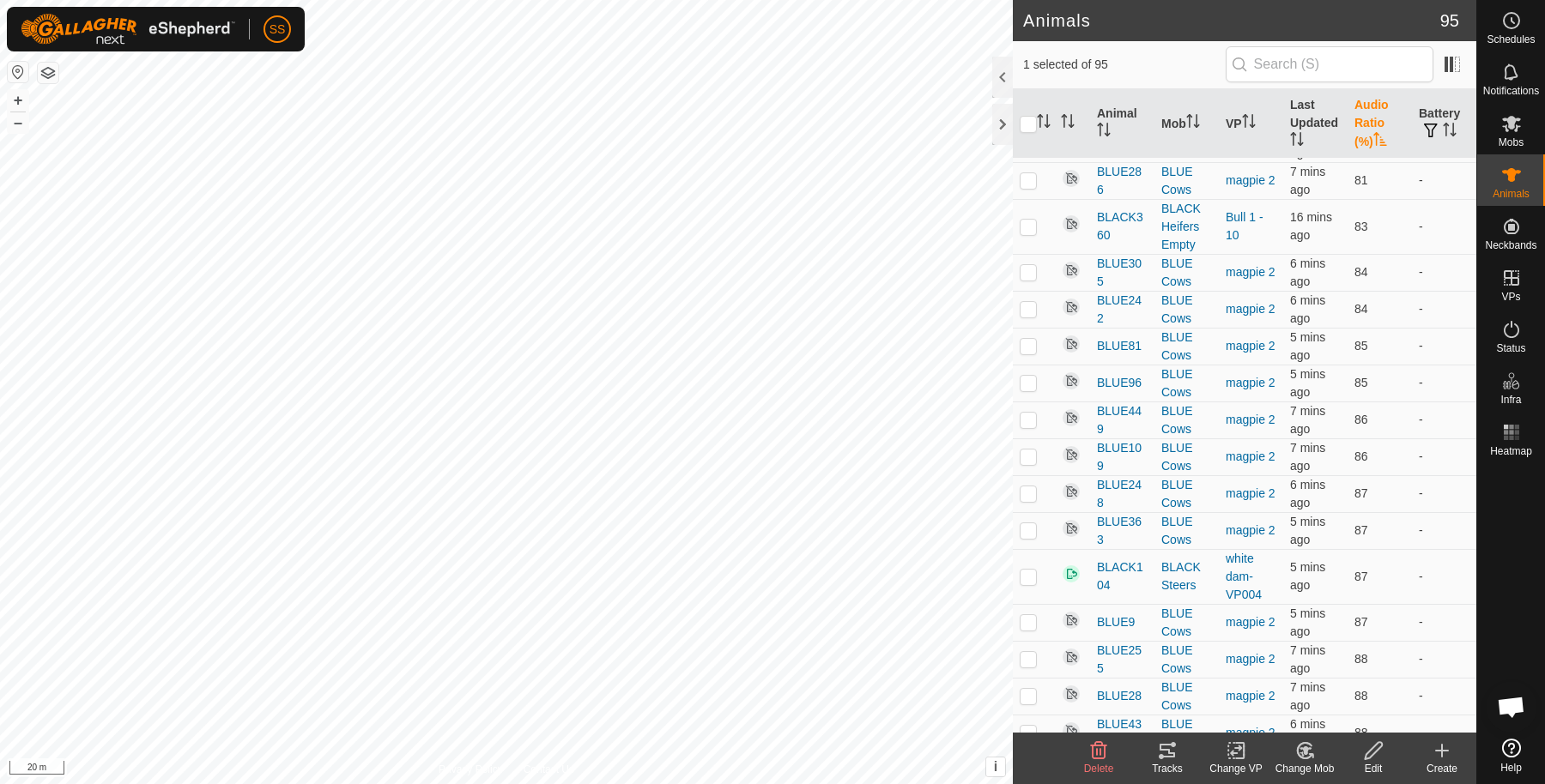
scroll to position [180, 0]
